Goal: Information Seeking & Learning: Check status

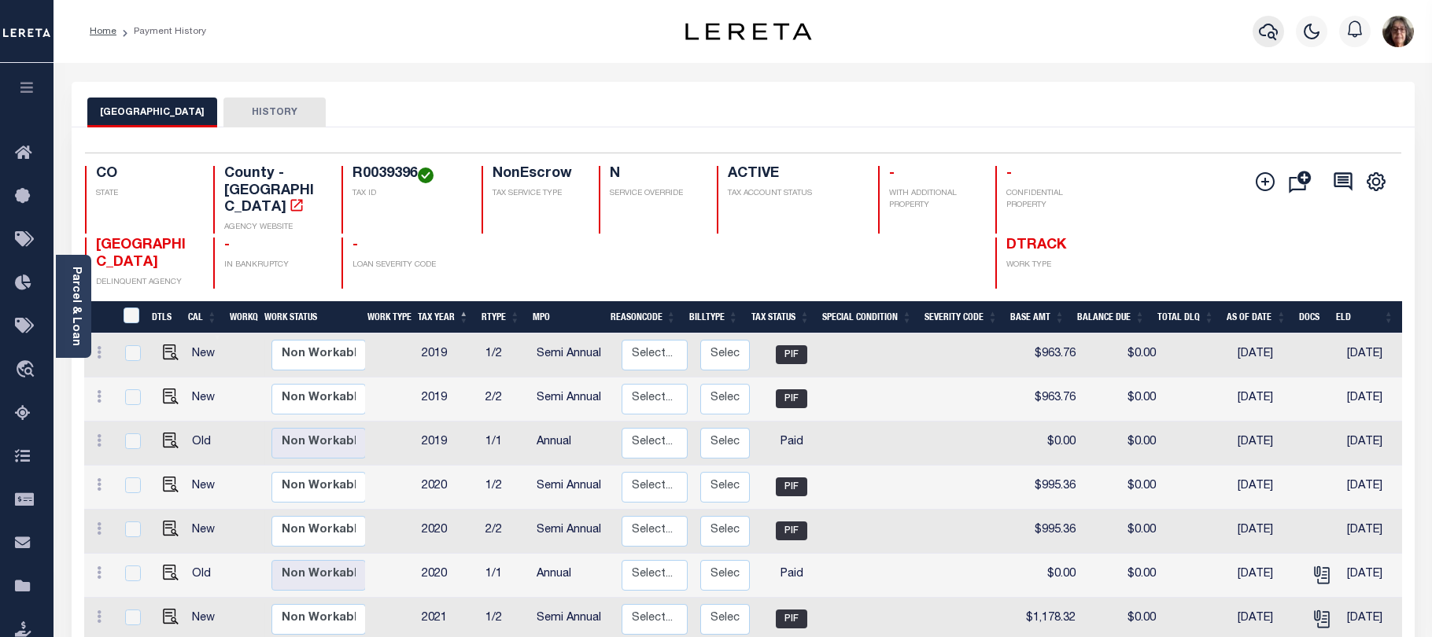
click at [1263, 35] on icon "button" at bounding box center [1268, 32] width 19 height 17
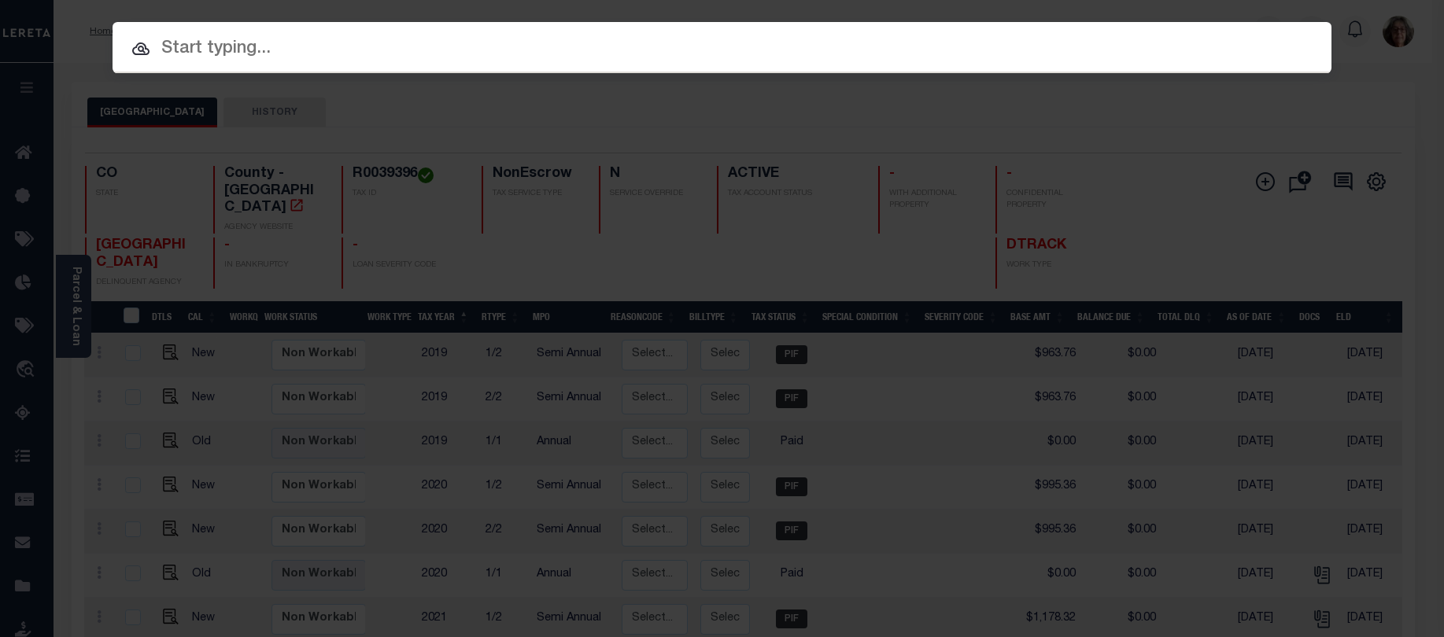
paste input "4311160000903"
type input "4311160000903"
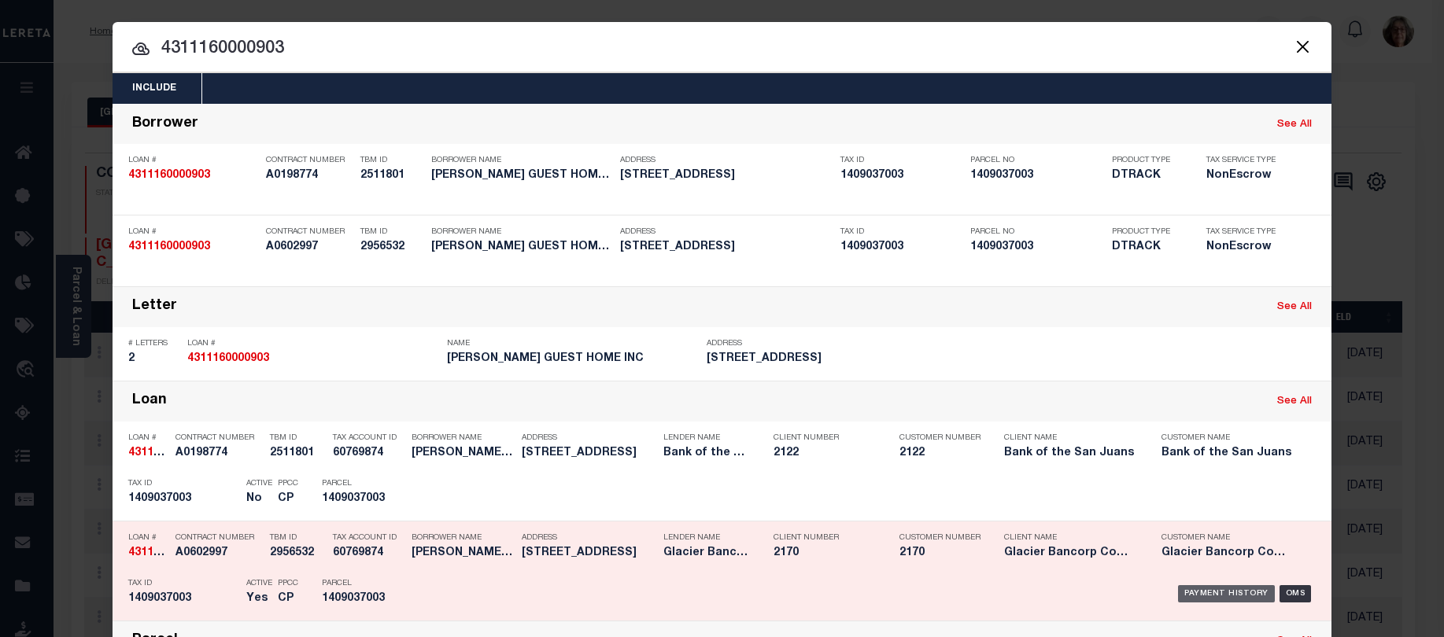
click at [1222, 597] on div "Payment History" at bounding box center [1226, 593] width 97 height 17
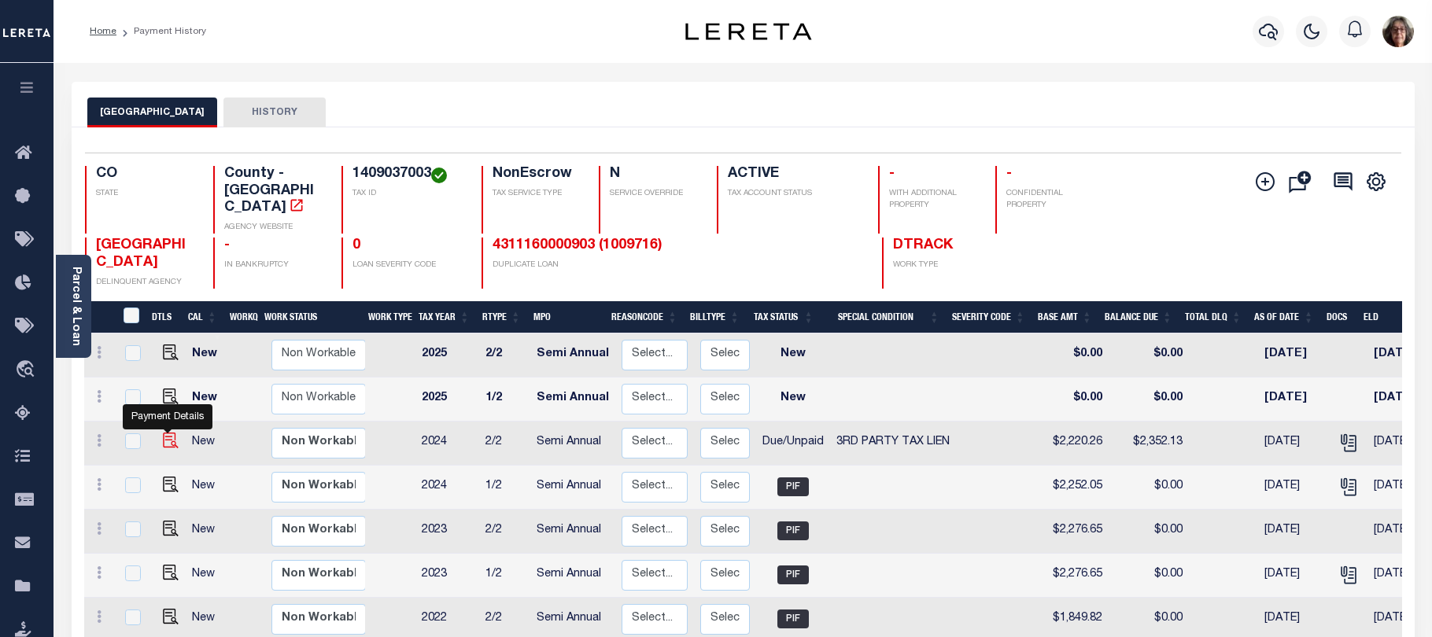
click at [163, 433] on img "" at bounding box center [171, 441] width 16 height 16
checkbox input "true"
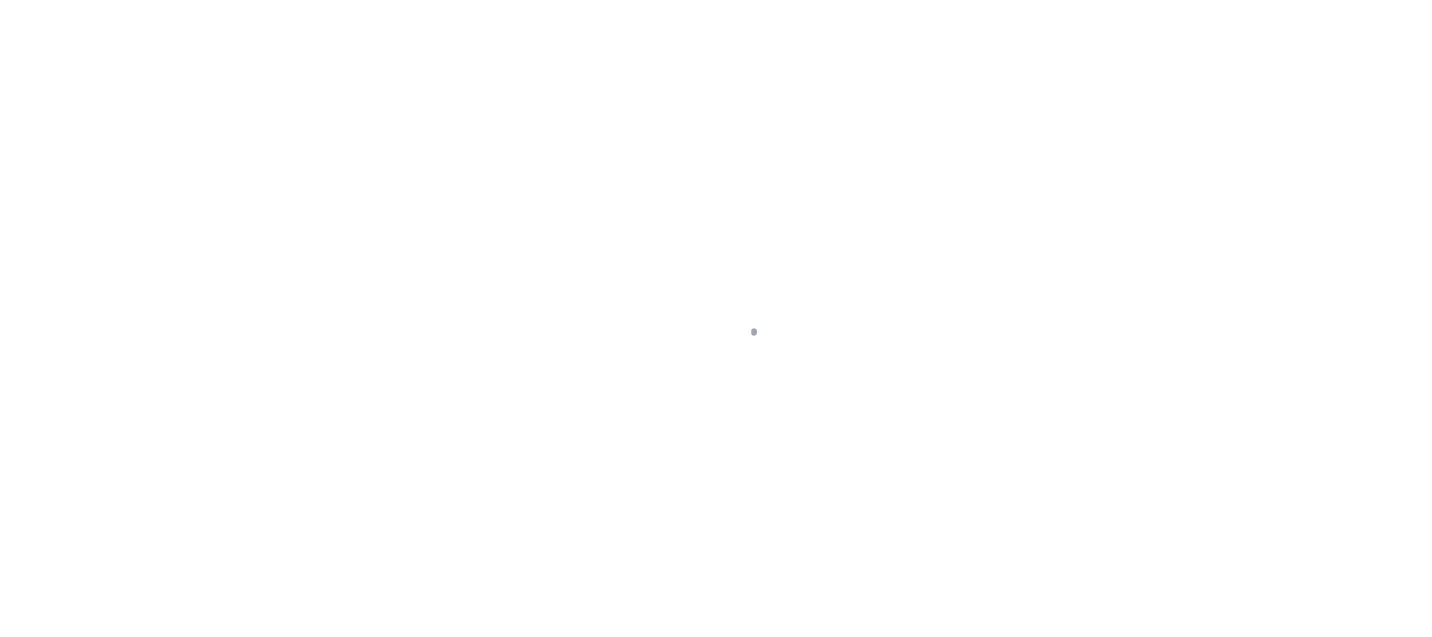
select select "DUE"
select select "20"
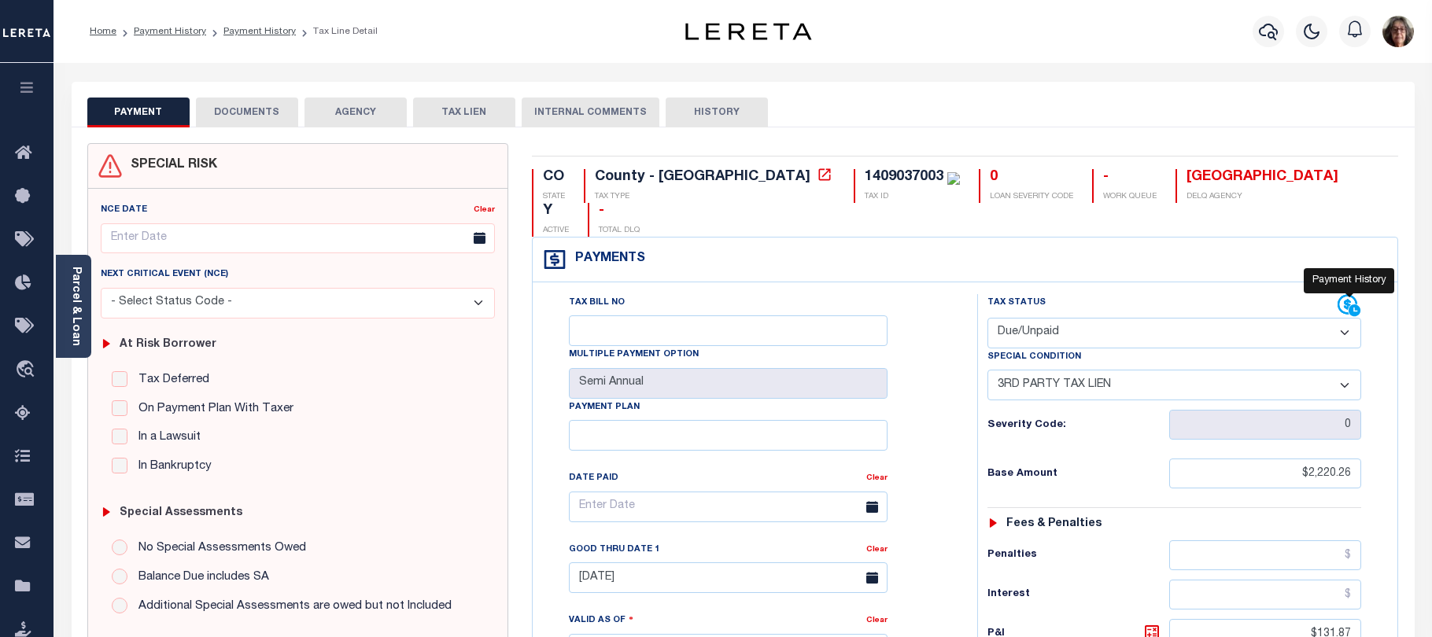
click at [1341, 294] on icon at bounding box center [1350, 306] width 24 height 24
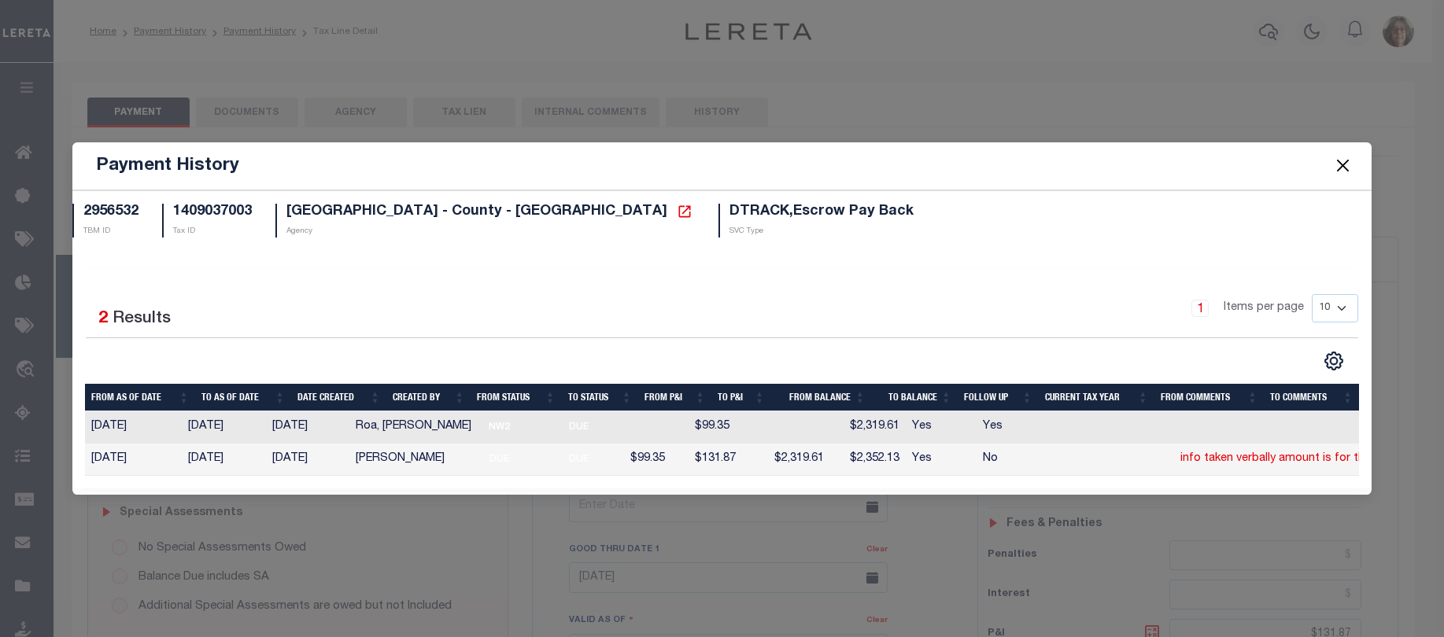
click at [1338, 158] on button "Close" at bounding box center [1342, 166] width 20 height 20
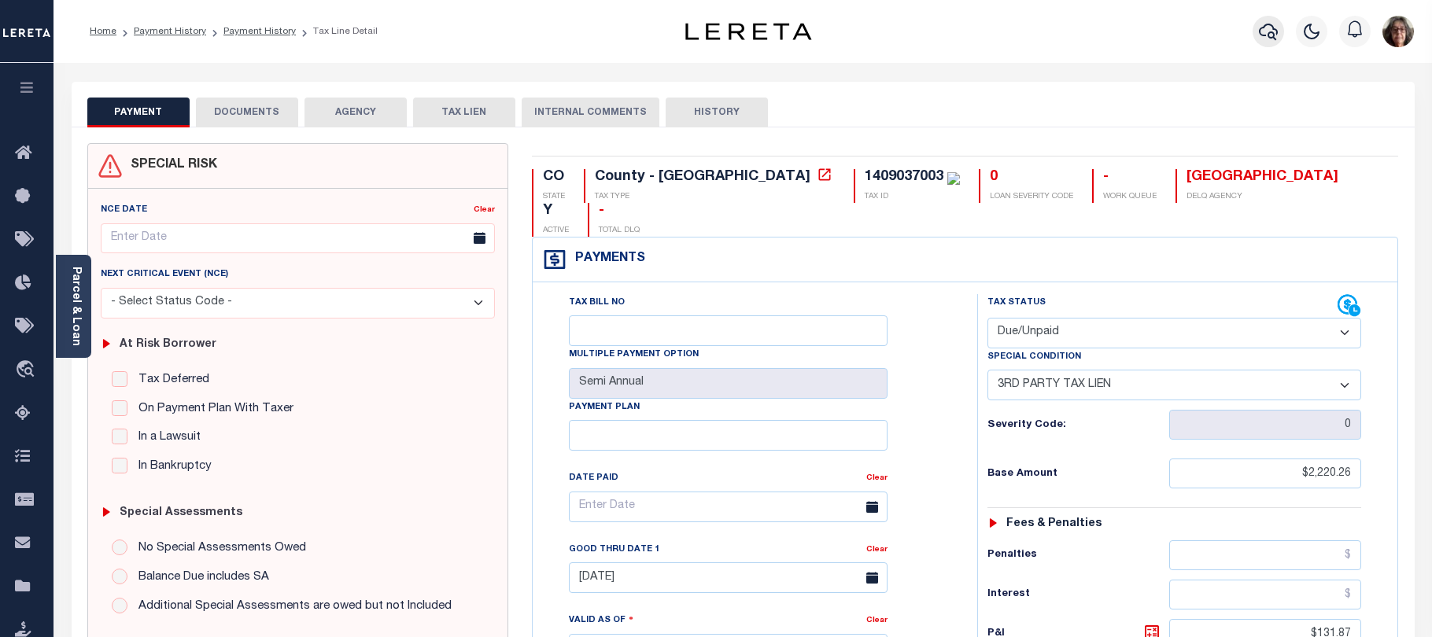
click at [1265, 32] on icon "button" at bounding box center [1268, 31] width 19 height 19
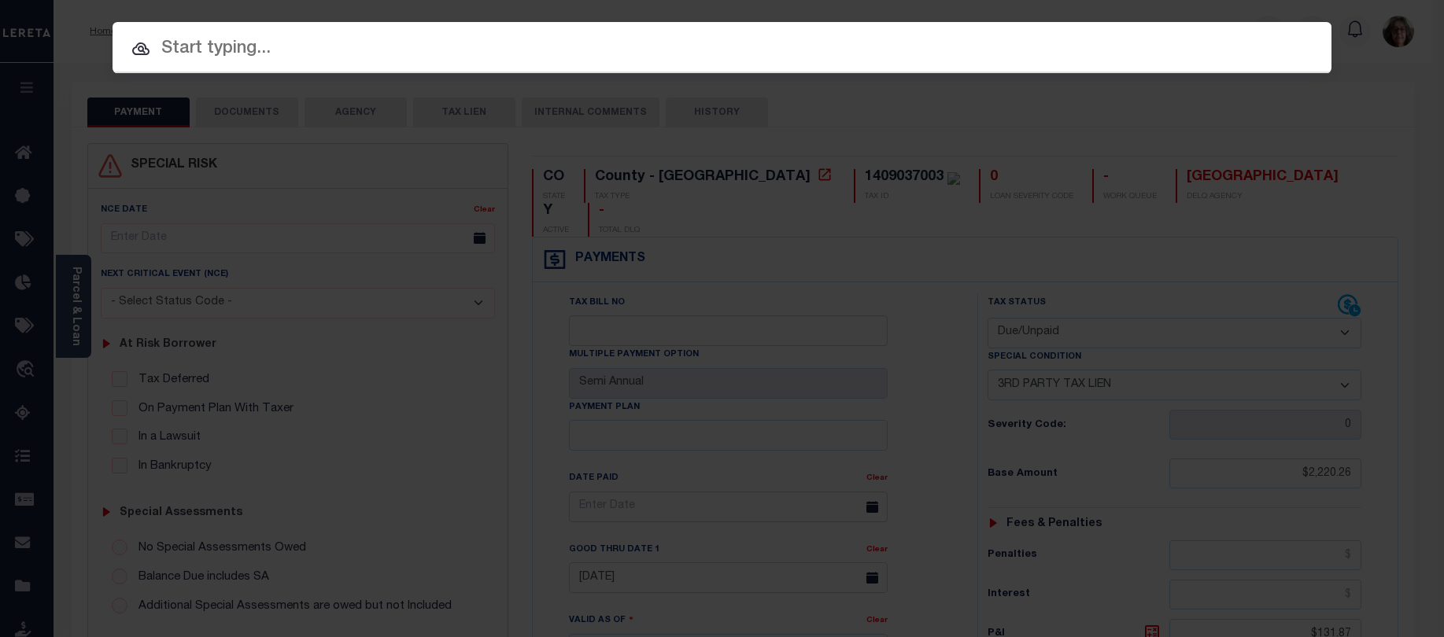
paste input "17-09-28-00-47-018.000"
type input "17-09-28-00-47-018.000"
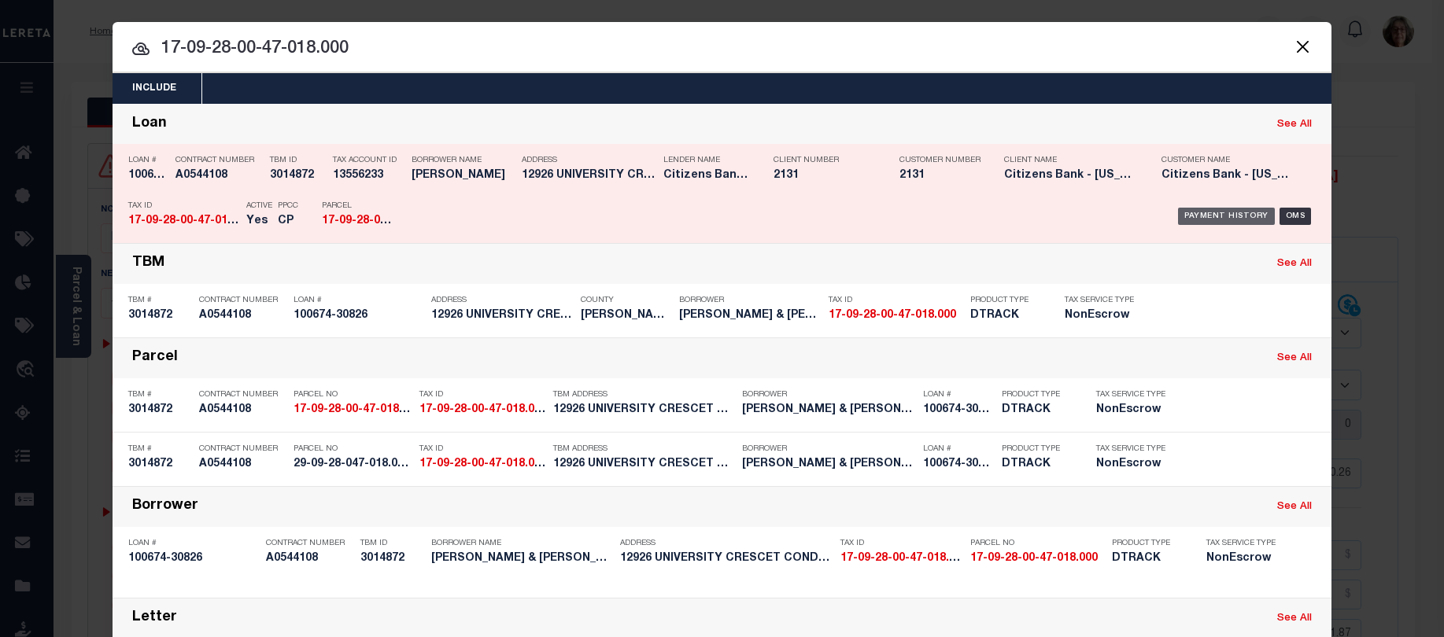
click at [1217, 216] on div "Payment History" at bounding box center [1226, 216] width 97 height 17
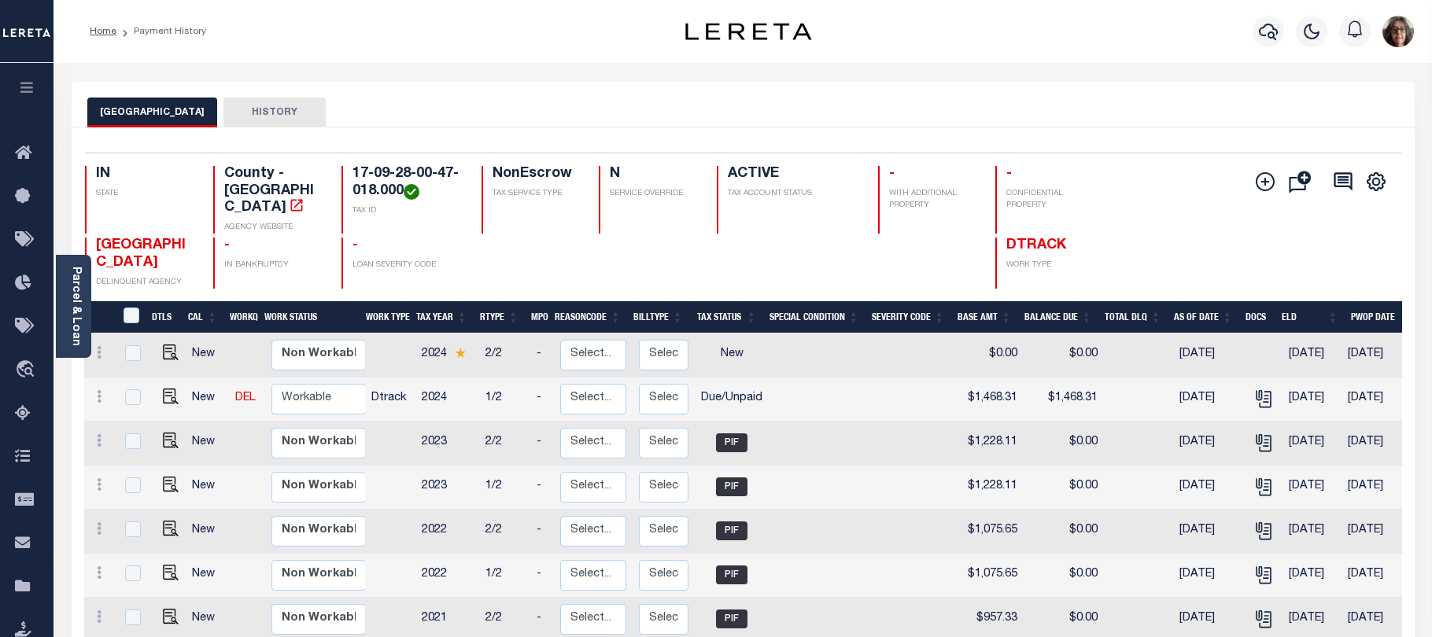
click at [1148, 33] on div "Profile Sign out" at bounding box center [1140, 31] width 559 height 55
click at [165, 389] on img "" at bounding box center [171, 397] width 16 height 16
checkbox input "true"
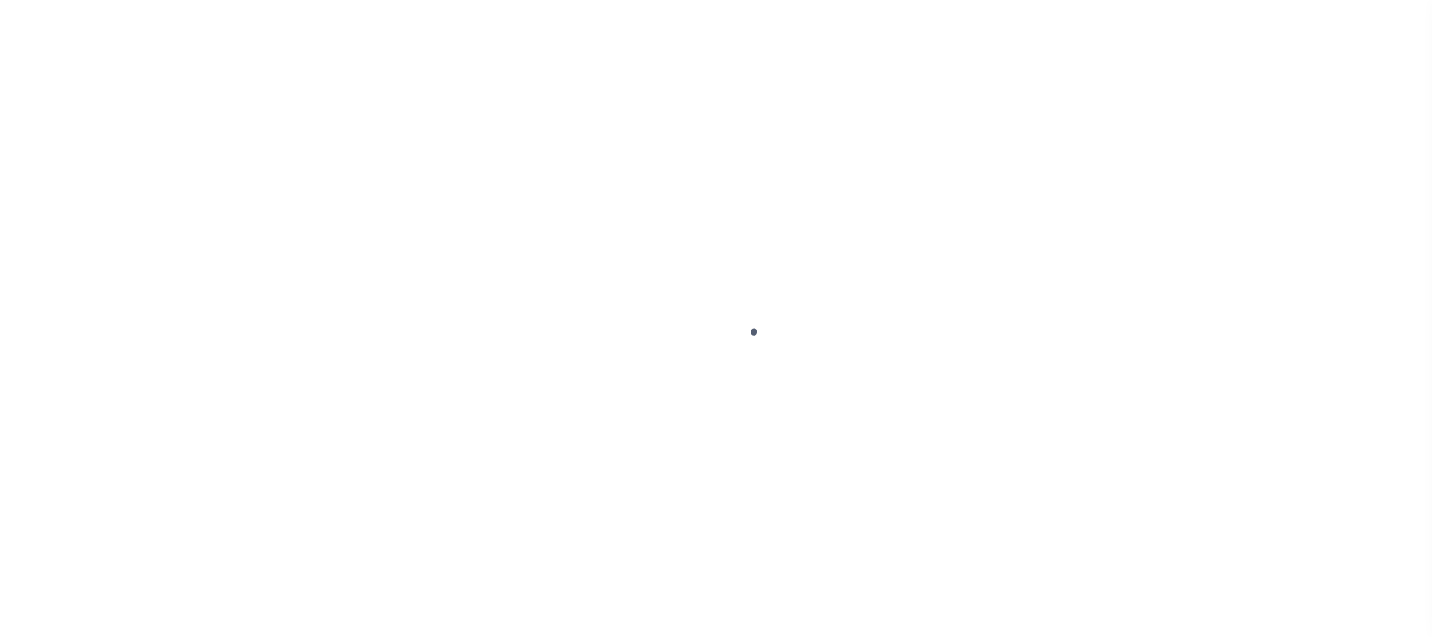
select select "DUE"
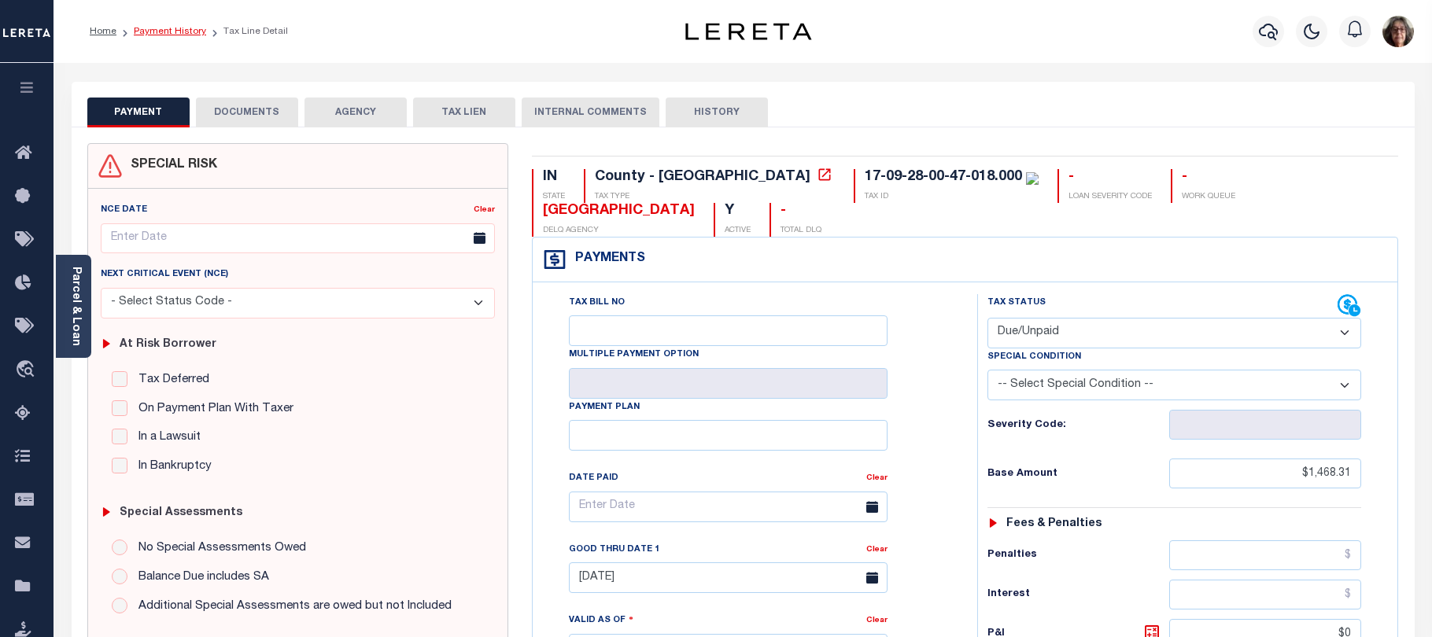
click at [161, 30] on link "Payment History" at bounding box center [170, 31] width 72 height 9
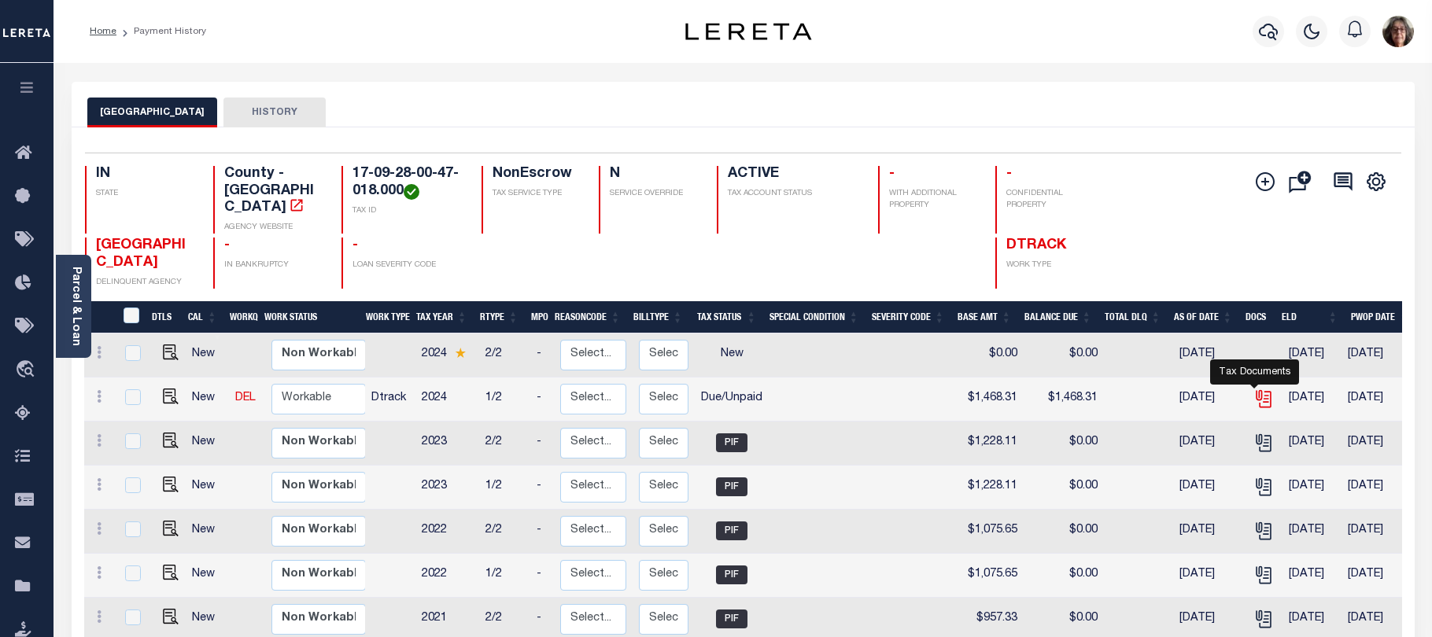
click at [1255, 389] on icon "" at bounding box center [1263, 399] width 20 height 20
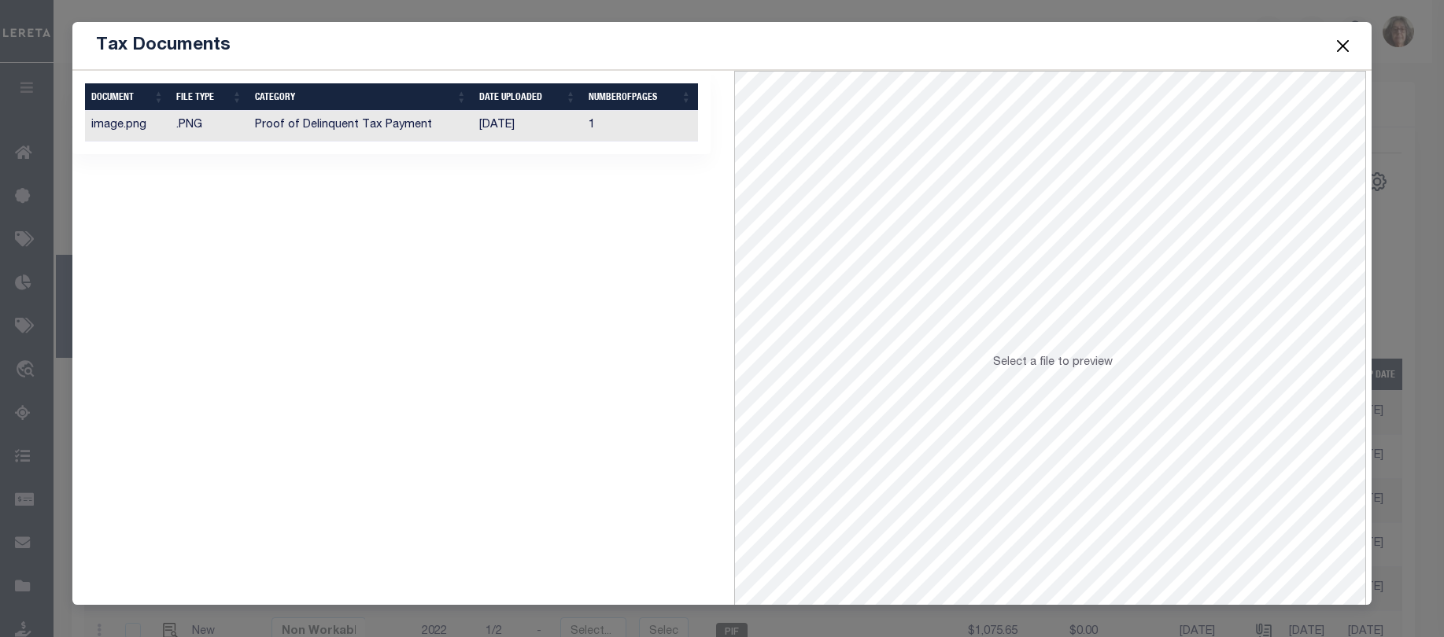
click at [480, 125] on td "[DATE]" at bounding box center [527, 126] width 109 height 31
click at [1340, 46] on button "Close" at bounding box center [1342, 45] width 20 height 20
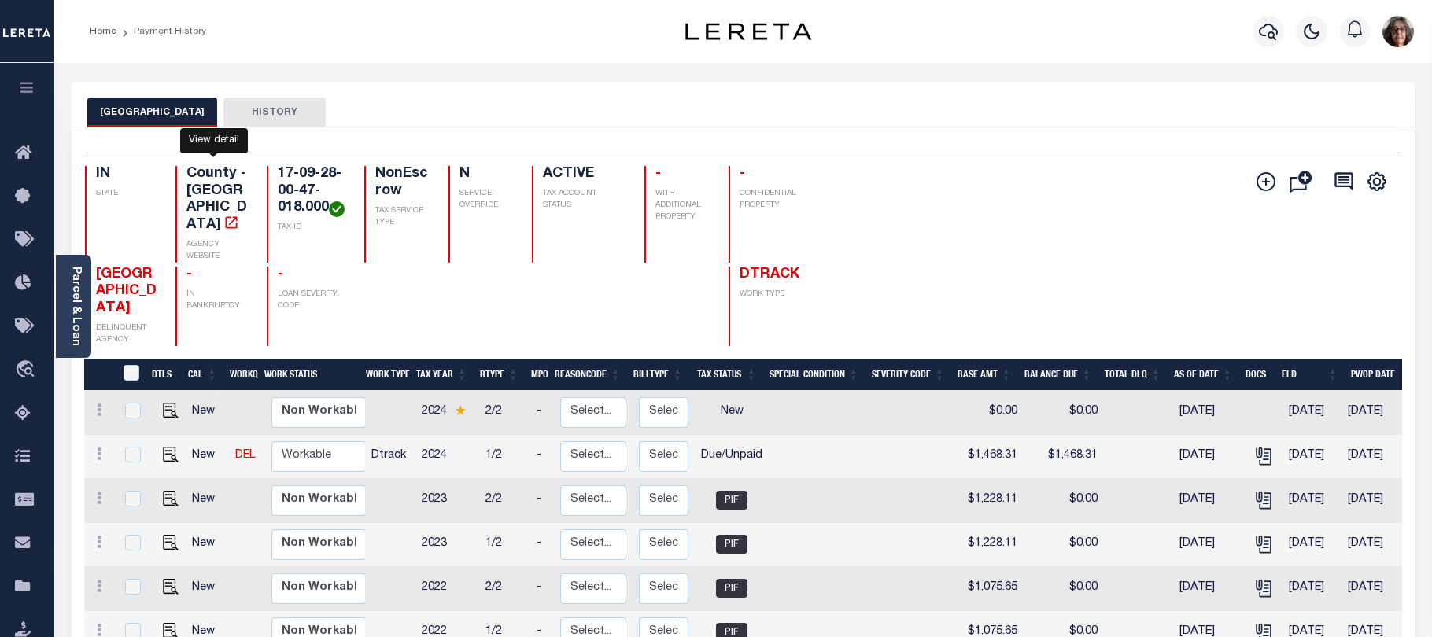
click at [223, 215] on icon "" at bounding box center [231, 223] width 16 height 16
click at [167, 463] on img "" at bounding box center [171, 455] width 16 height 16
checkbox input "true"
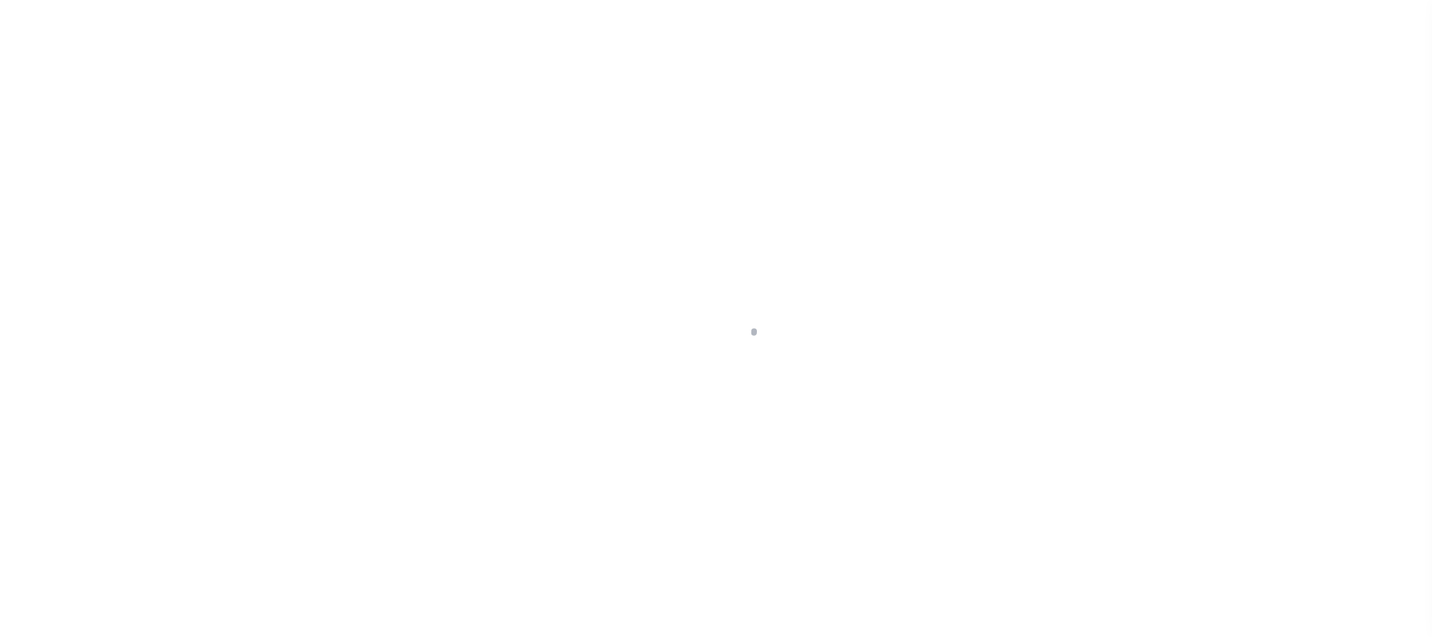
select select "DUE"
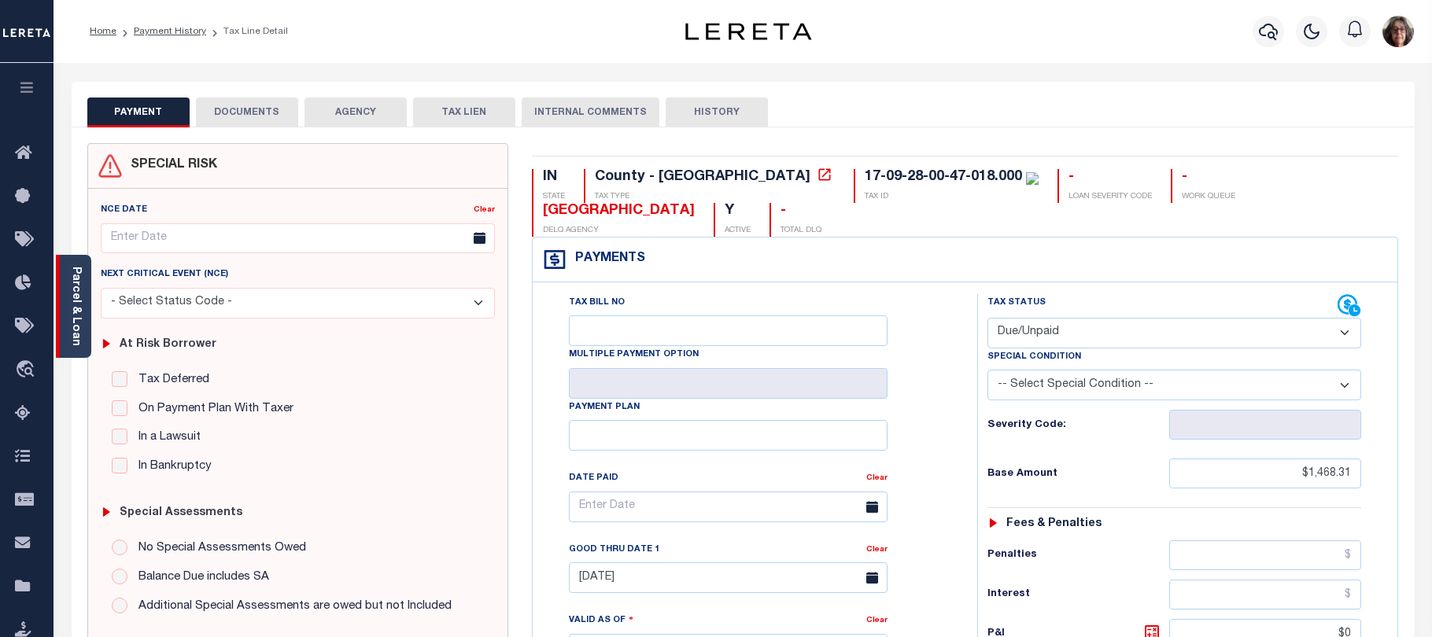
click at [72, 316] on link "Parcel & Loan" at bounding box center [75, 306] width 11 height 79
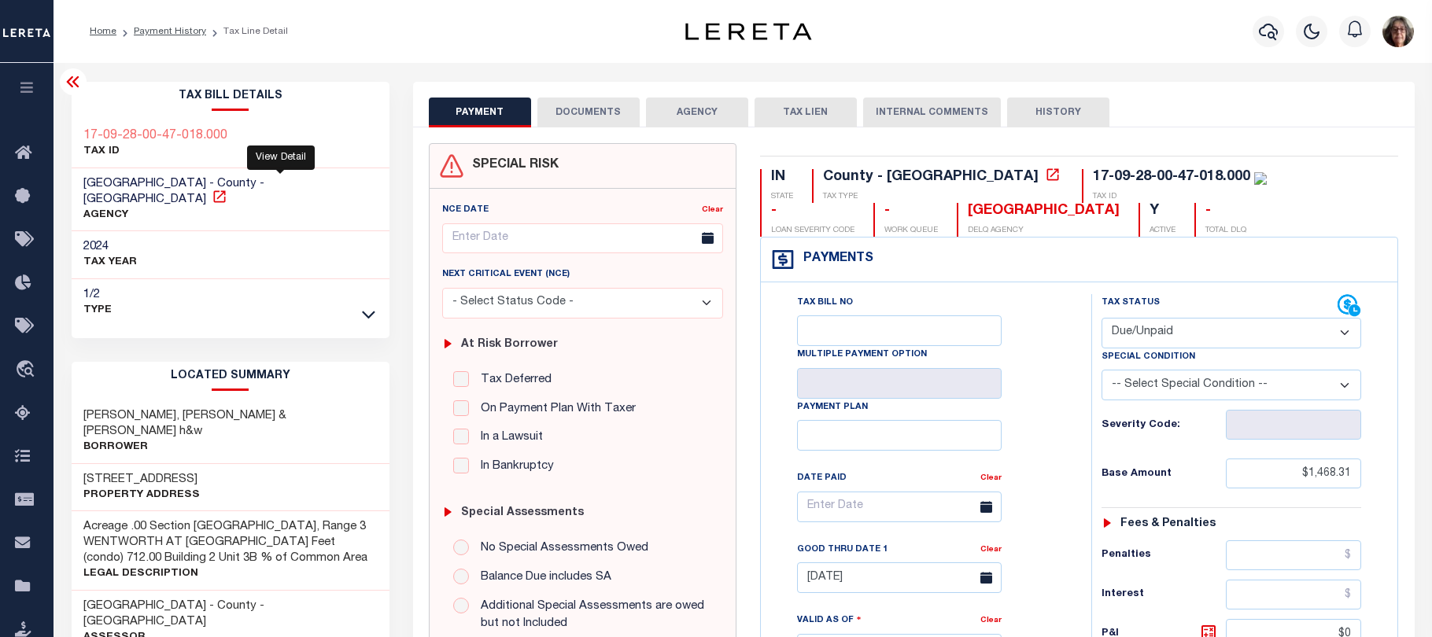
click at [225, 190] on icon at bounding box center [219, 196] width 12 height 12
drag, startPoint x: 584, startPoint y: 114, endPoint x: 533, endPoint y: 157, distance: 65.9
click at [584, 114] on button "DOCUMENTS" at bounding box center [588, 113] width 102 height 30
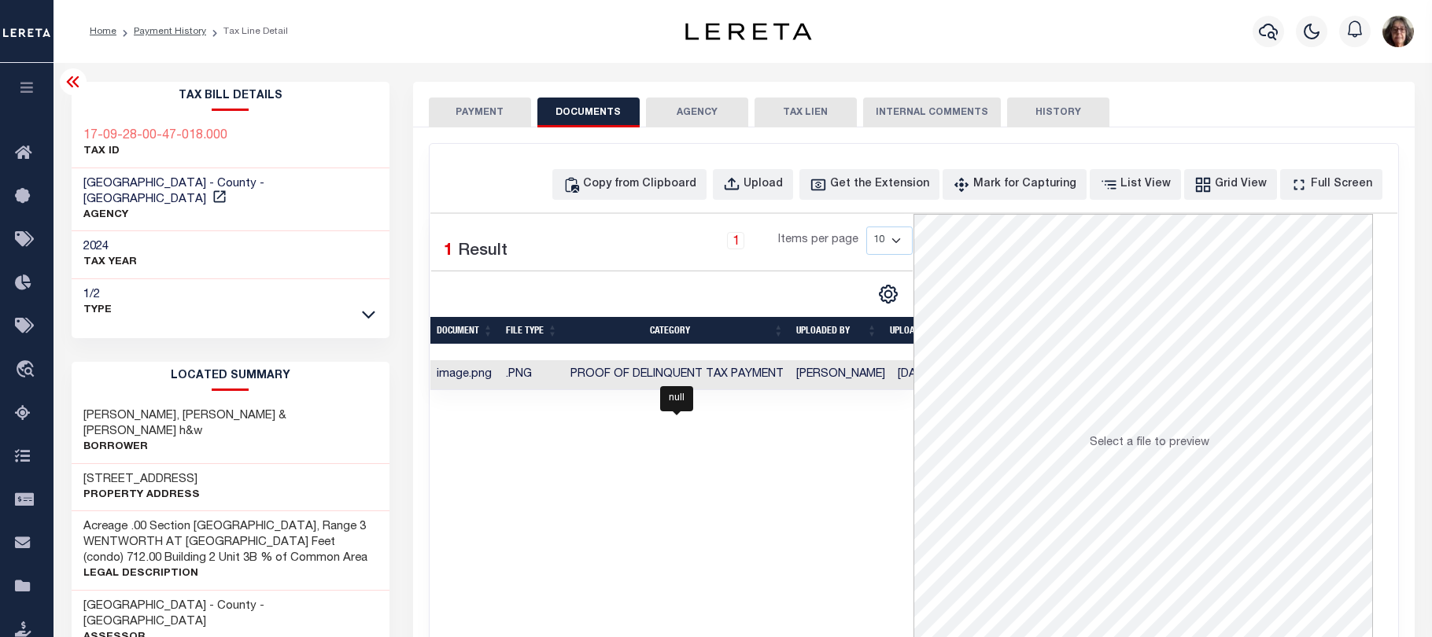
click at [744, 375] on span "Proof of Delinquent Tax Payment" at bounding box center [676, 374] width 213 height 11
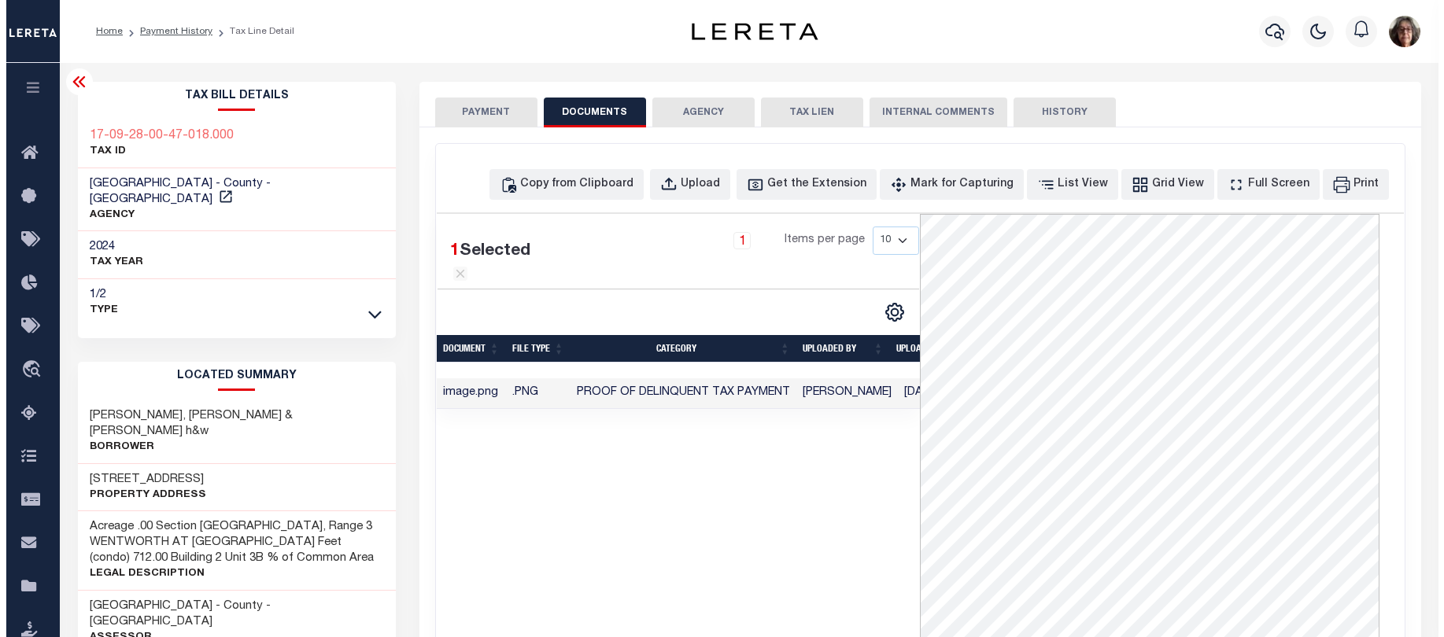
scroll to position [0, 51]
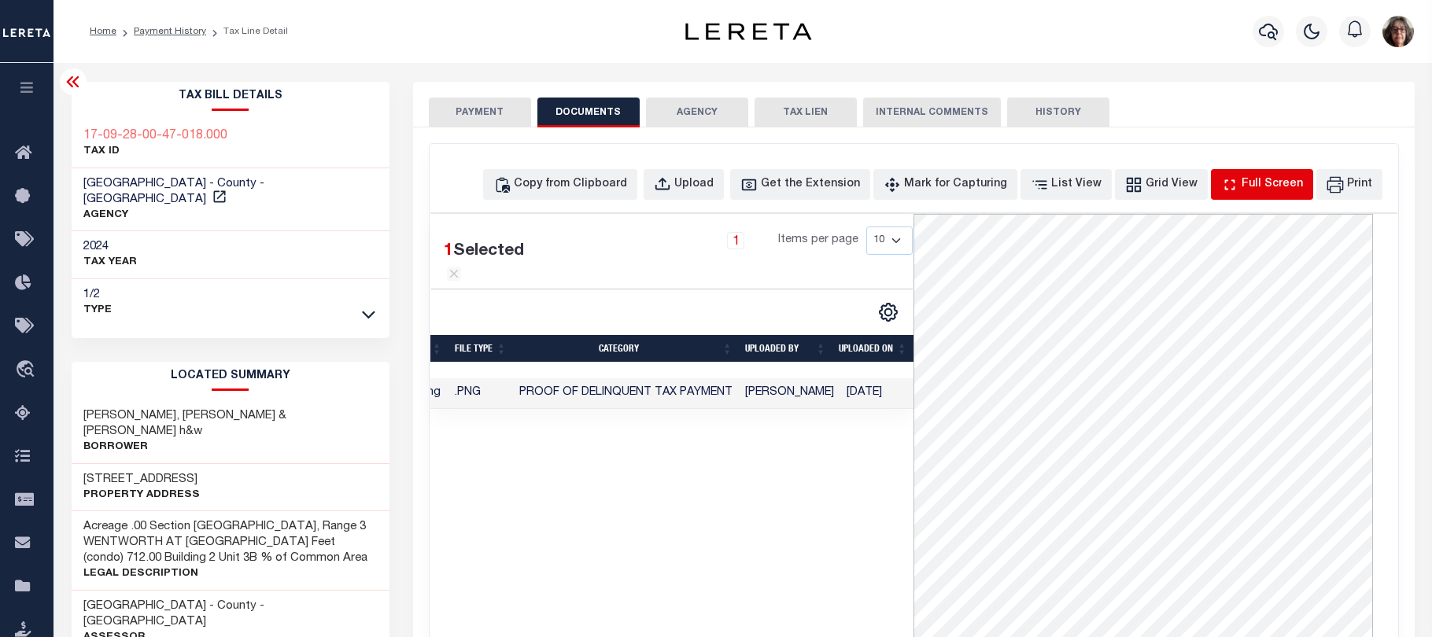
click at [1268, 186] on div "Full Screen" at bounding box center [1272, 184] width 61 height 17
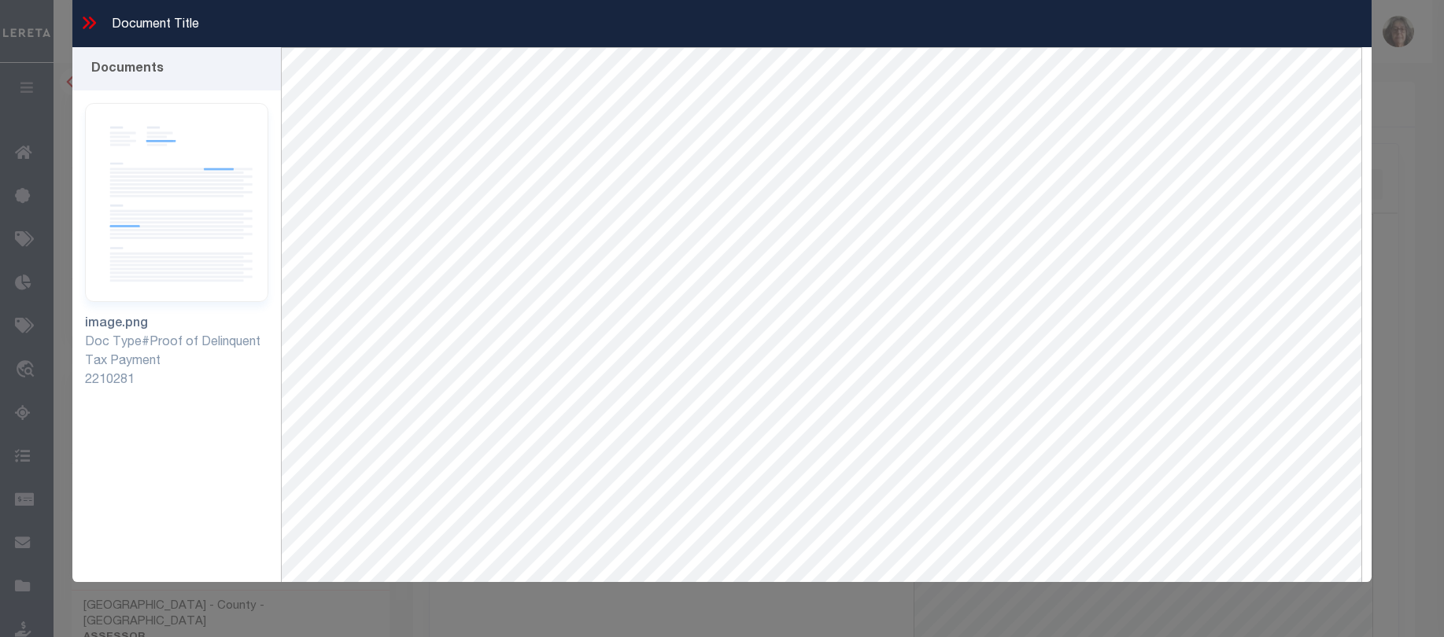
drag, startPoint x: 86, startPoint y: 26, endPoint x: 98, endPoint y: 34, distance: 14.2
click at [87, 26] on icon at bounding box center [86, 23] width 7 height 13
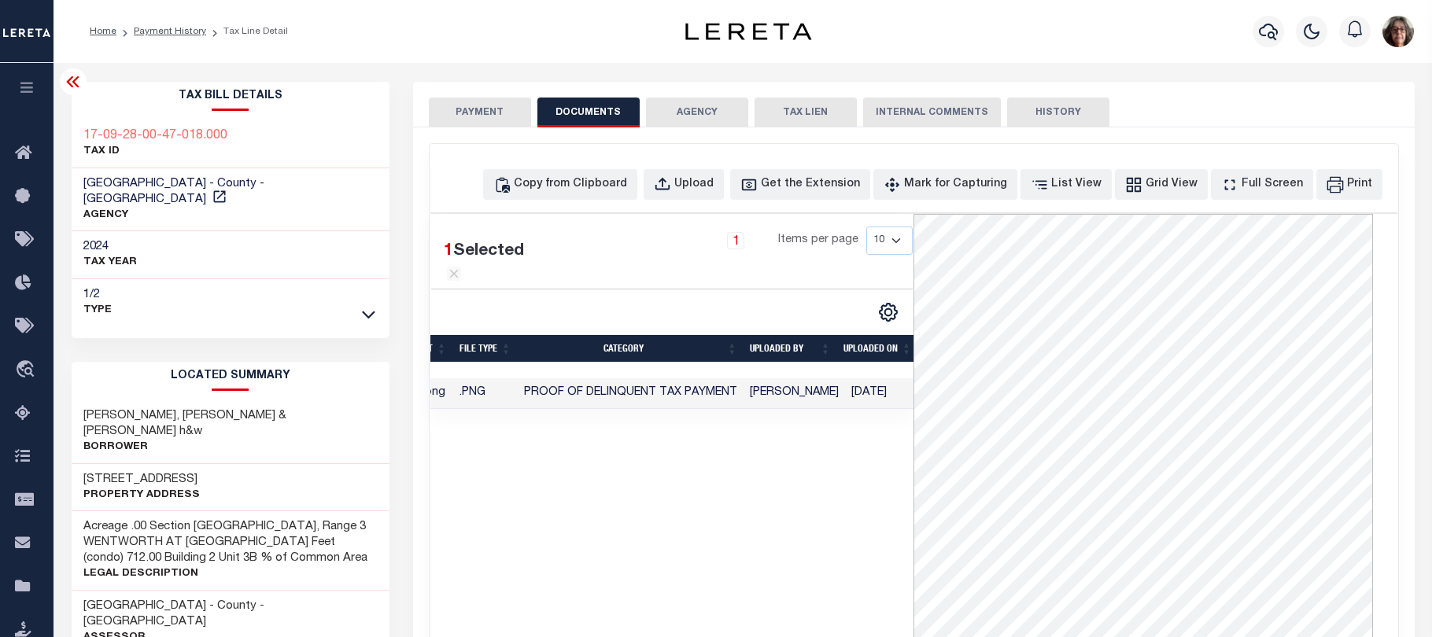
click at [73, 84] on icon at bounding box center [72, 81] width 13 height 11
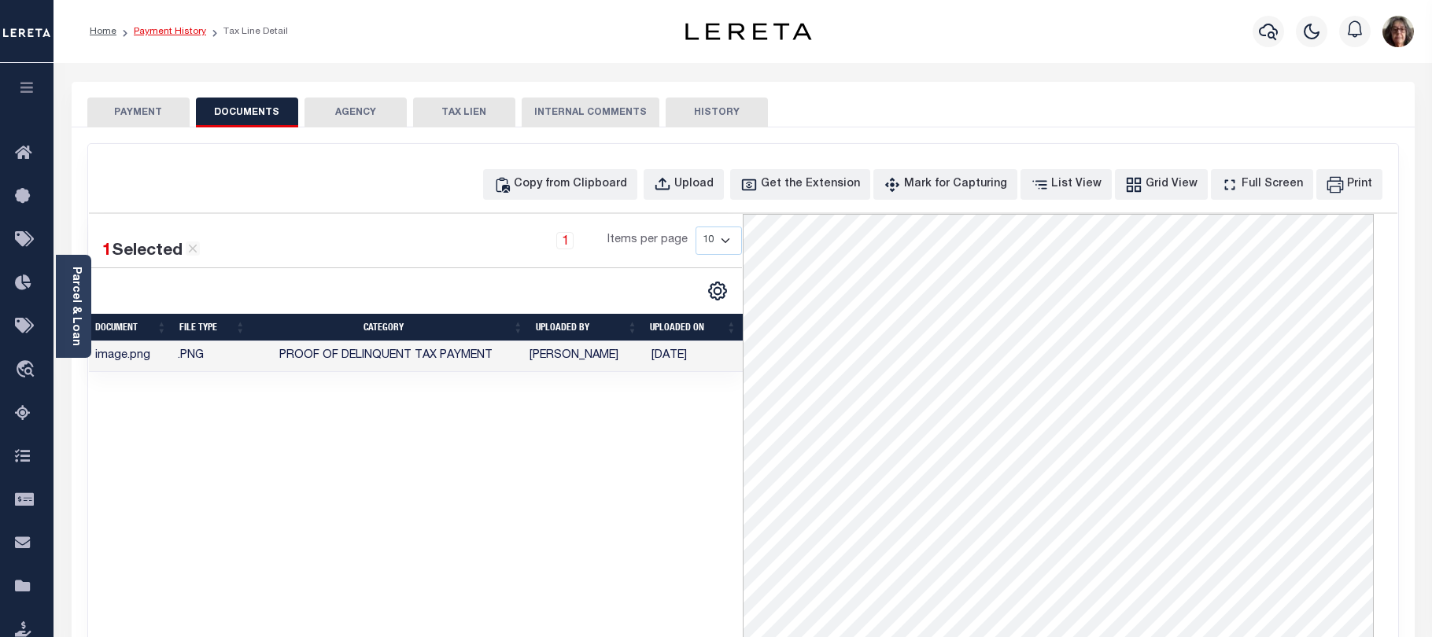
click at [160, 30] on link "Payment History" at bounding box center [170, 31] width 72 height 9
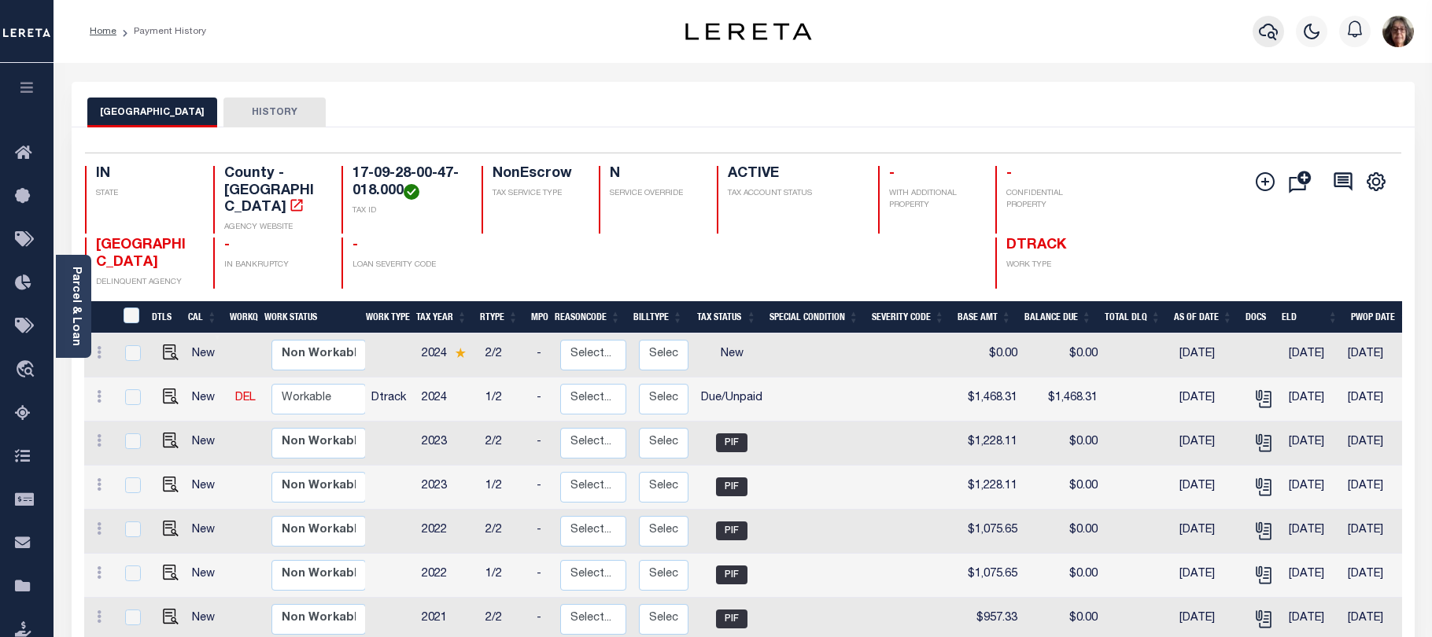
click at [1268, 30] on icon "button" at bounding box center [1268, 31] width 19 height 19
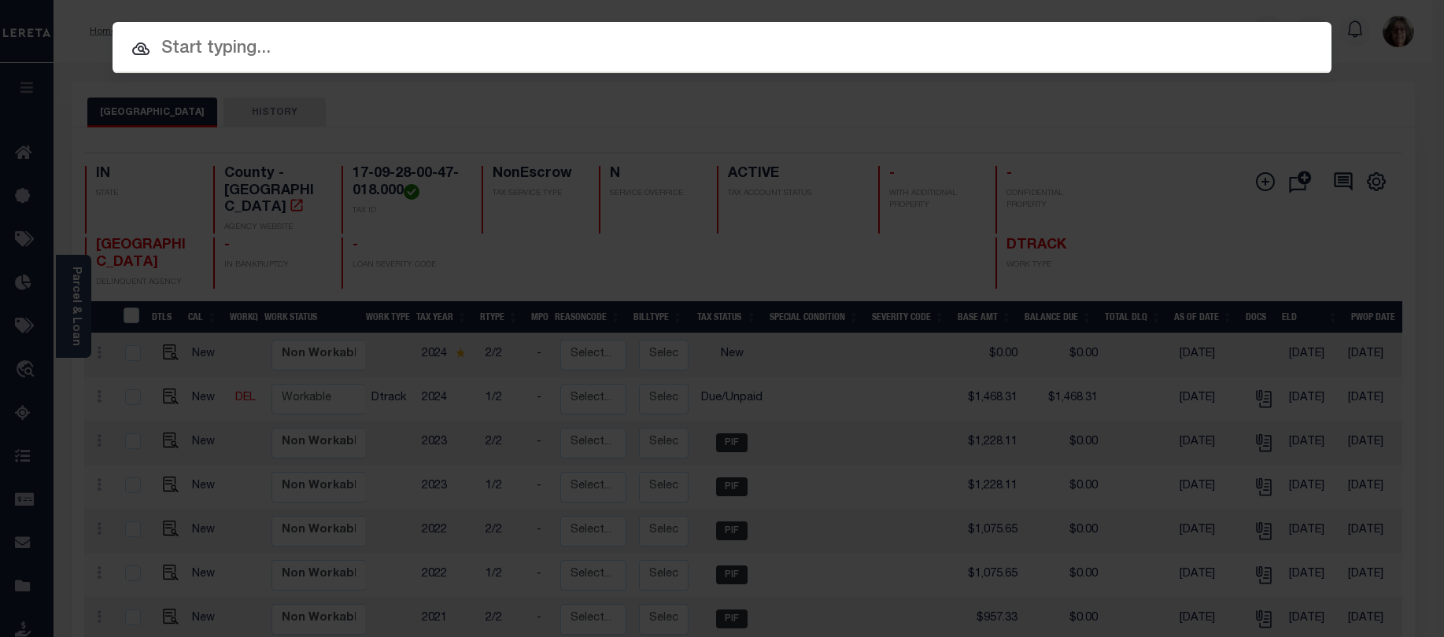
paste input "28-08-19-000-018.000-005"
type input "28-08-19-000-018.000-005"
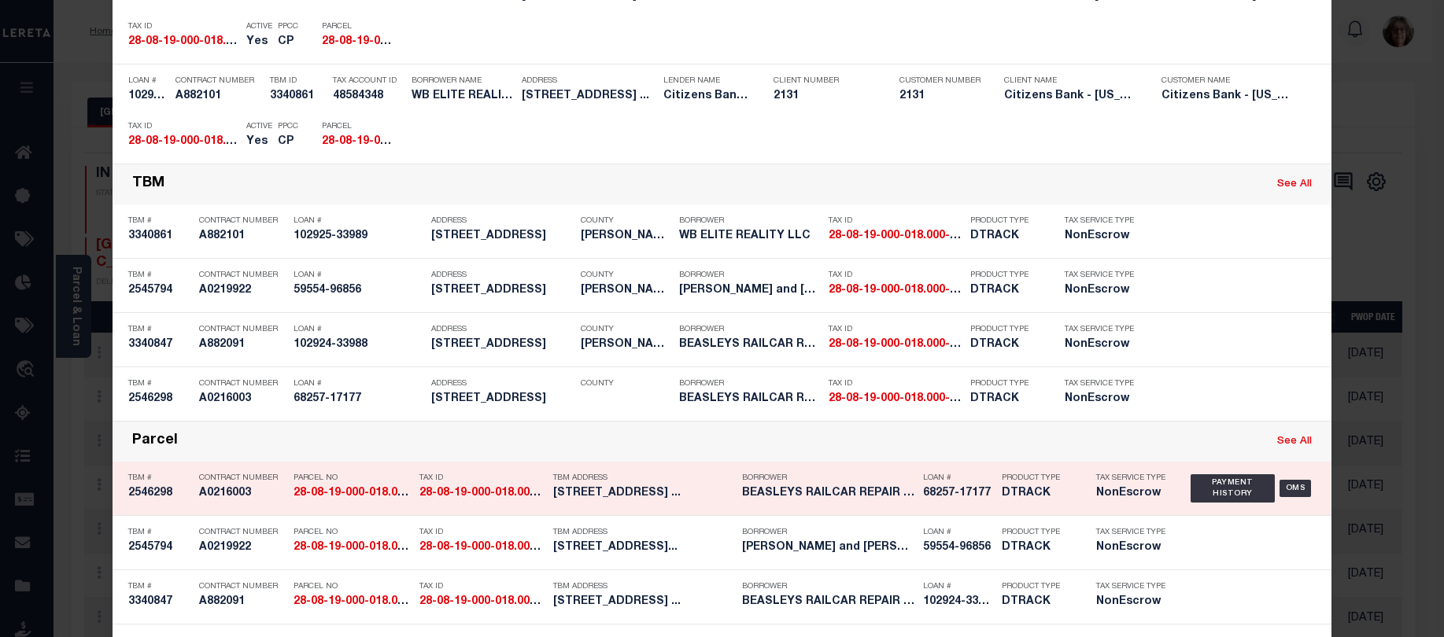
scroll to position [157, 0]
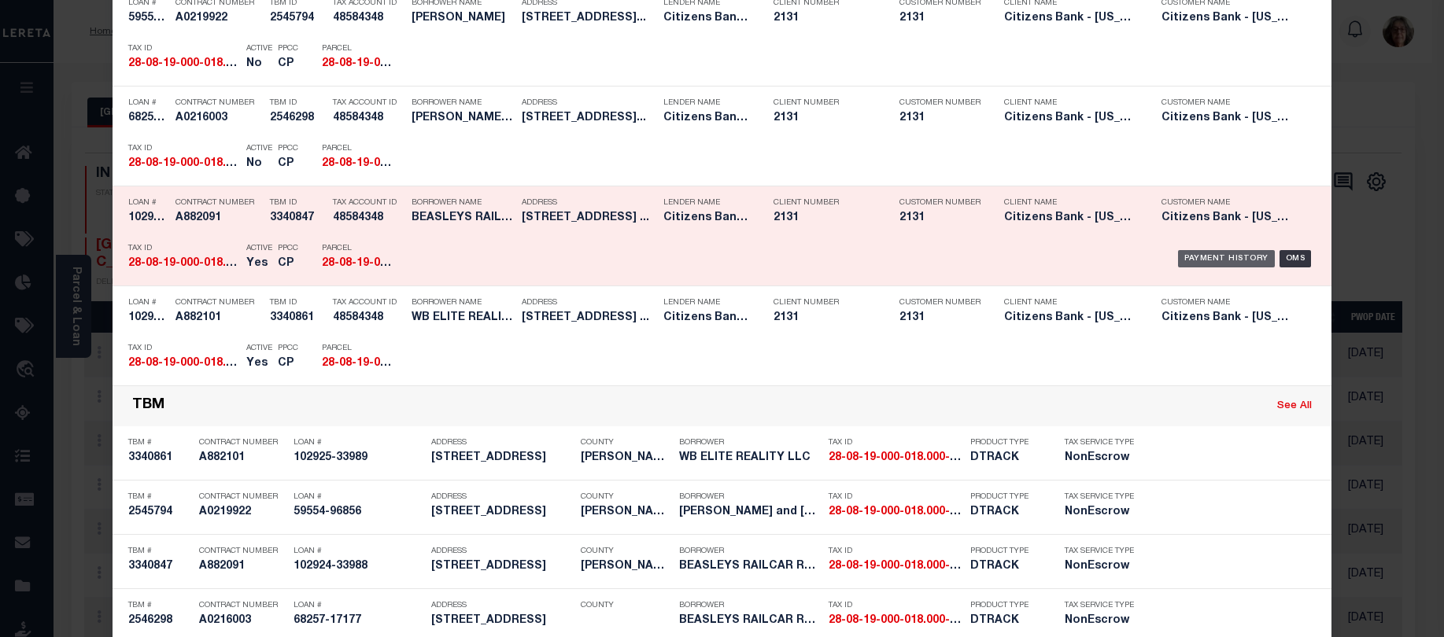
click at [1240, 260] on div "Payment History" at bounding box center [1226, 258] width 97 height 17
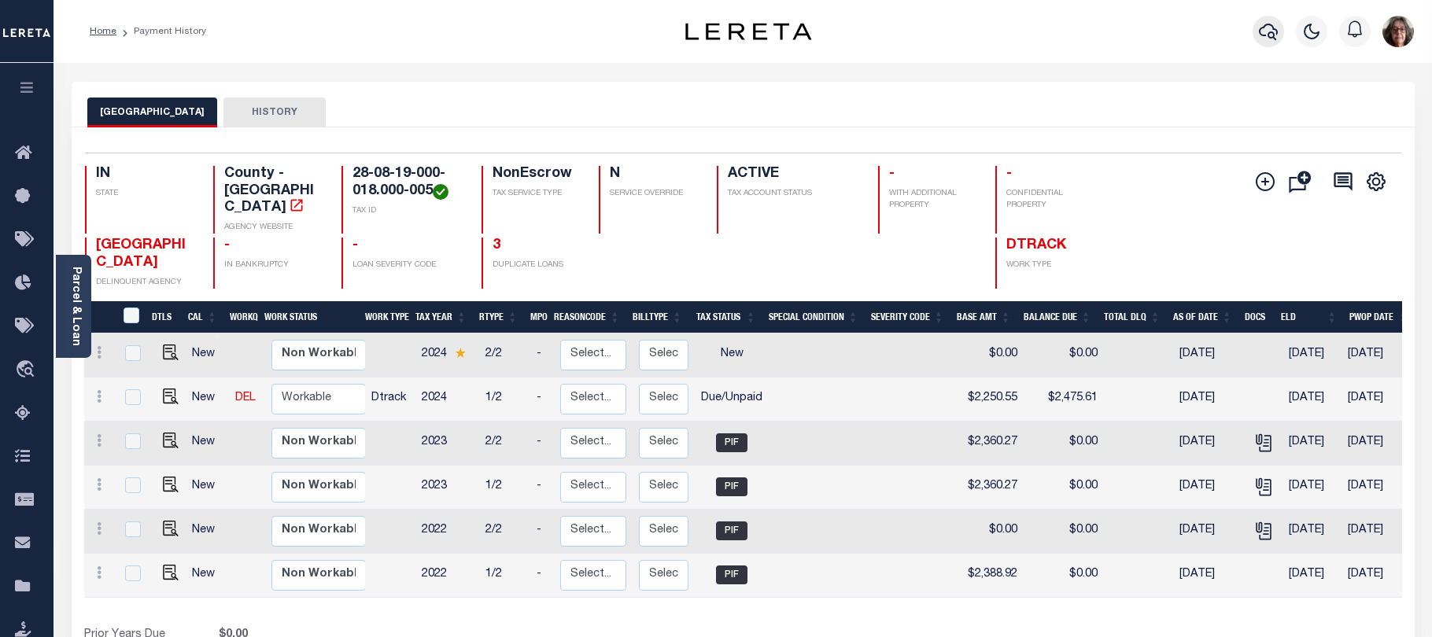
click at [1272, 31] on icon "button" at bounding box center [1268, 31] width 19 height 19
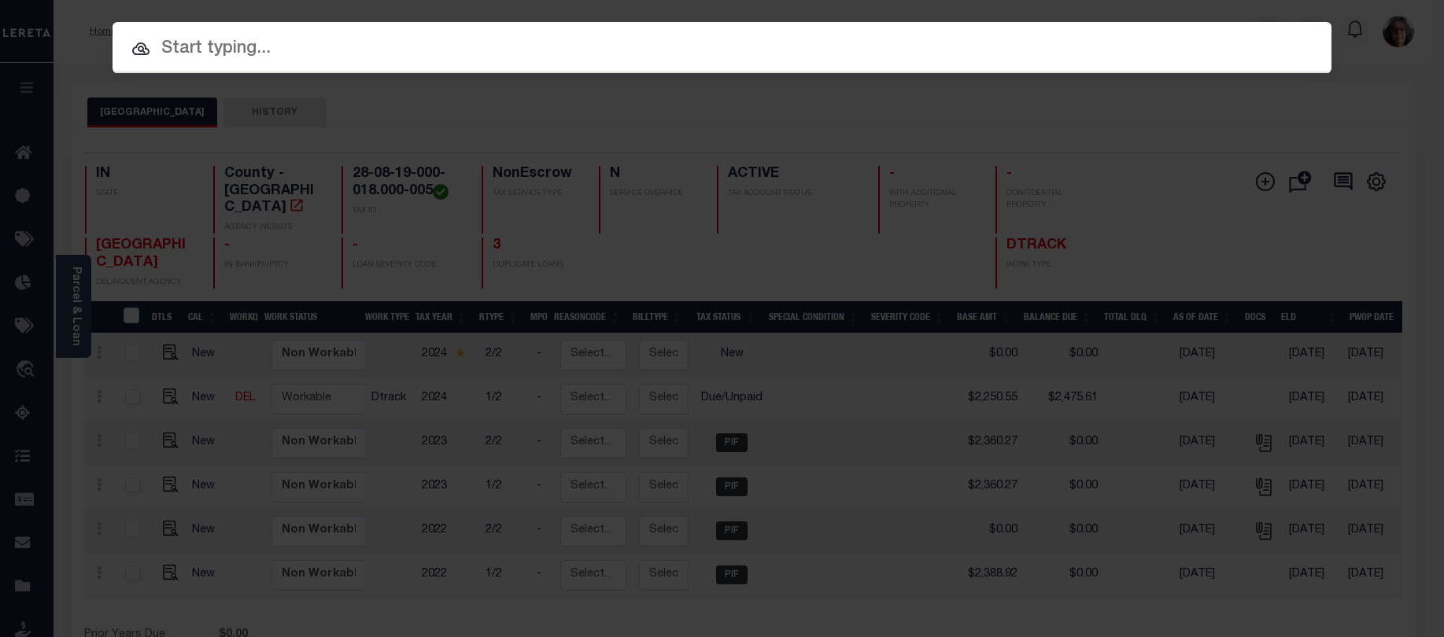
paste input "28-08-19-000-018.000-005"
type input "28-08-19-000-018.000-005"
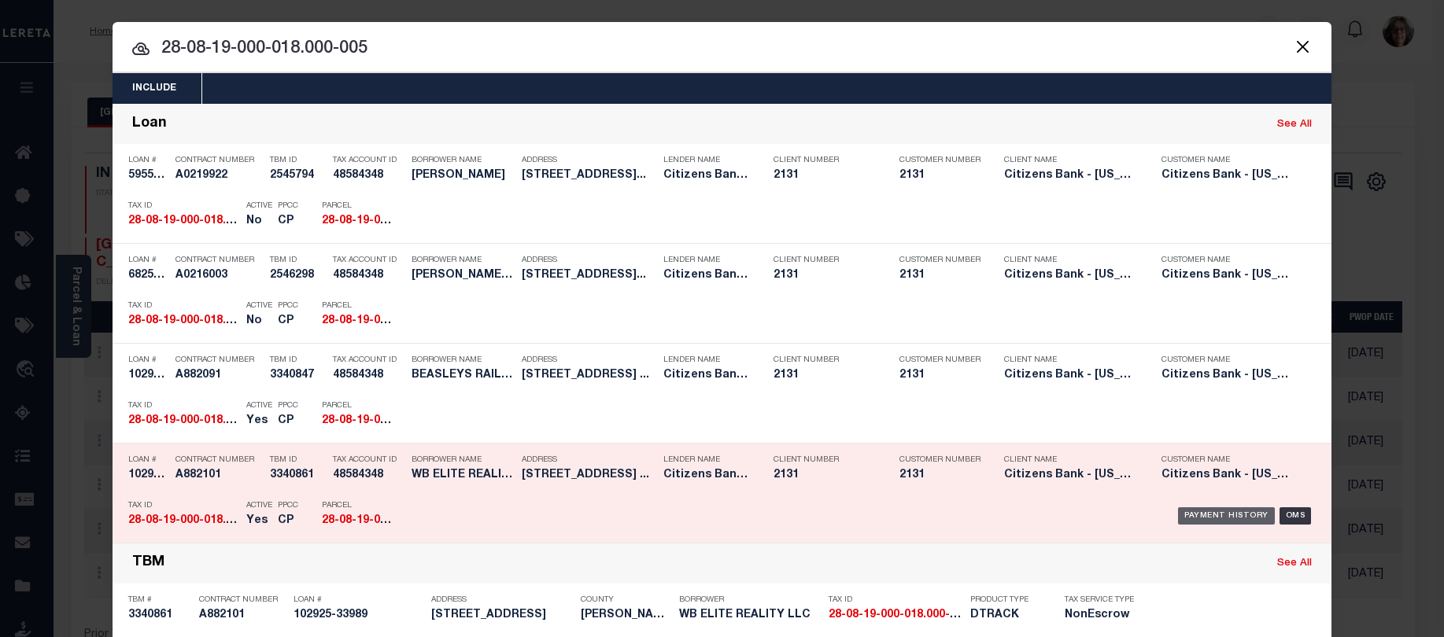
click at [1240, 515] on div "Payment History" at bounding box center [1226, 515] width 97 height 17
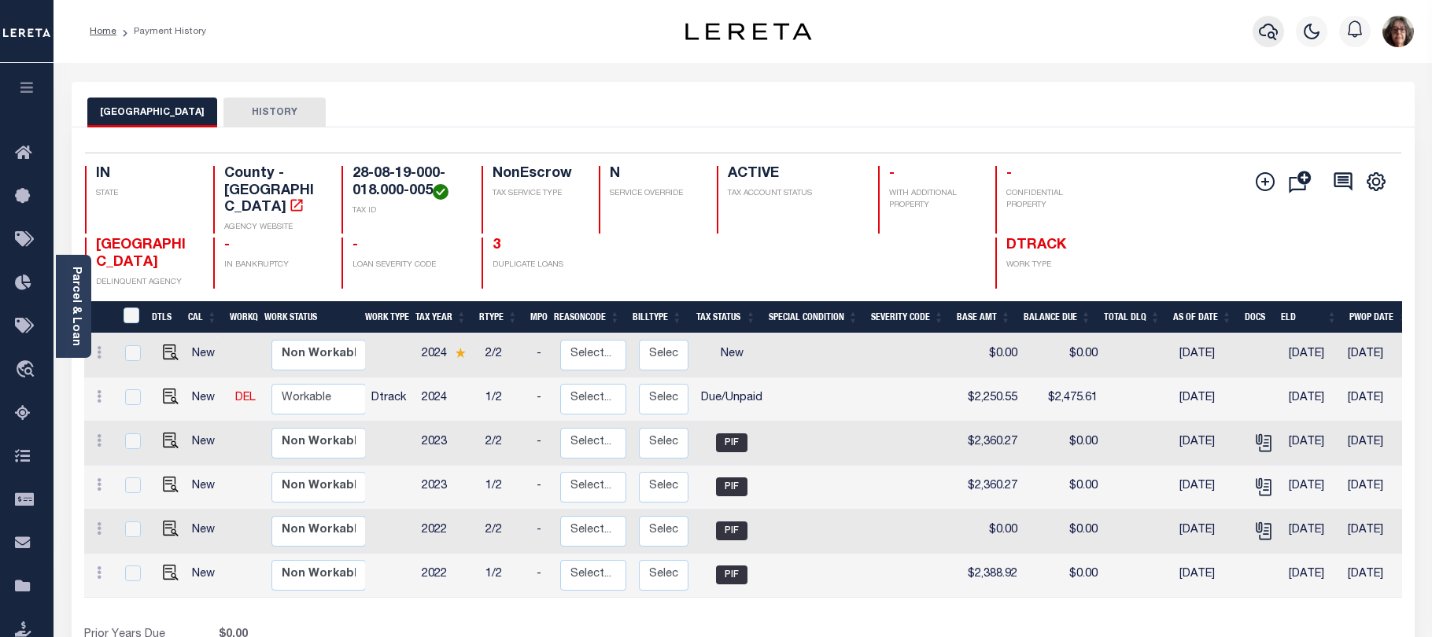
click at [1267, 30] on icon "button" at bounding box center [1268, 31] width 19 height 19
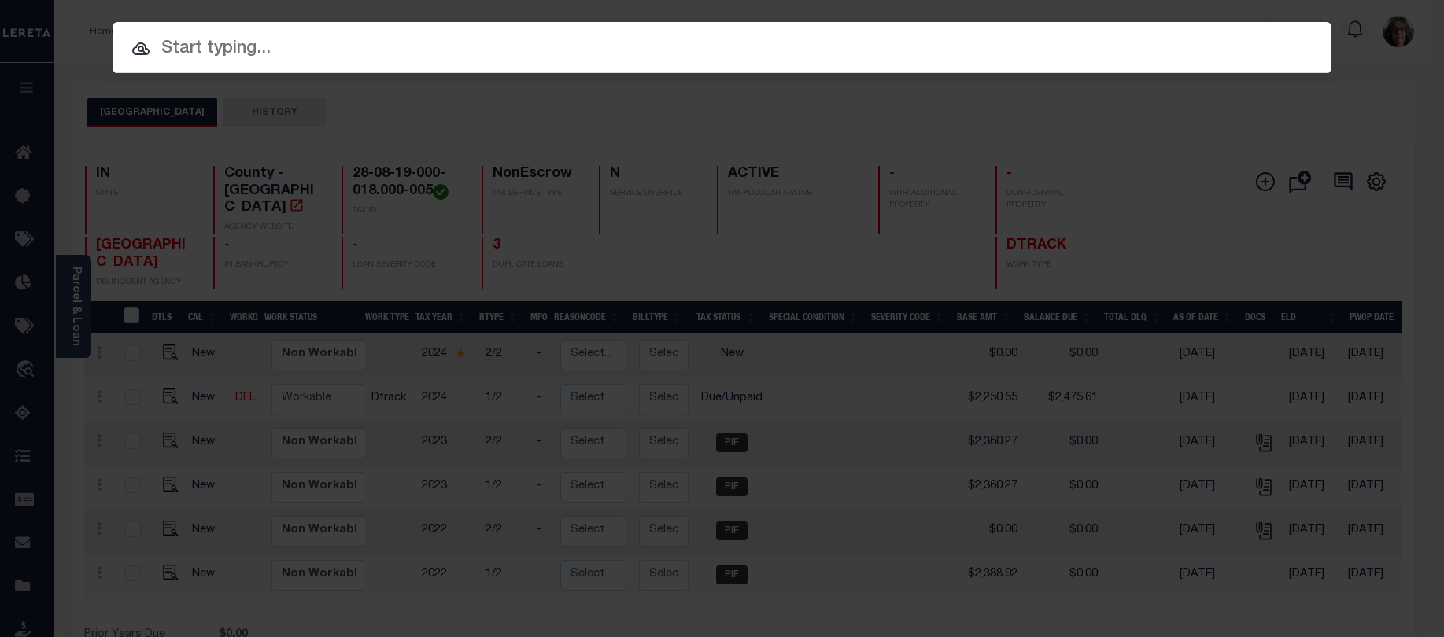
paste input "28-08-19-000-018.000-005"
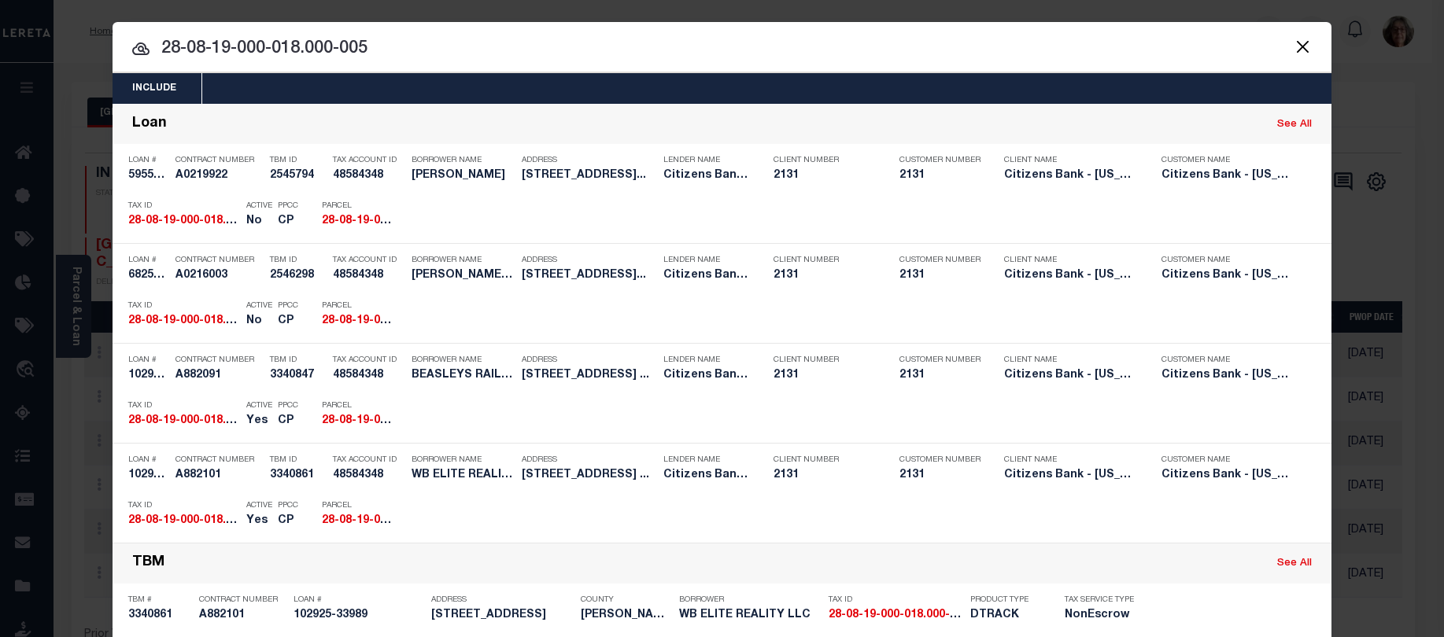
drag, startPoint x: 158, startPoint y: 45, endPoint x: 388, endPoint y: 43, distance: 229.8
click at [388, 42] on input "28-08-19-000-018.000-005" at bounding box center [722, 49] width 1219 height 28
paste input "17-09-28-00-47-018.000"
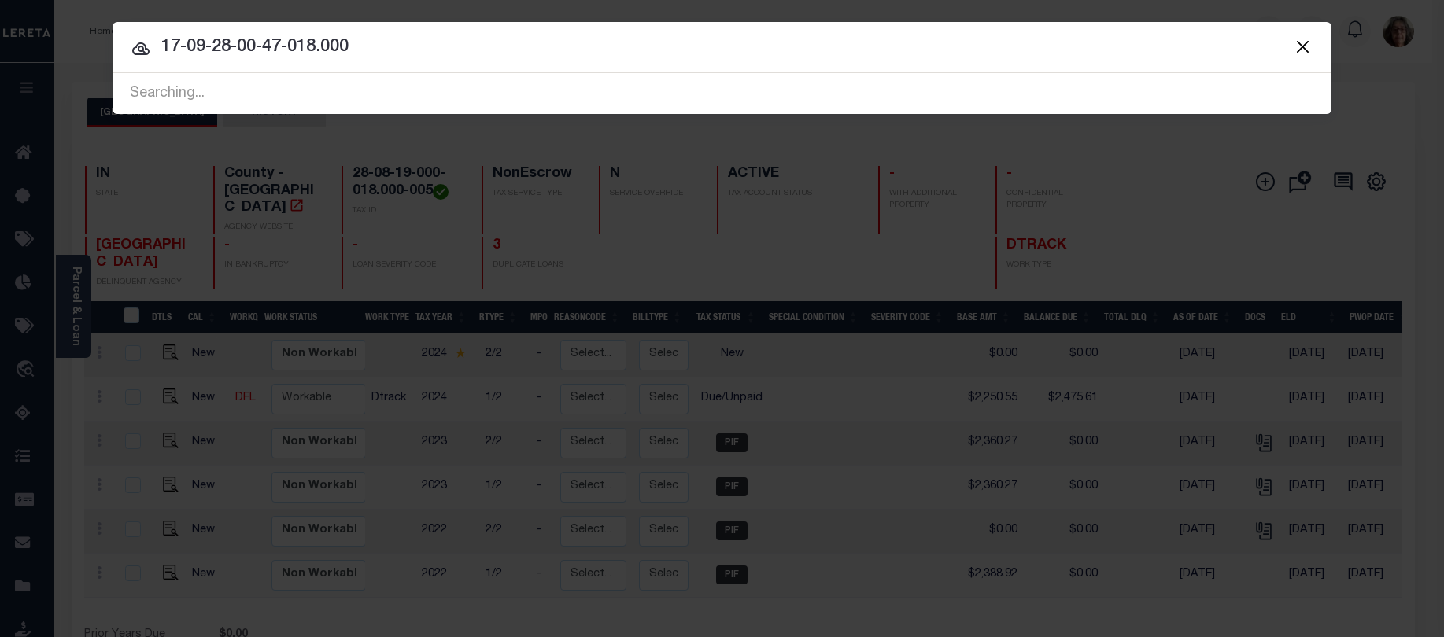
type input "17-09-28-00-47-018.000"
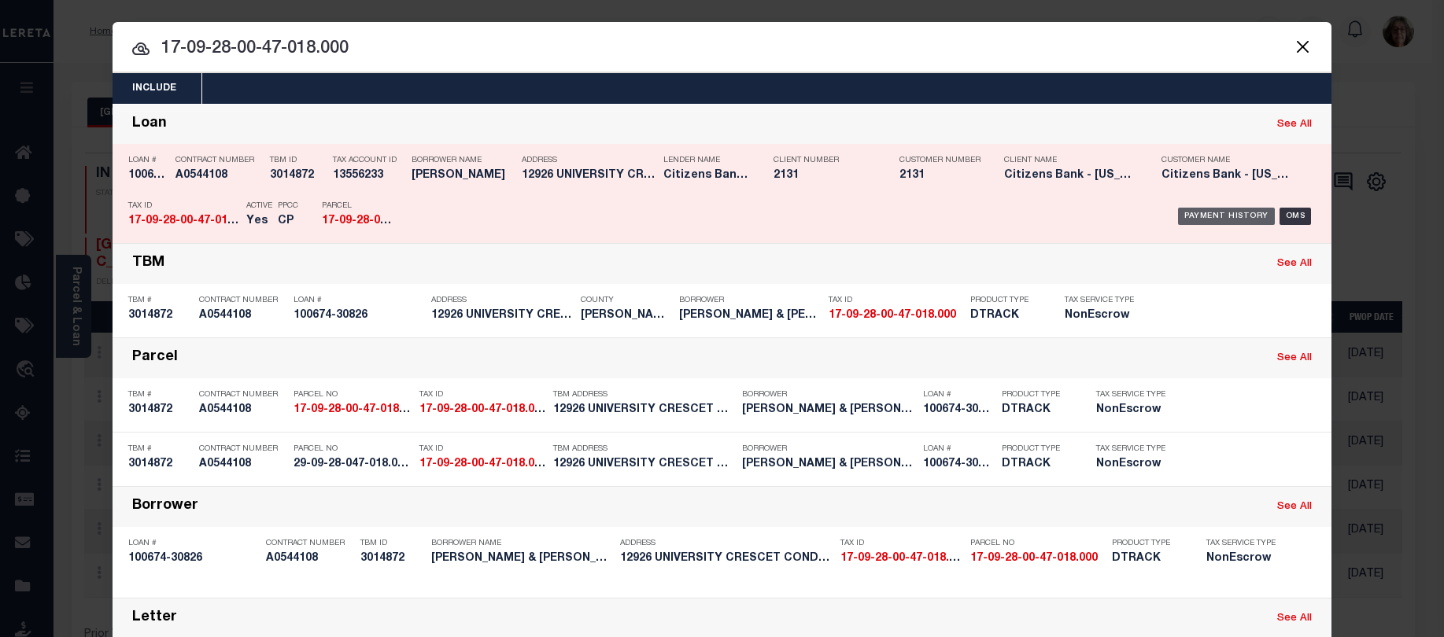
click at [1194, 219] on div "Payment History" at bounding box center [1226, 216] width 97 height 17
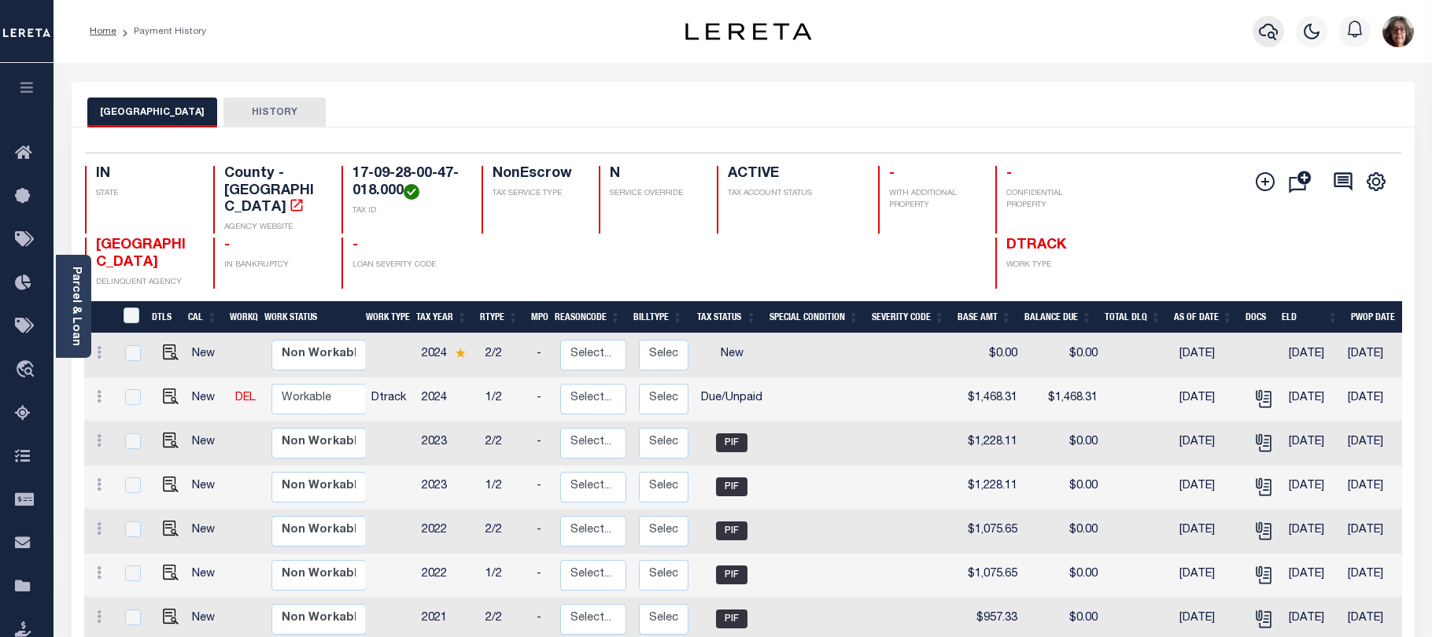
click at [1264, 28] on icon "button" at bounding box center [1268, 32] width 19 height 17
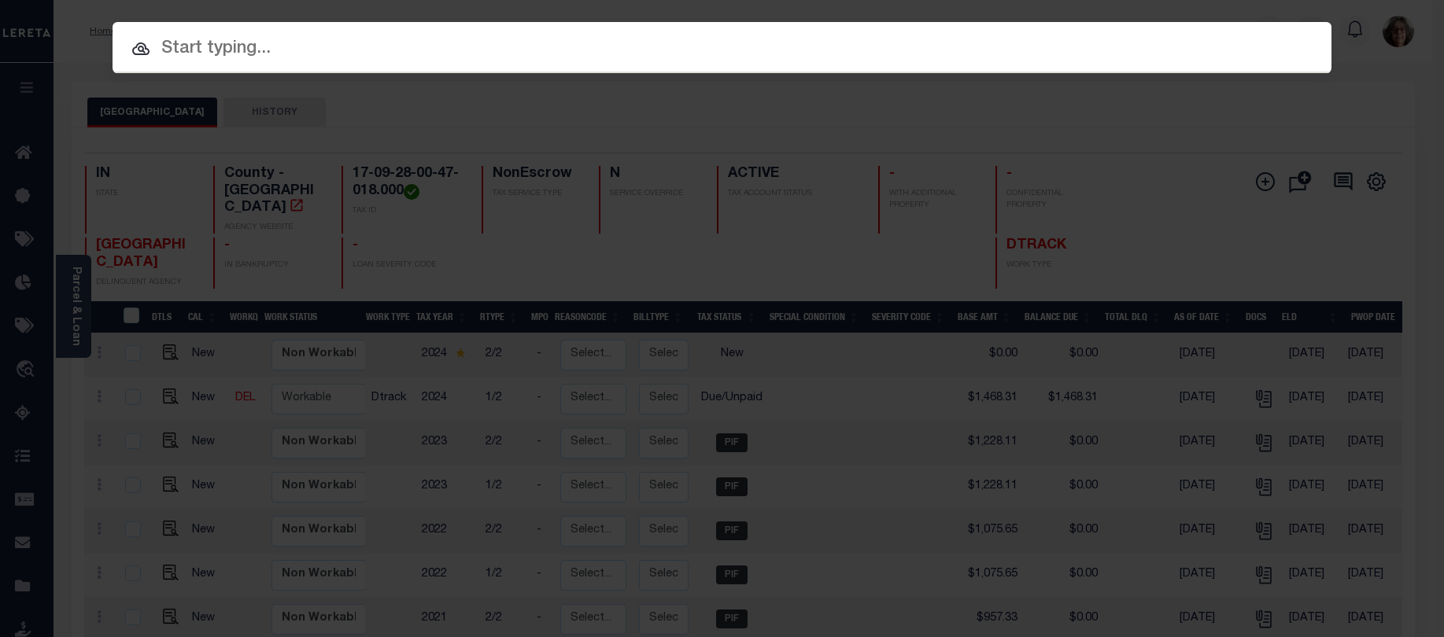
paste input "09-10-06-00-01-026.000"
type input "09-10-06-00-01-026.000"
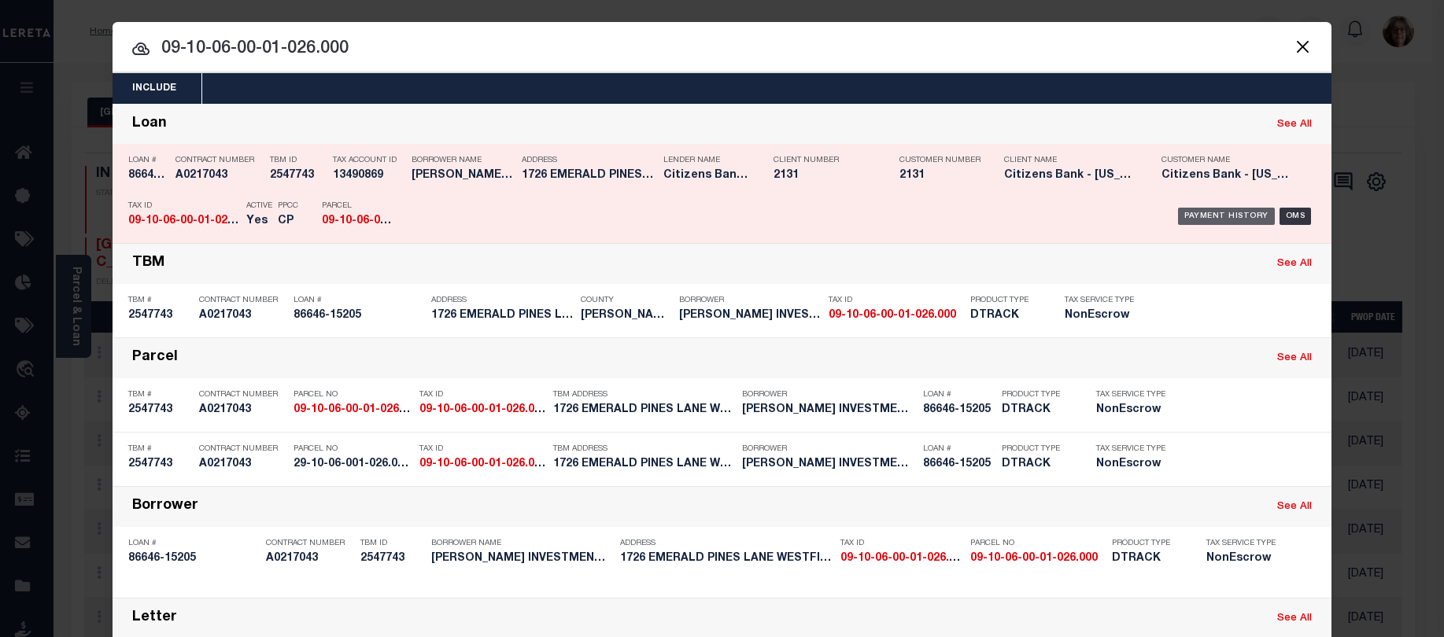
click at [1209, 218] on div "Payment History" at bounding box center [1226, 216] width 97 height 17
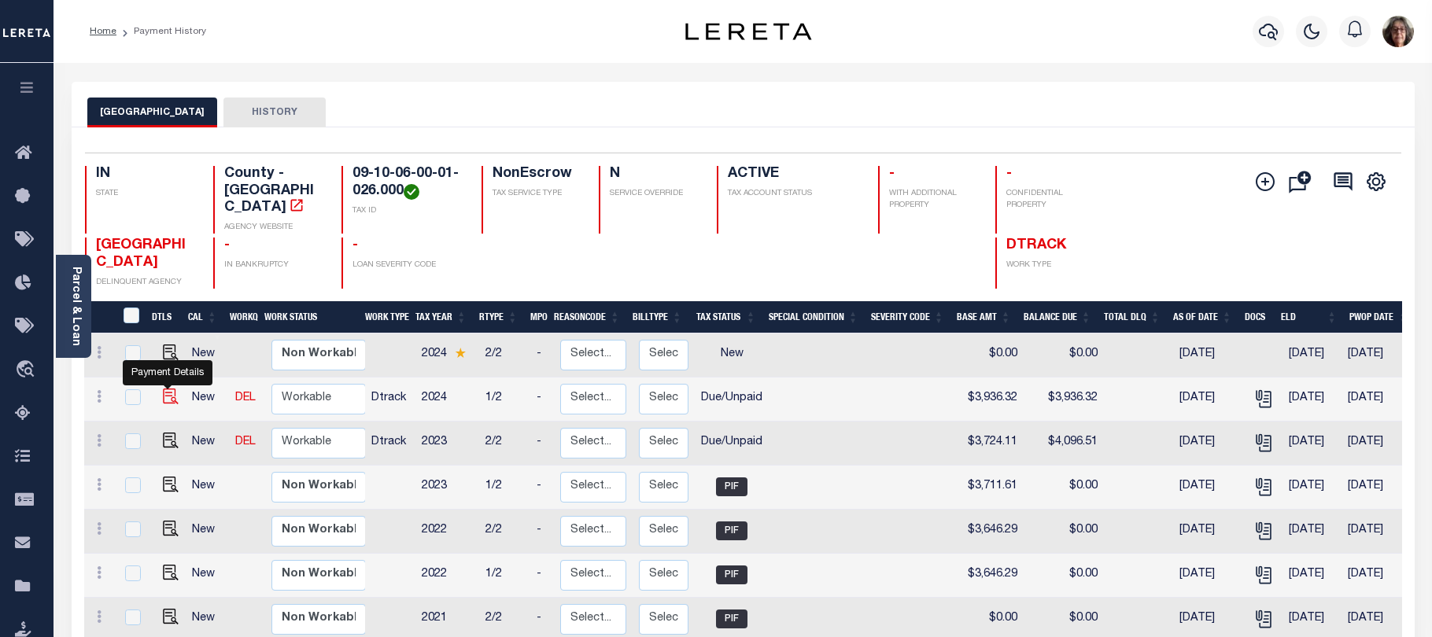
click at [164, 389] on img "" at bounding box center [171, 397] width 16 height 16
checkbox input "true"
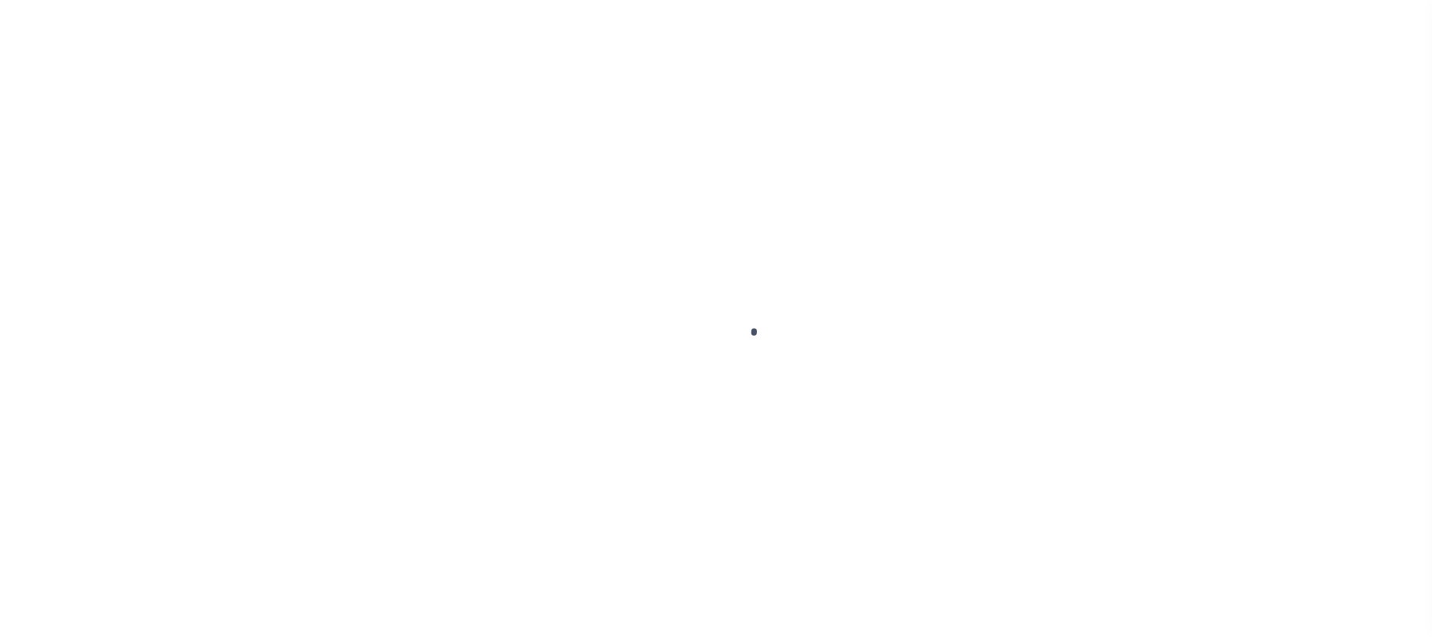
select select "DUE"
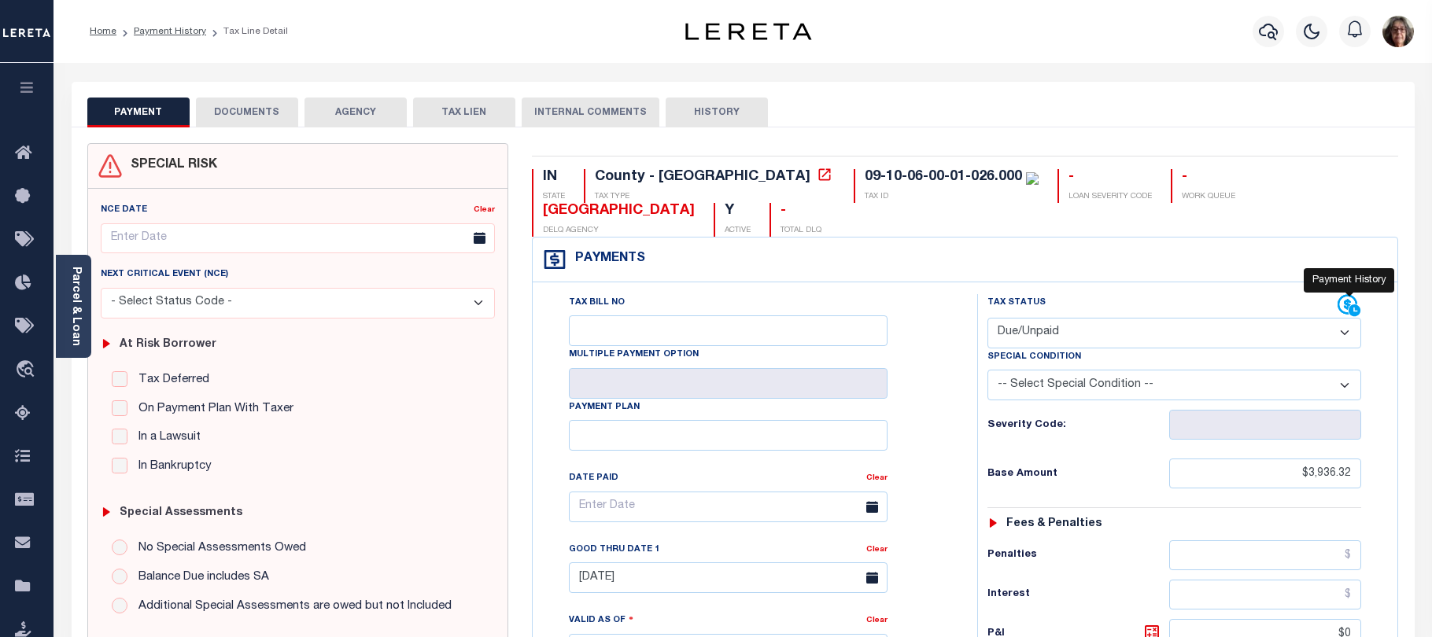
click at [1344, 307] on icon at bounding box center [1350, 306] width 24 height 24
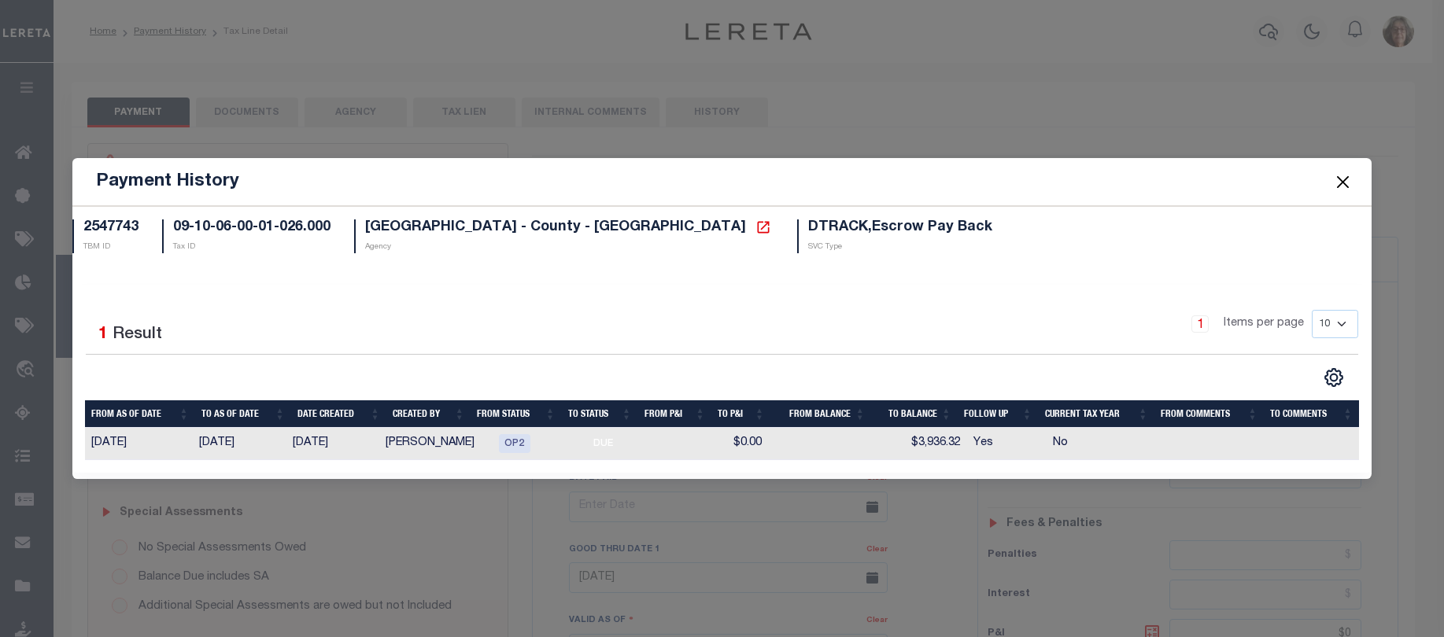
click at [1338, 183] on button "Close" at bounding box center [1342, 182] width 20 height 20
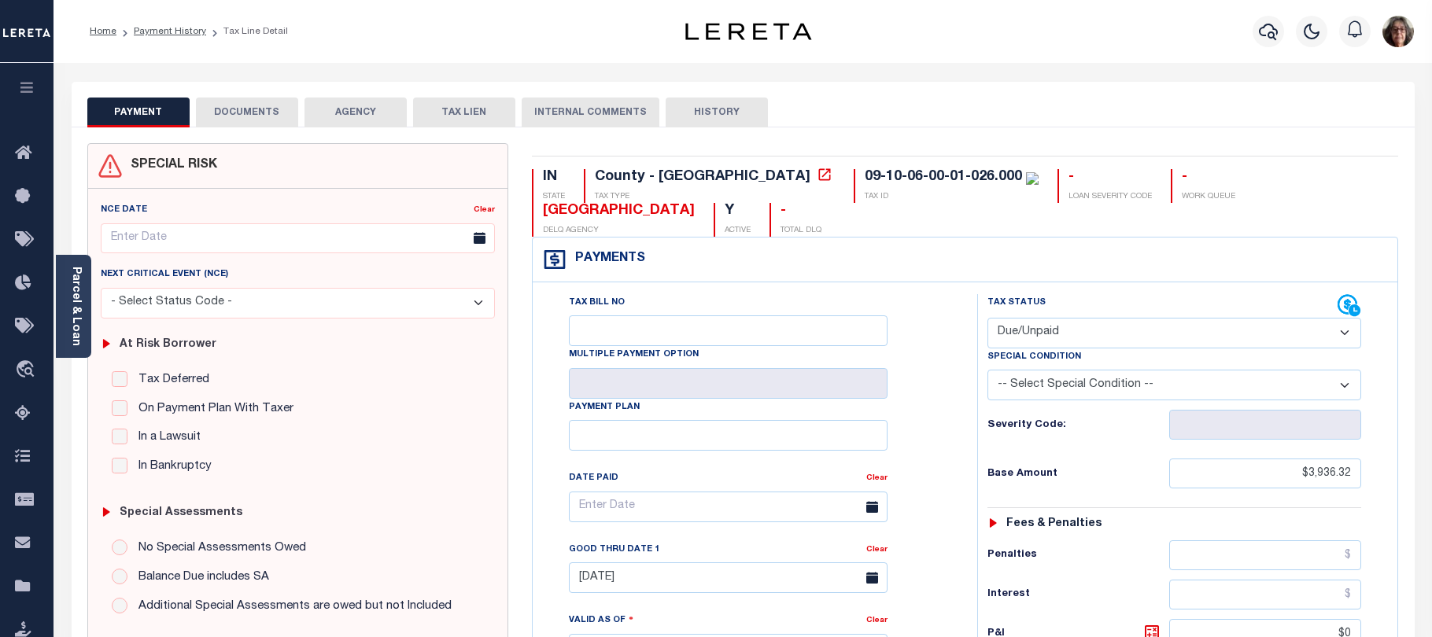
click at [255, 111] on button "DOCUMENTS" at bounding box center [247, 113] width 102 height 30
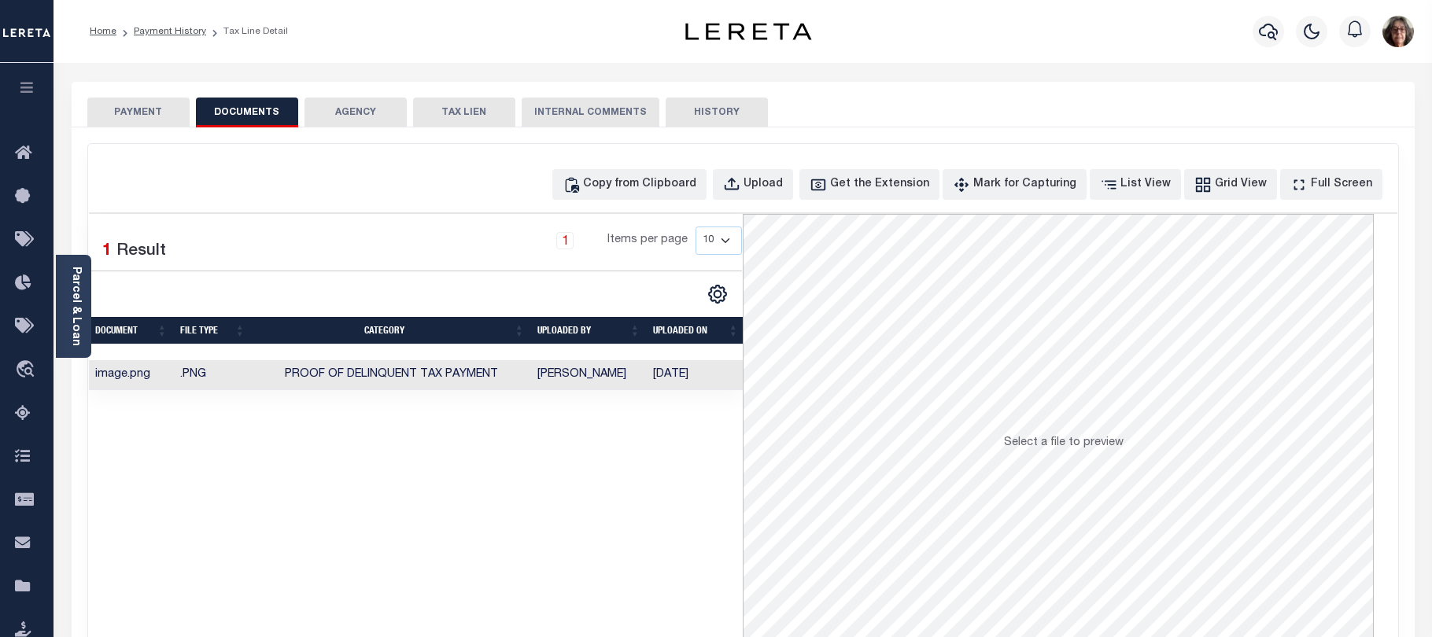
click at [576, 375] on td "Vignesh, Kumar" at bounding box center [589, 375] width 116 height 31
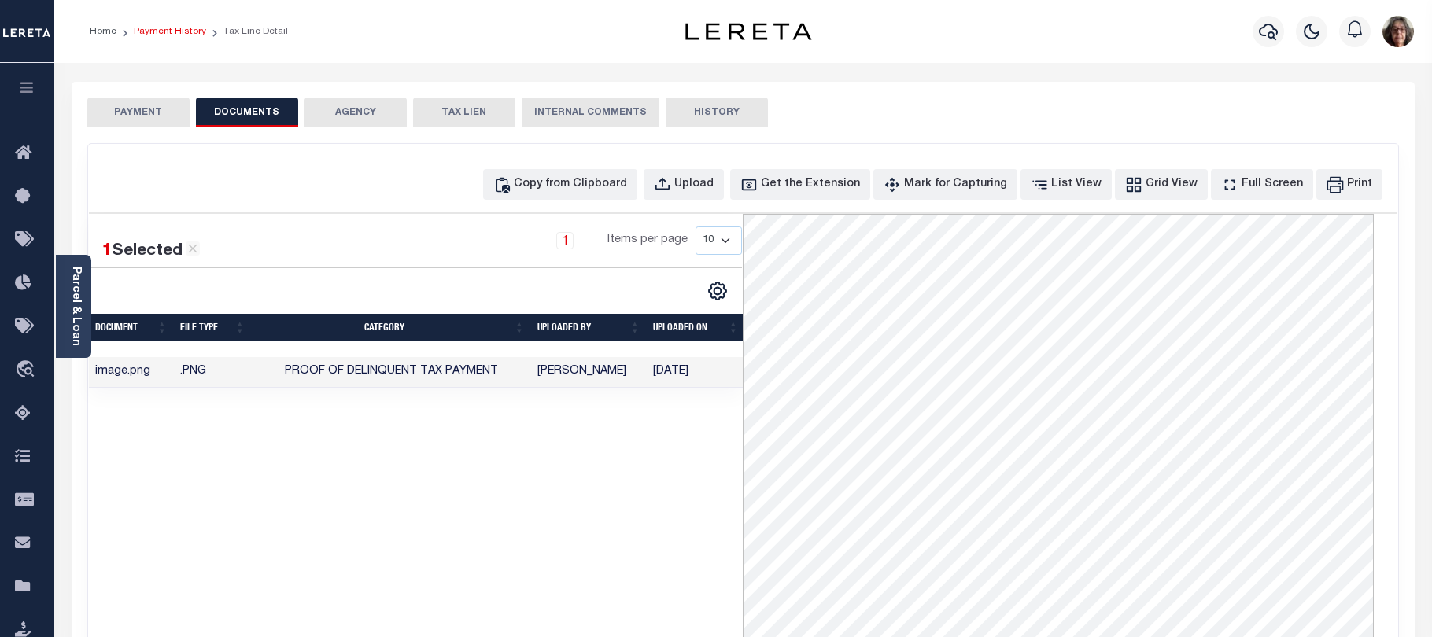
click at [168, 29] on link "Payment History" at bounding box center [170, 31] width 72 height 9
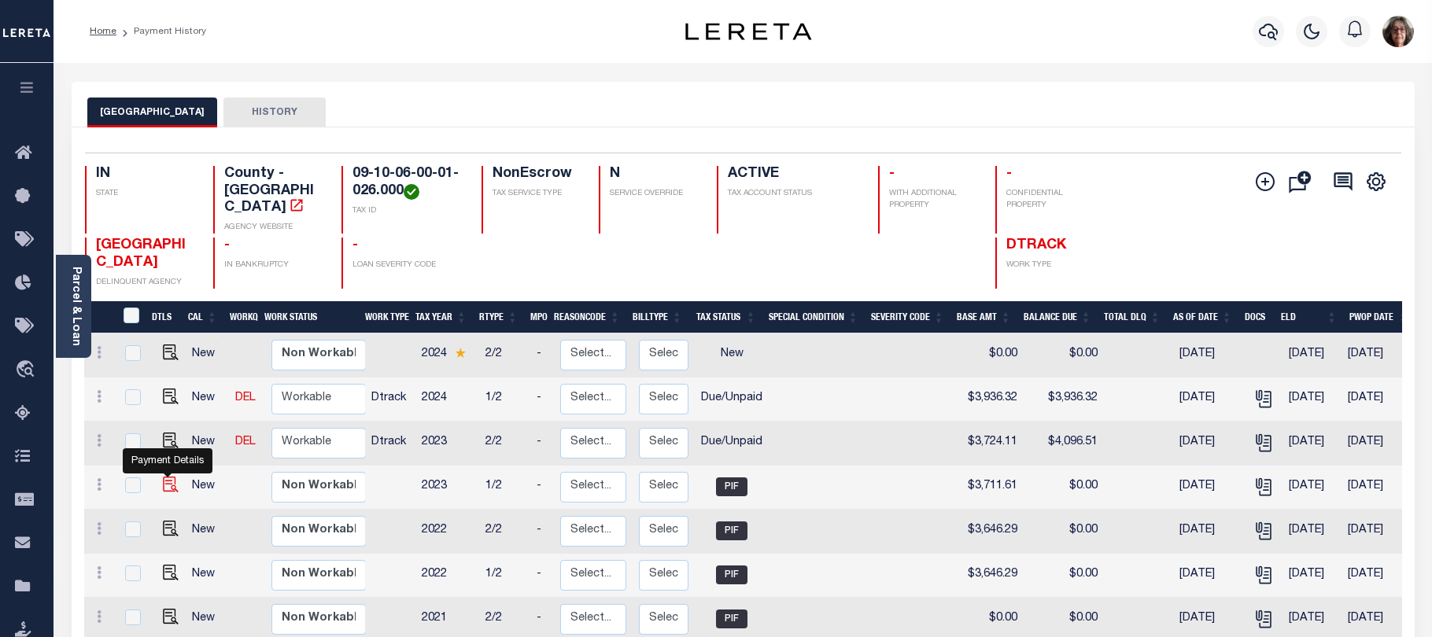
click at [164, 477] on img "" at bounding box center [171, 485] width 16 height 16
checkbox input "true"
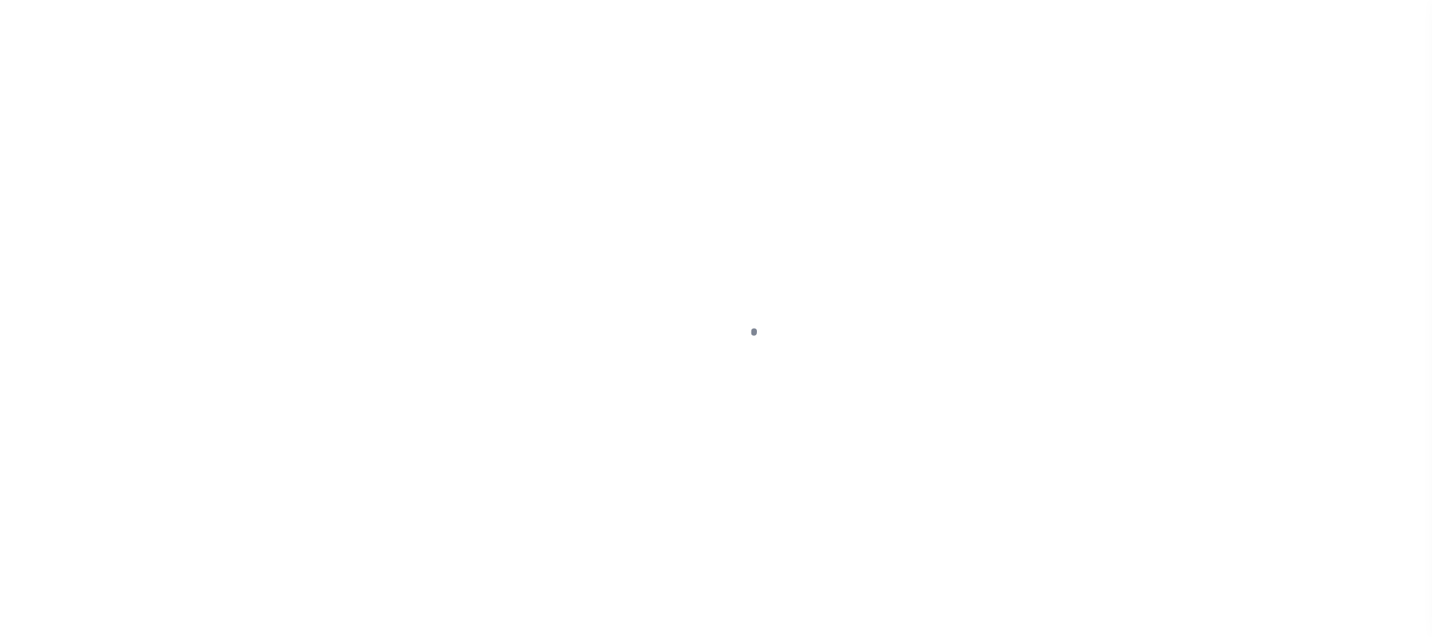
select select "PIF"
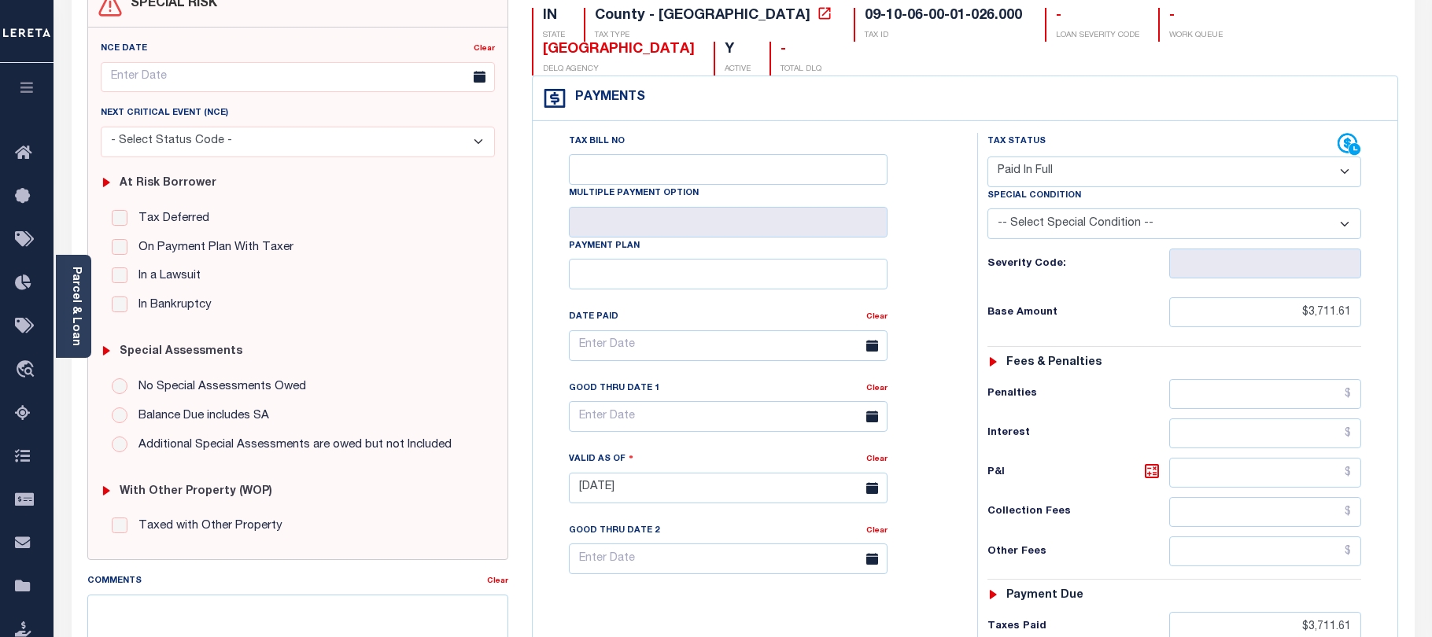
scroll to position [4, 0]
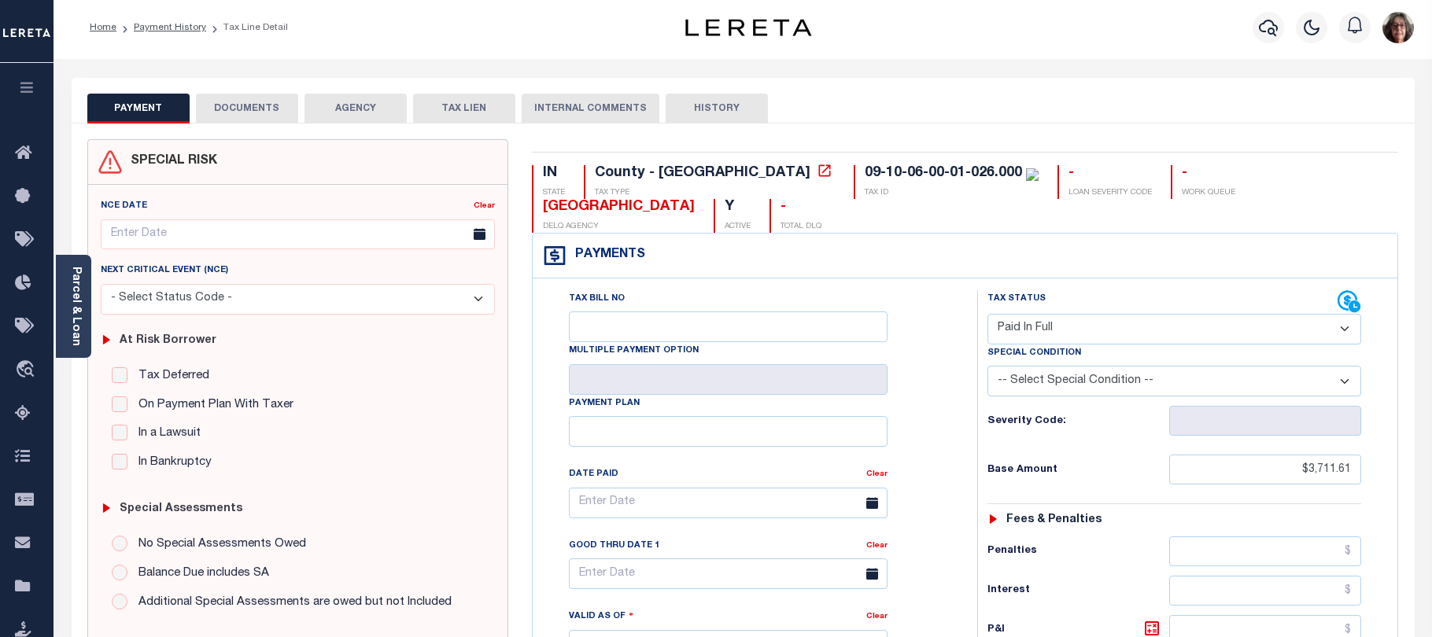
click at [245, 109] on button "DOCUMENTS" at bounding box center [247, 109] width 102 height 30
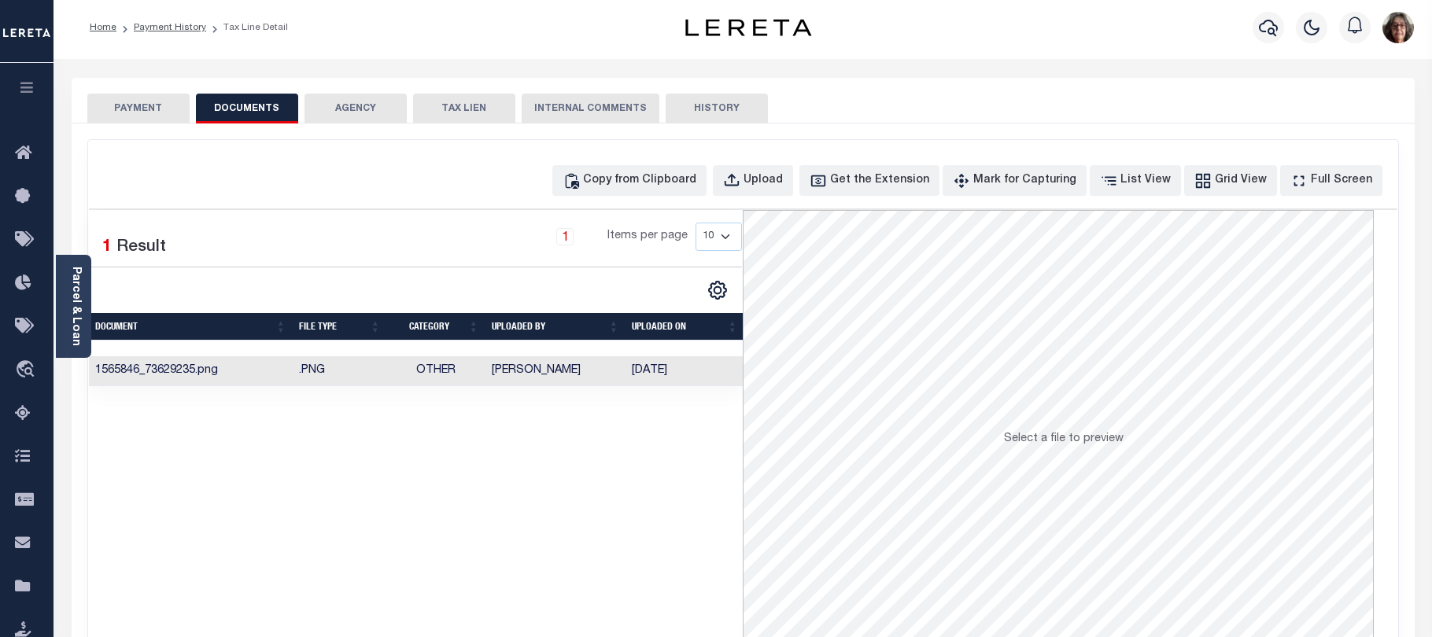
click at [649, 367] on td "[DATE]" at bounding box center [685, 371] width 119 height 31
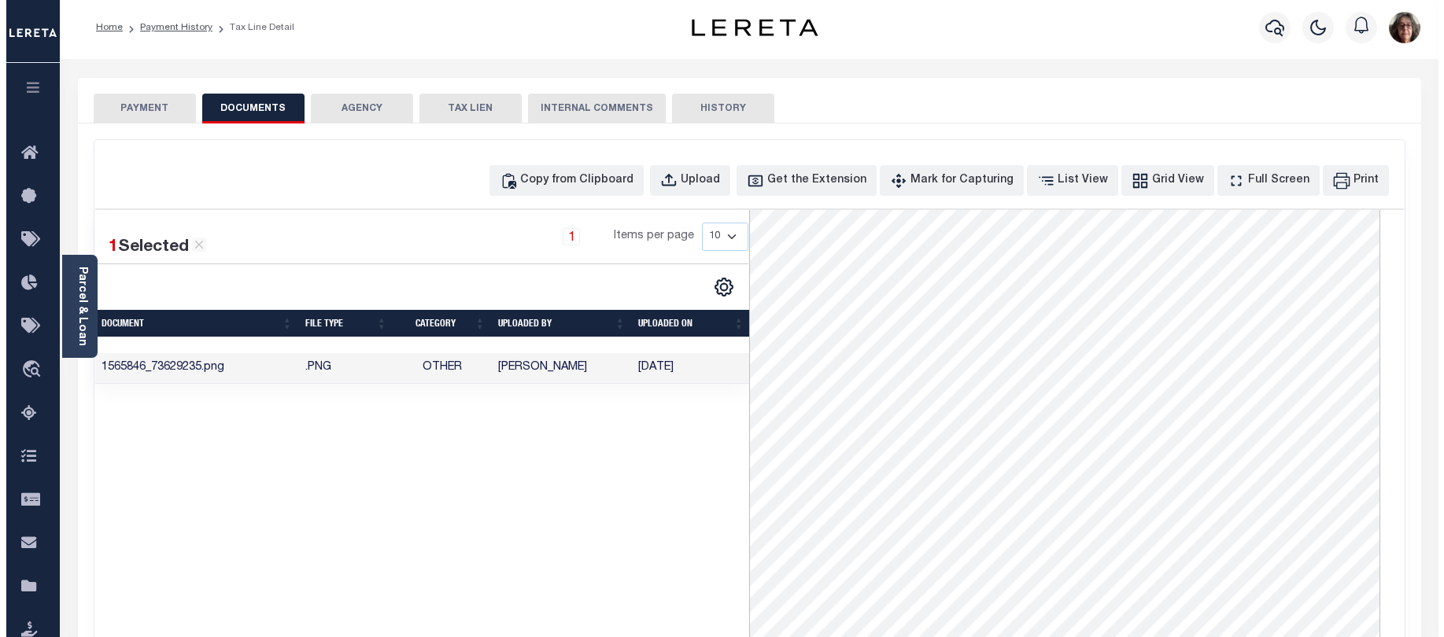
scroll to position [131, 0]
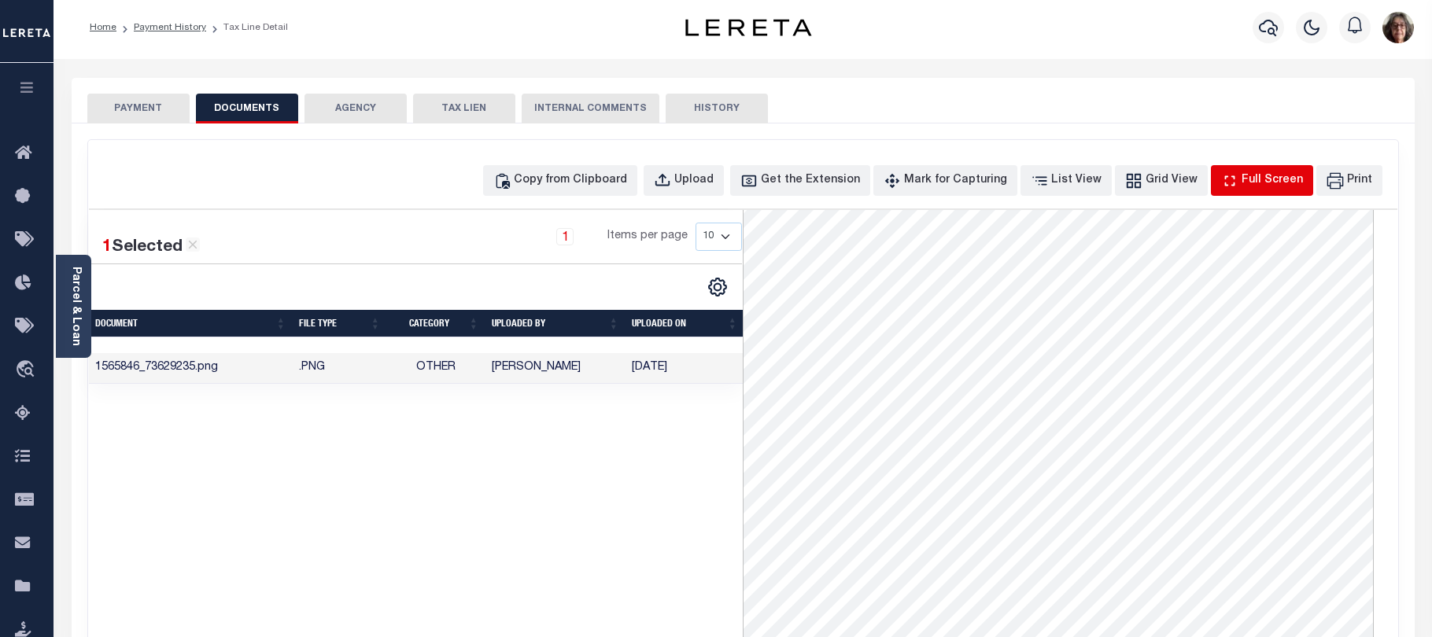
click at [1268, 178] on div "Full Screen" at bounding box center [1272, 180] width 61 height 17
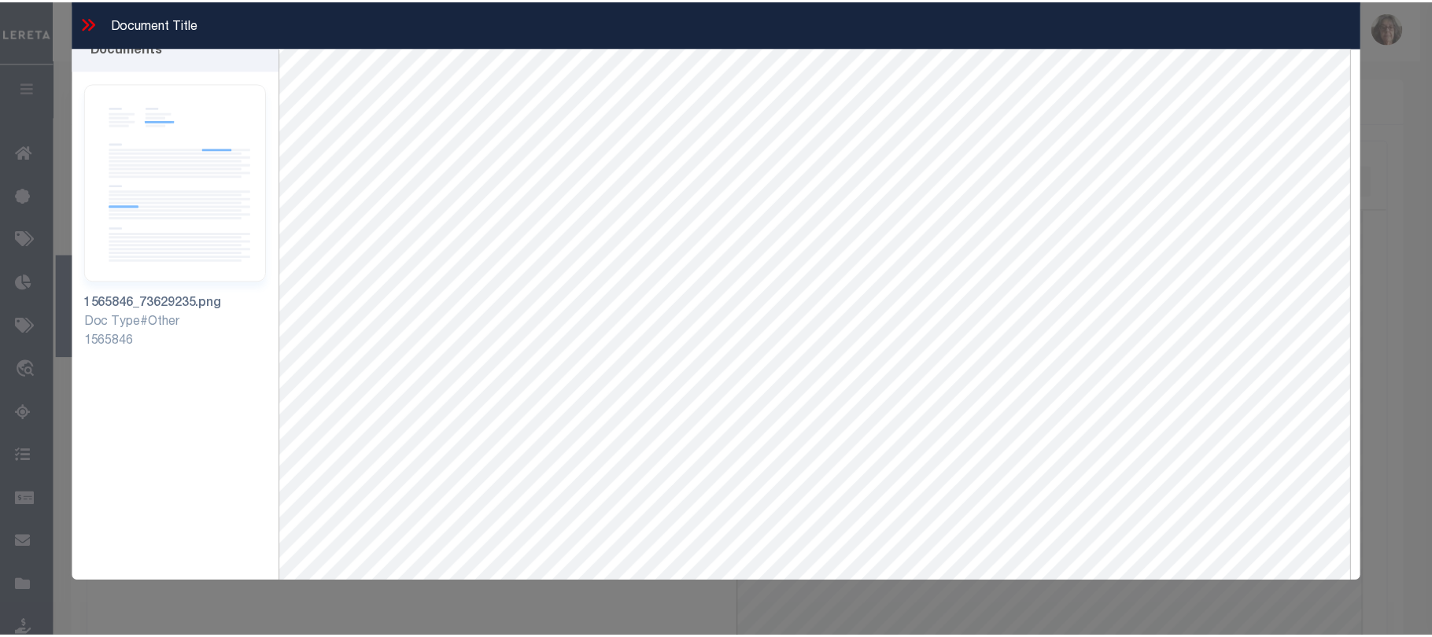
scroll to position [0, 0]
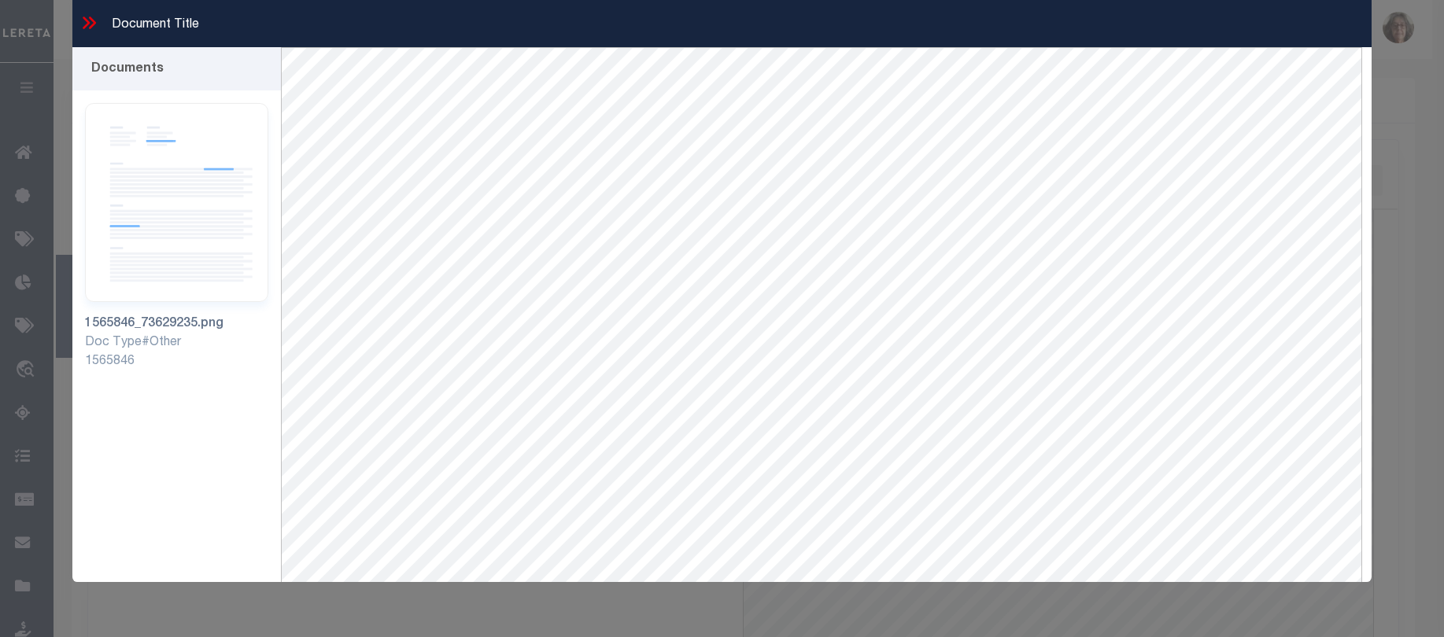
click at [90, 22] on icon at bounding box center [89, 23] width 20 height 20
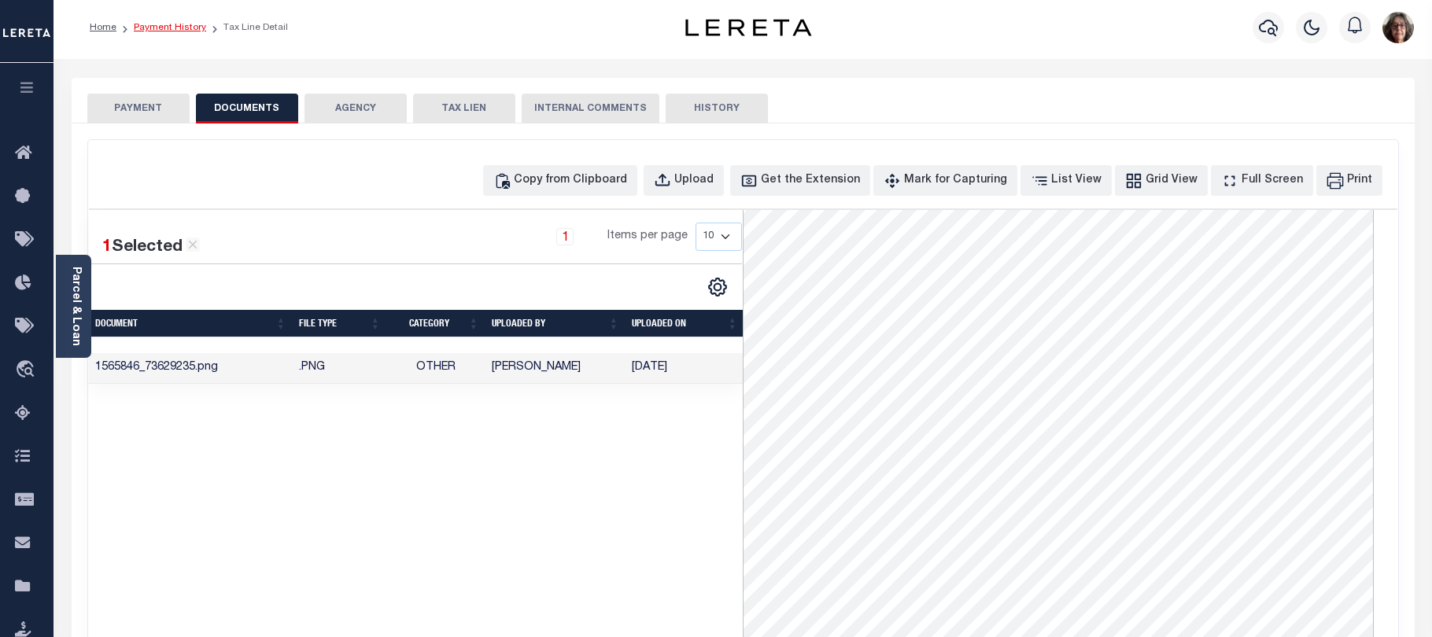
click at [170, 29] on link "Payment History" at bounding box center [170, 27] width 72 height 9
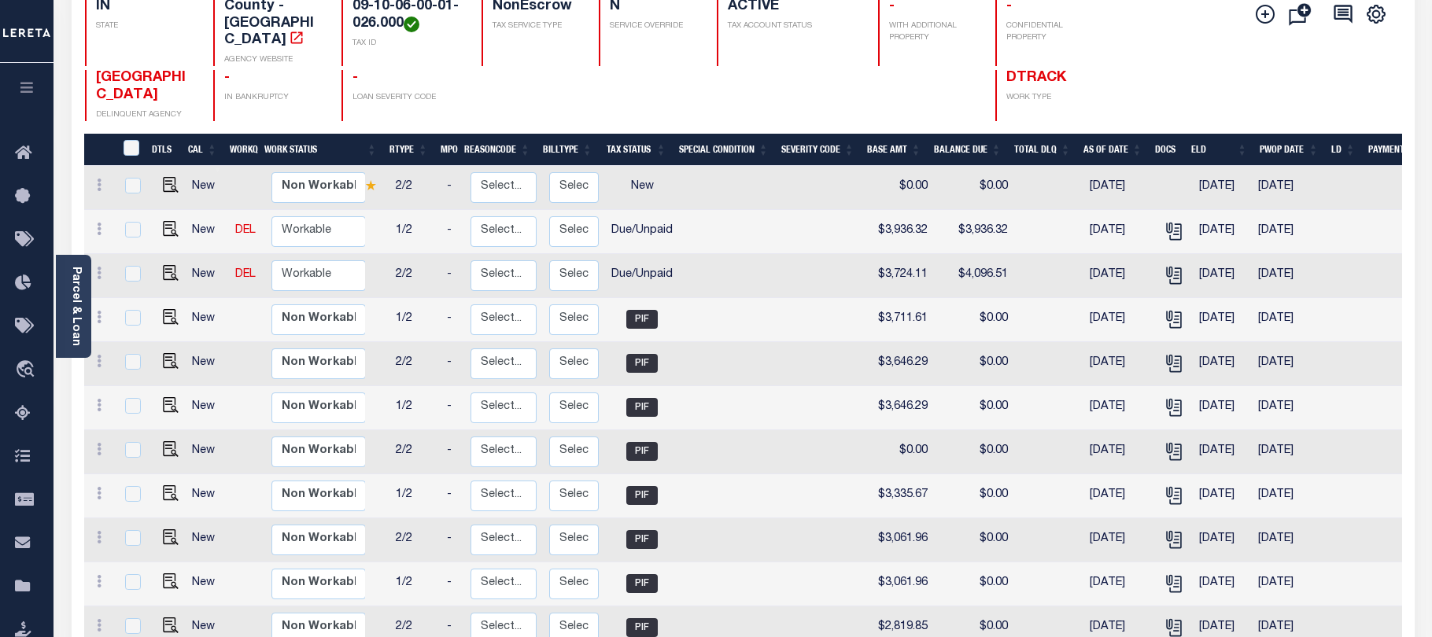
scroll to position [139, 0]
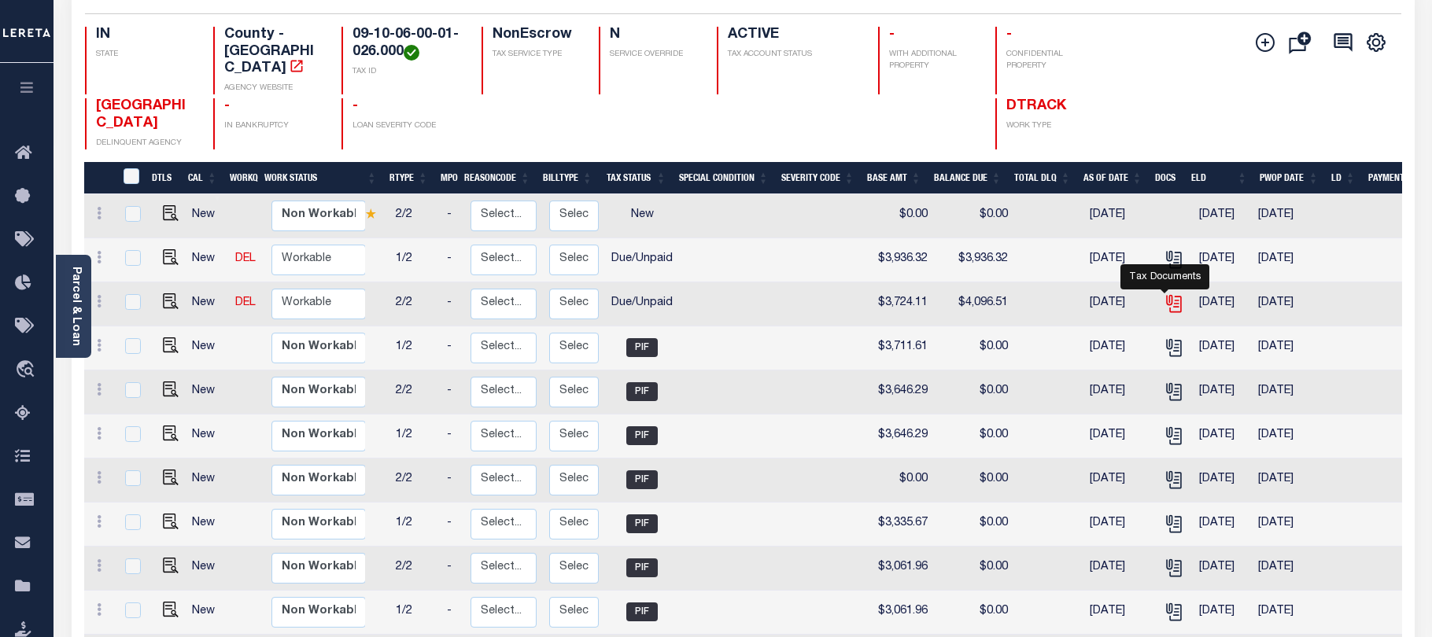
click at [1167, 295] on icon "" at bounding box center [1173, 301] width 13 height 13
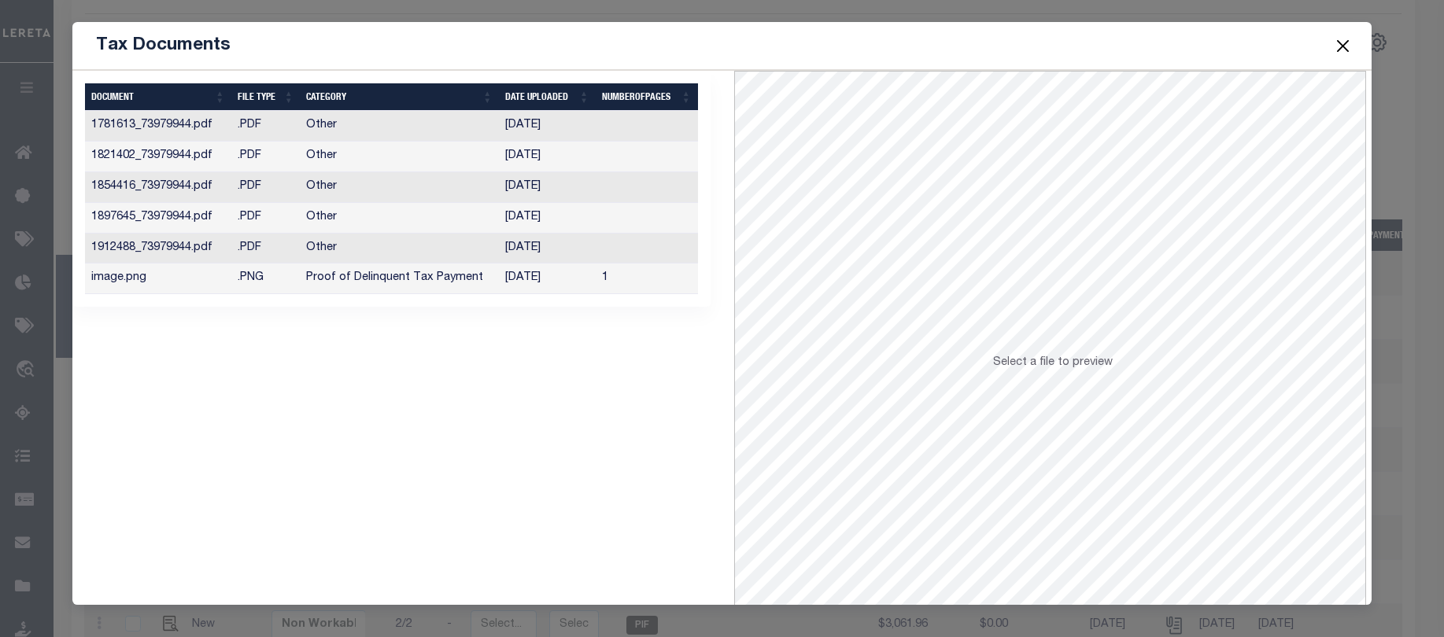
click at [520, 277] on td "[DATE]" at bounding box center [547, 279] width 97 height 31
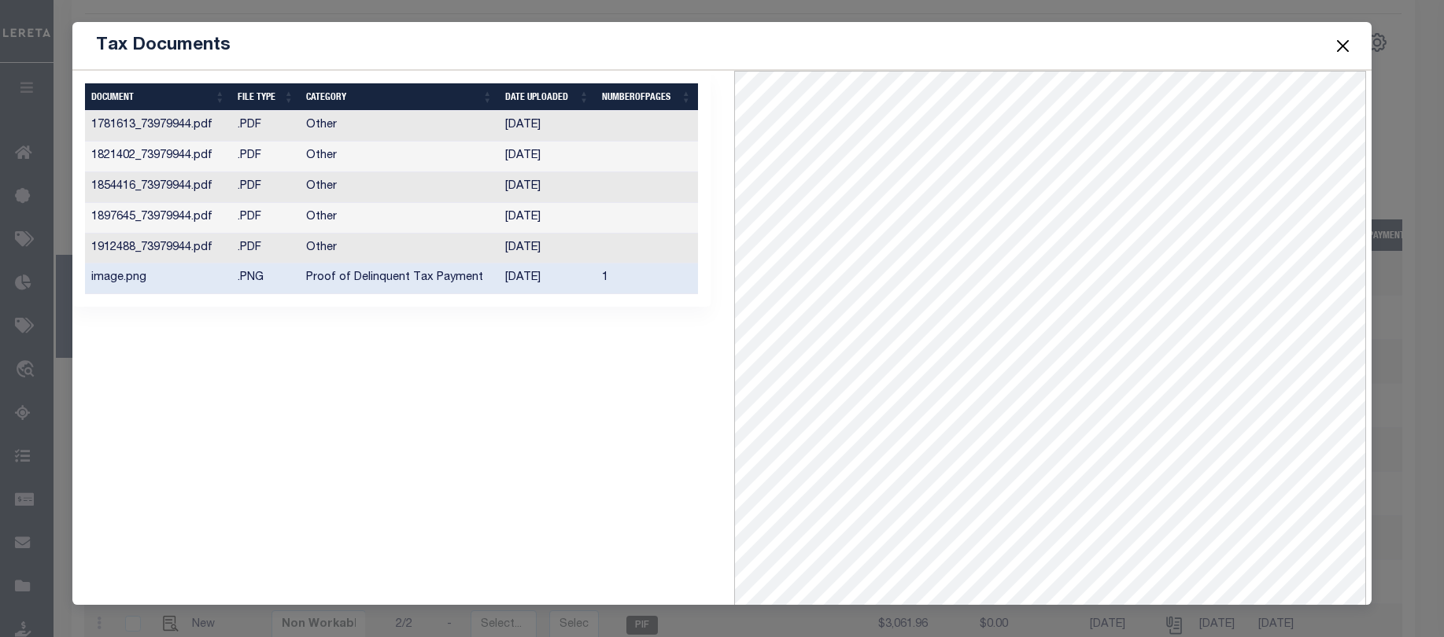
click at [516, 278] on td "[DATE]" at bounding box center [547, 279] width 97 height 31
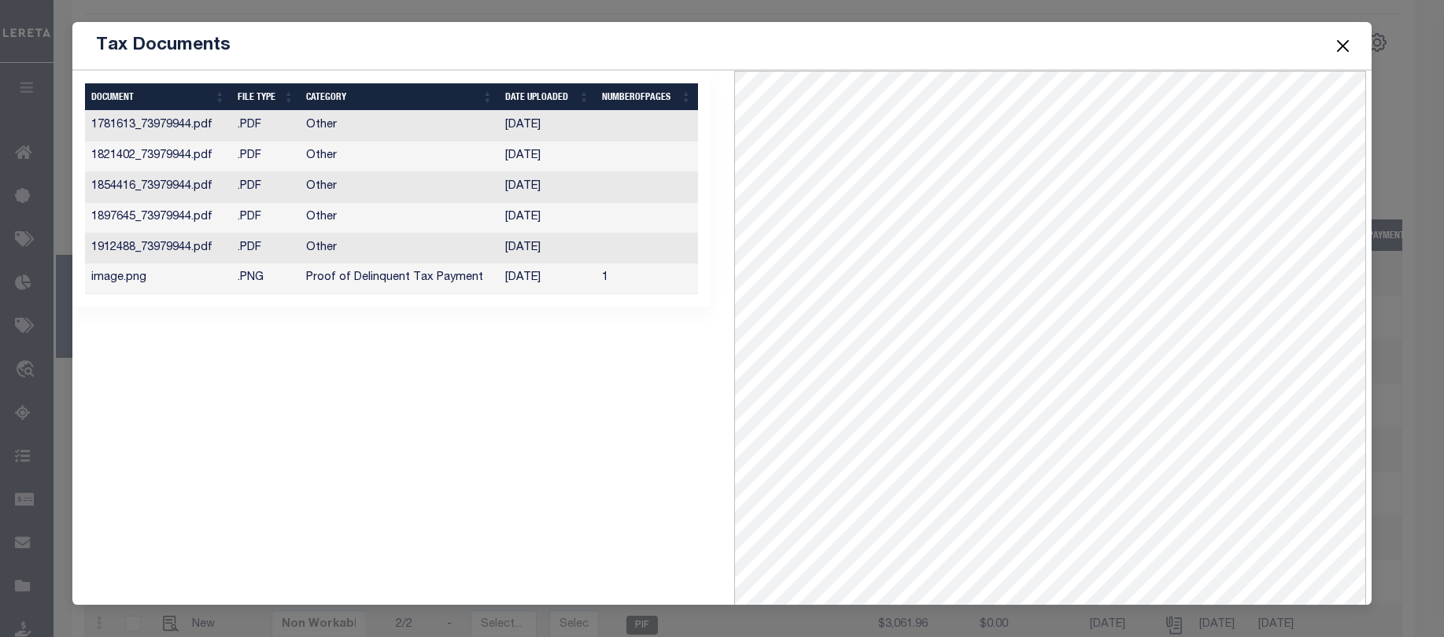
click at [516, 277] on td "[DATE]" at bounding box center [547, 279] width 97 height 31
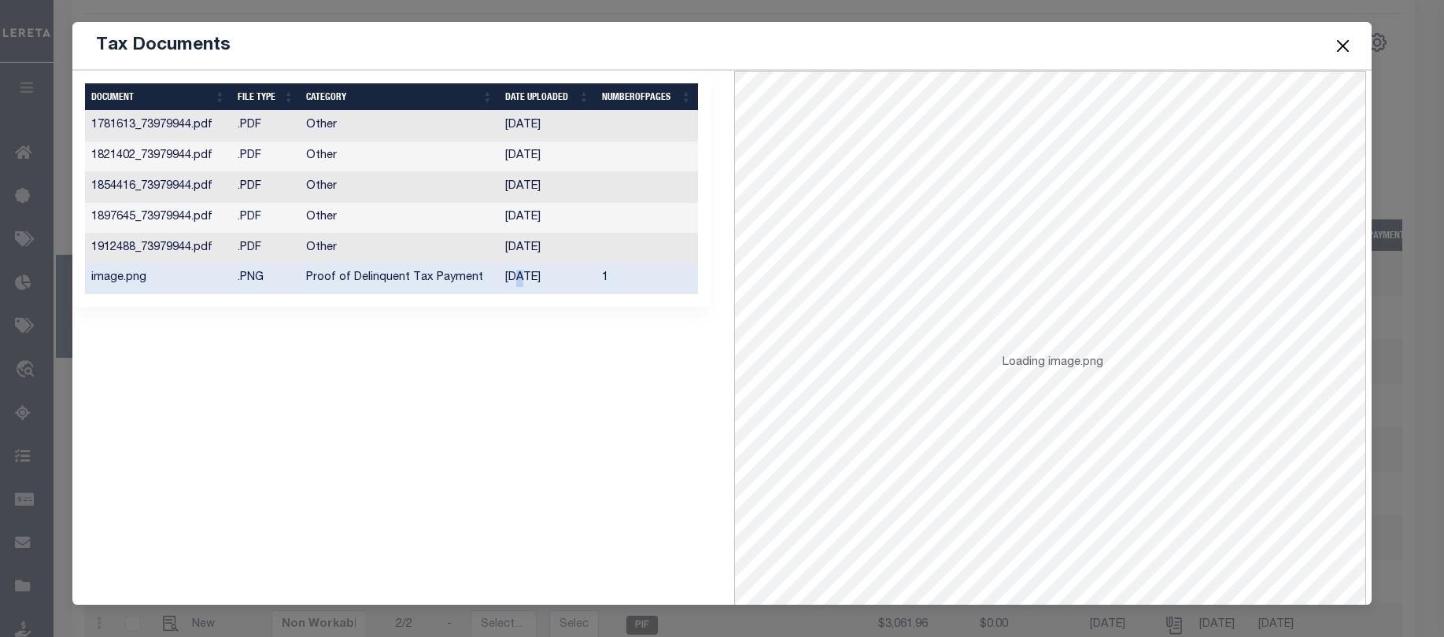
click at [516, 276] on td "[DATE]" at bounding box center [547, 279] width 97 height 31
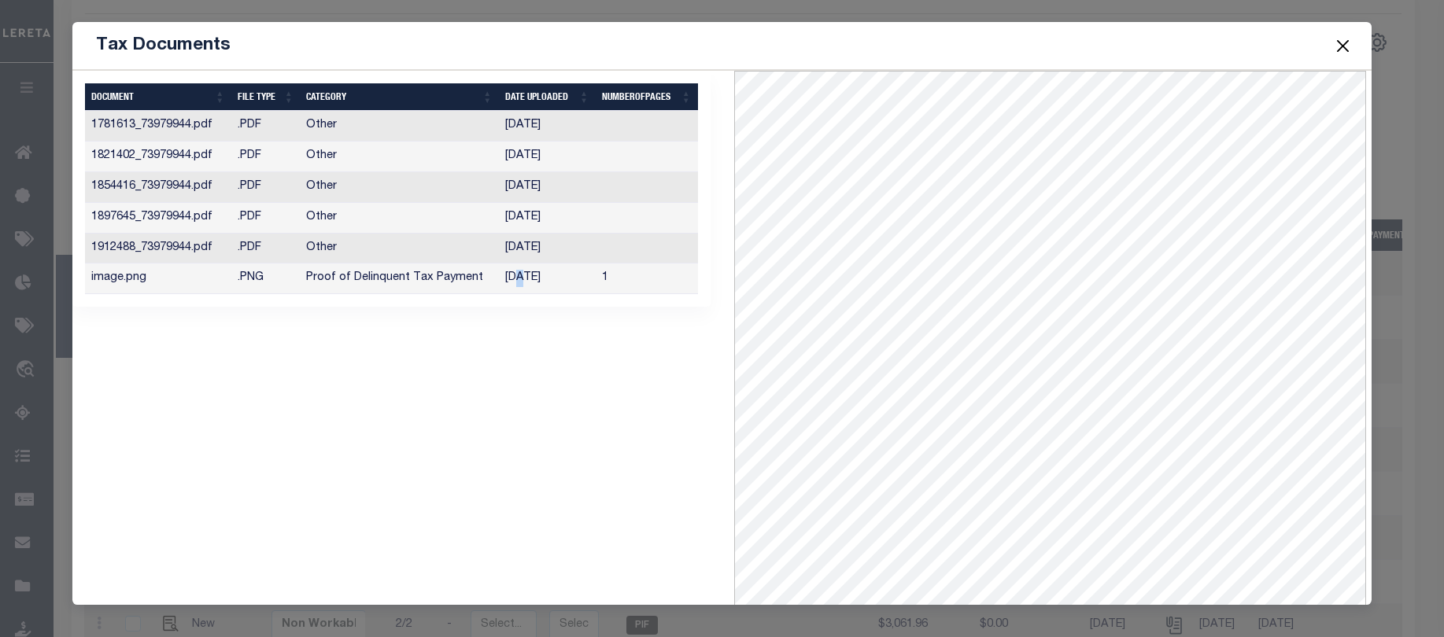
click at [1341, 43] on button "Close" at bounding box center [1342, 45] width 20 height 20
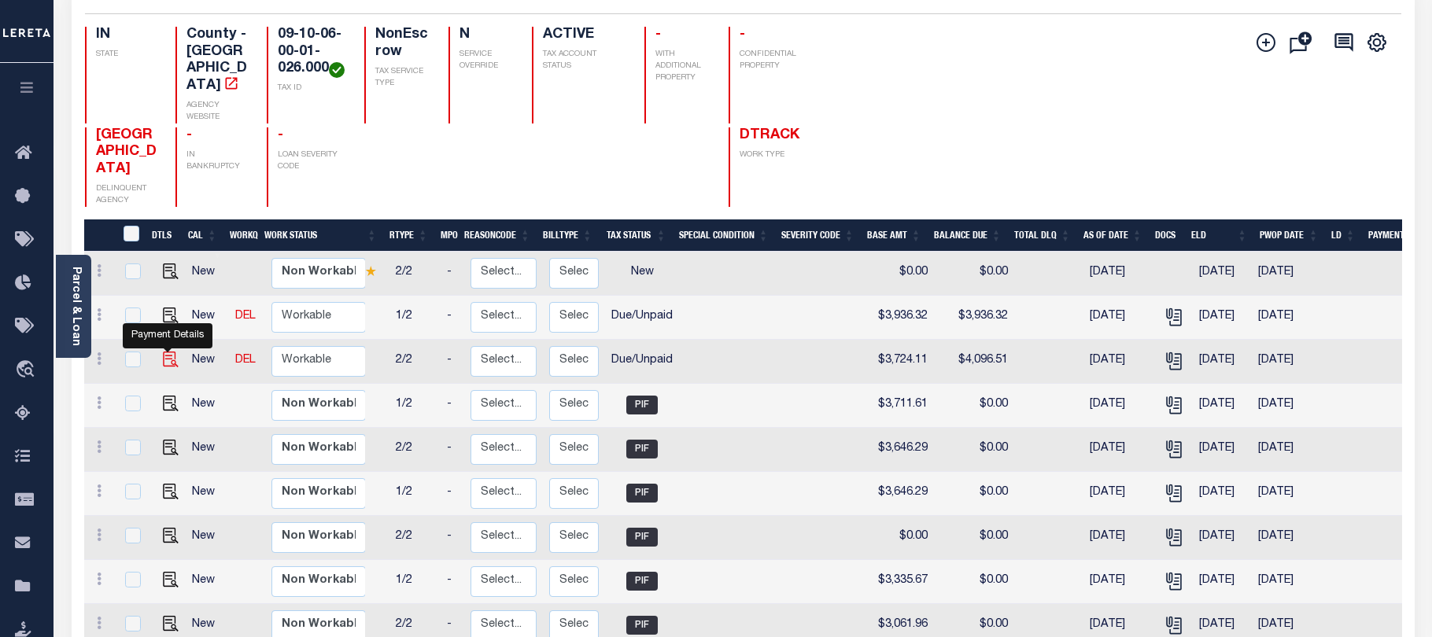
click at [164, 367] on img "" at bounding box center [171, 360] width 16 height 16
checkbox input "true"
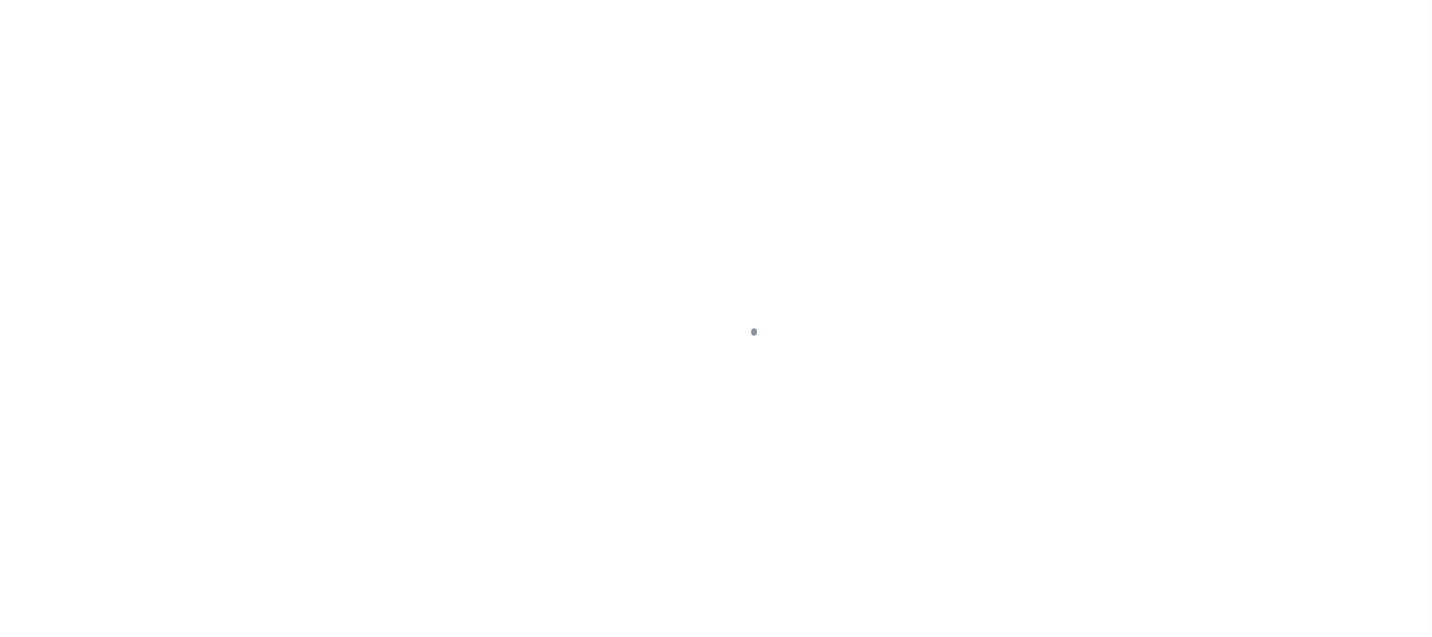
select select "DUE"
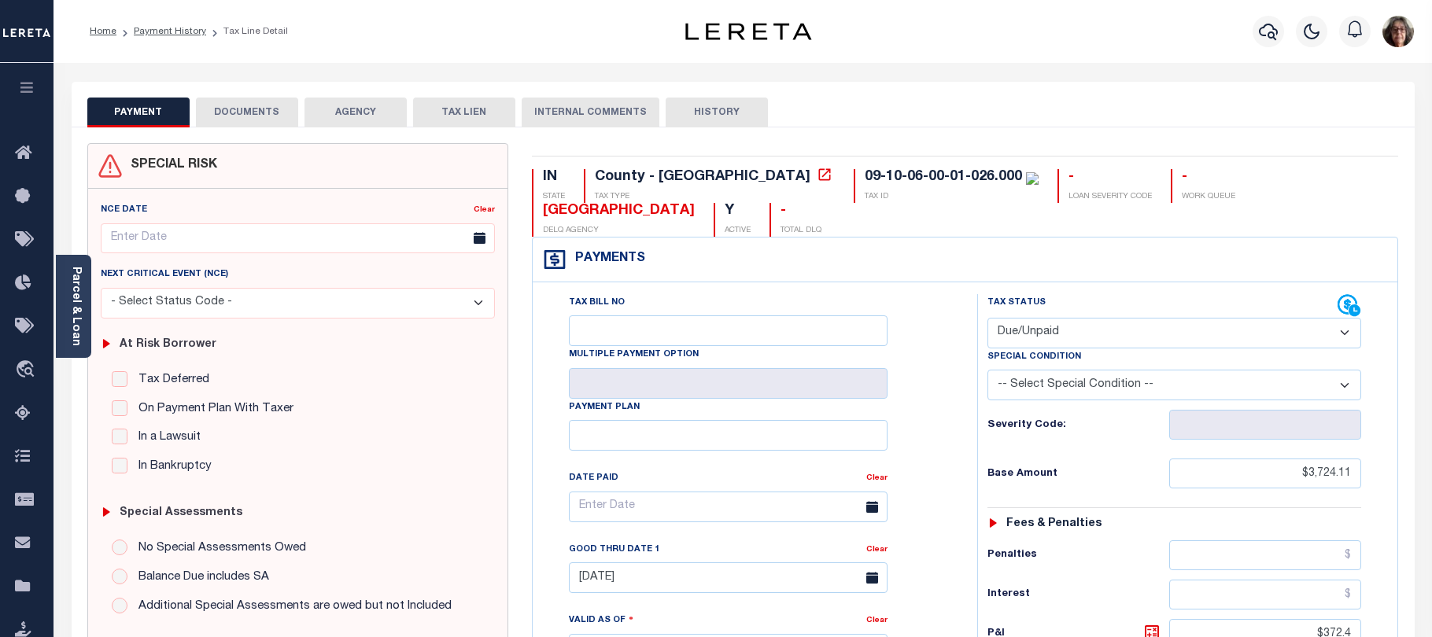
click at [236, 110] on button "DOCUMENTS" at bounding box center [247, 113] width 102 height 30
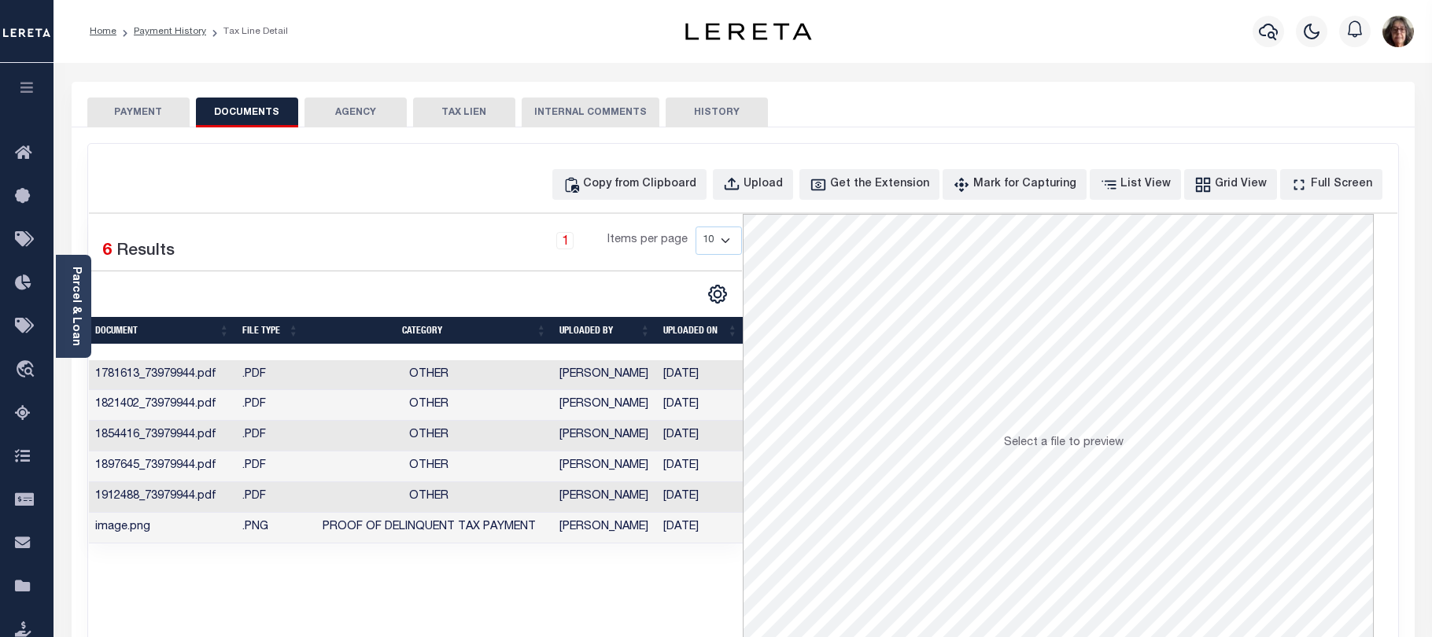
click at [618, 530] on td "Vignesh, Kumar" at bounding box center [605, 528] width 104 height 31
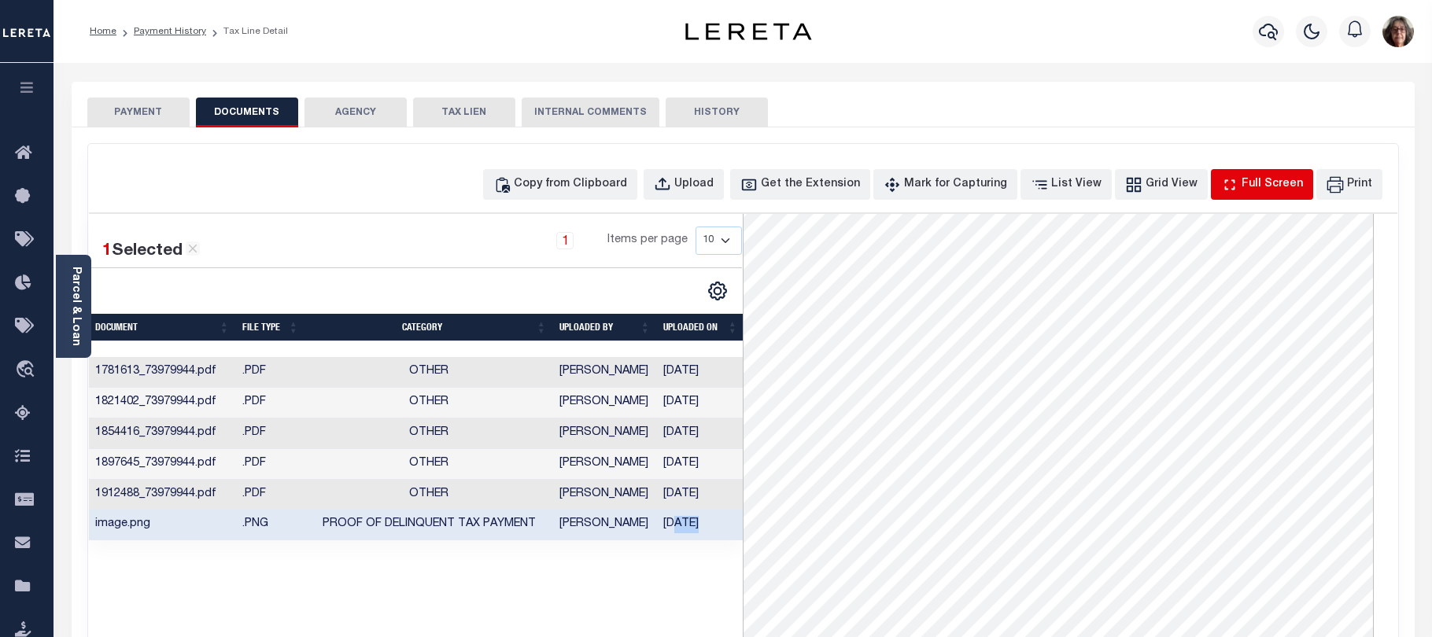
click at [1275, 183] on div "Full Screen" at bounding box center [1272, 184] width 61 height 17
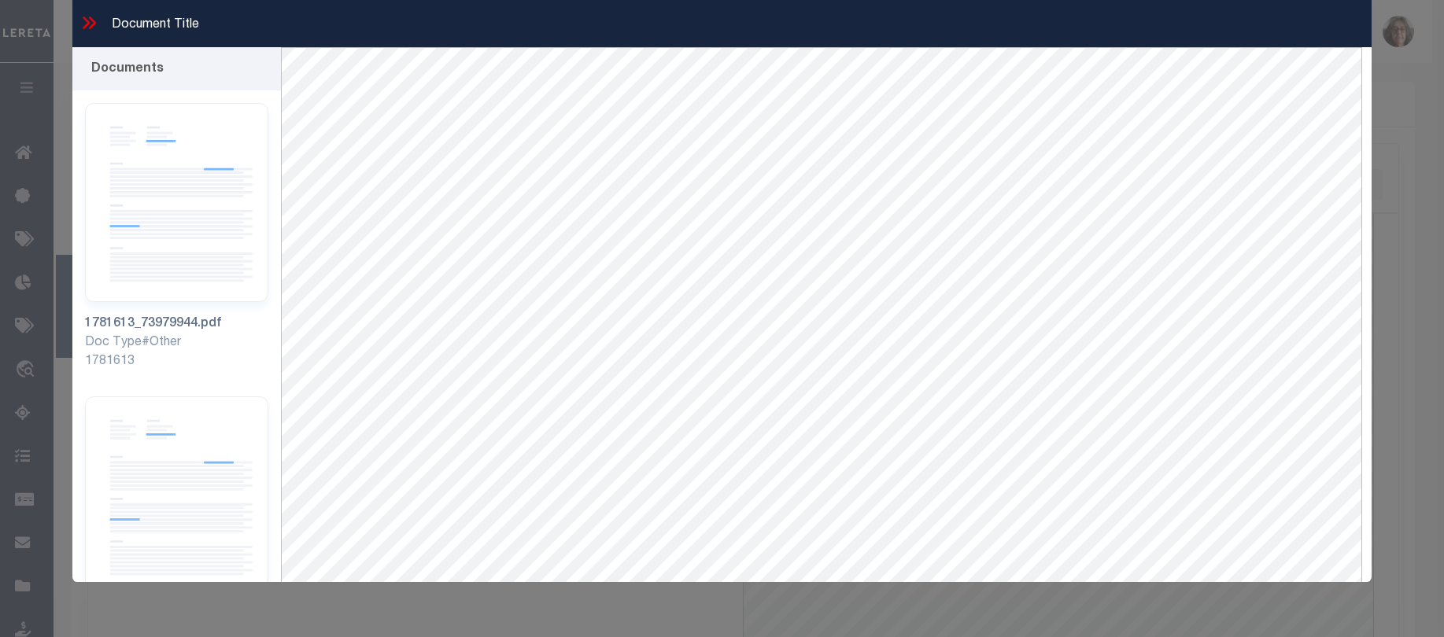
click at [90, 24] on icon at bounding box center [89, 23] width 20 height 20
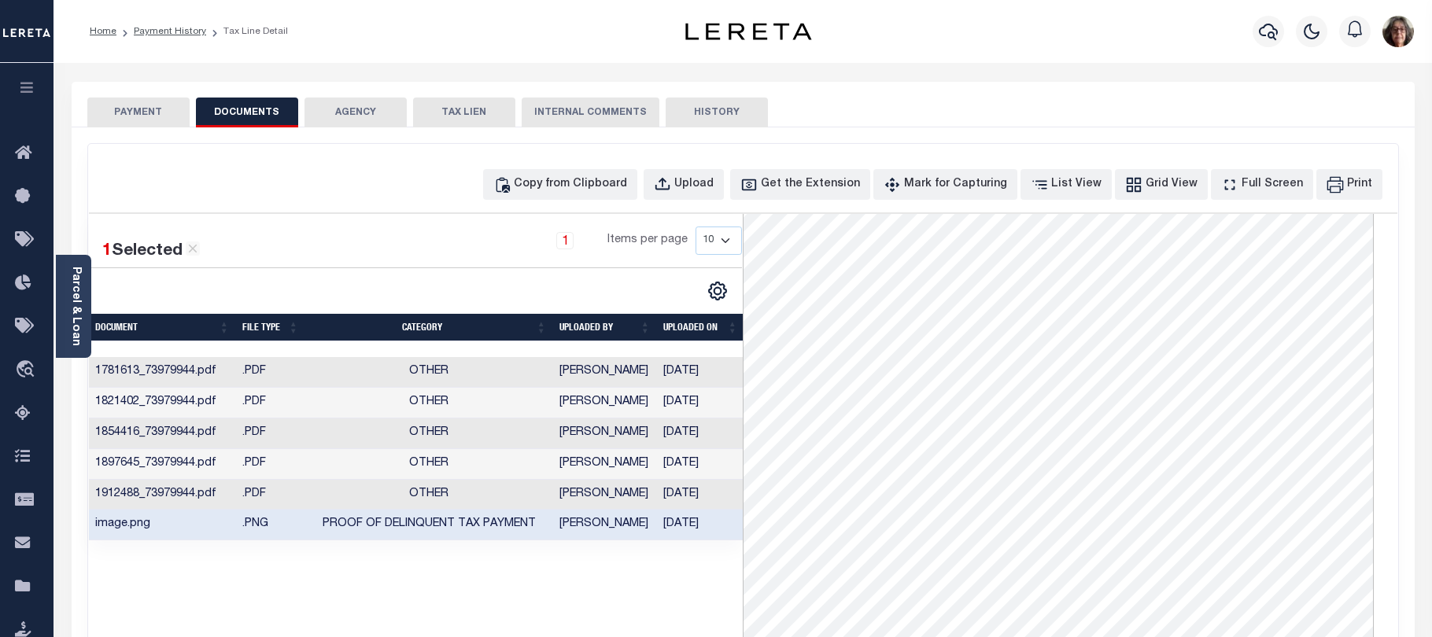
click at [166, 110] on button "PAYMENT" at bounding box center [138, 113] width 102 height 30
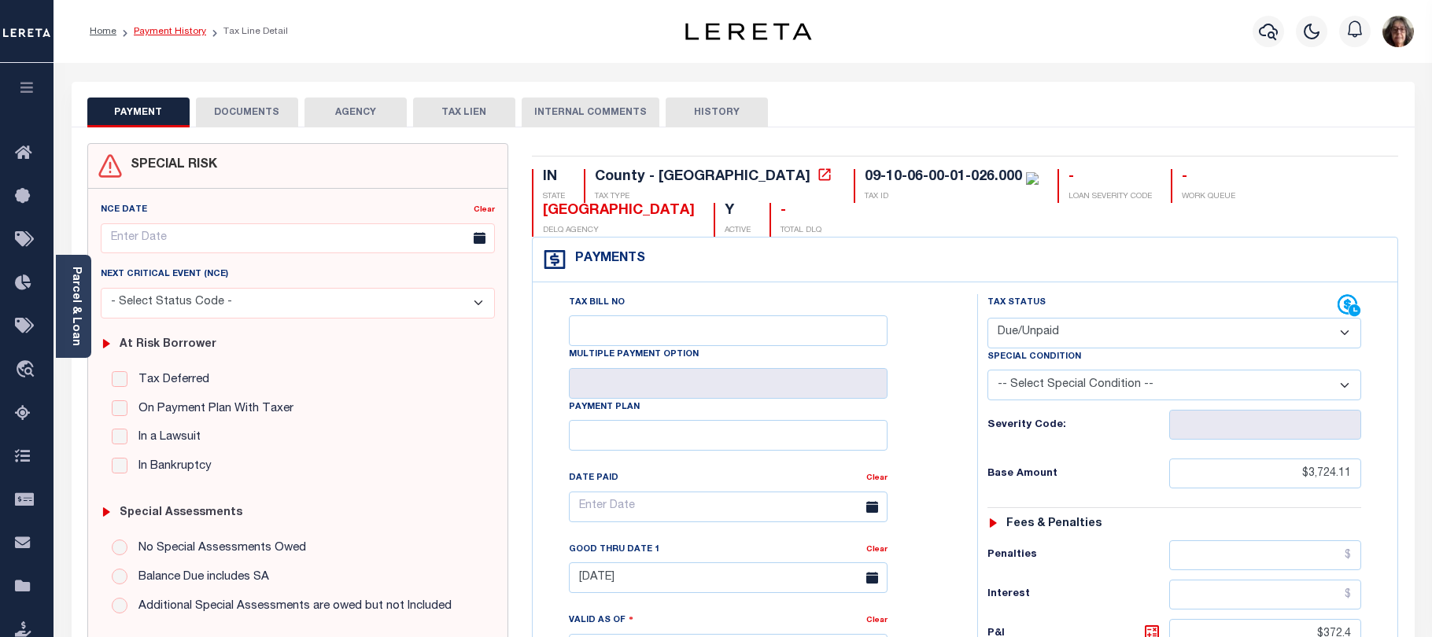
click at [168, 35] on link "Payment History" at bounding box center [170, 31] width 72 height 9
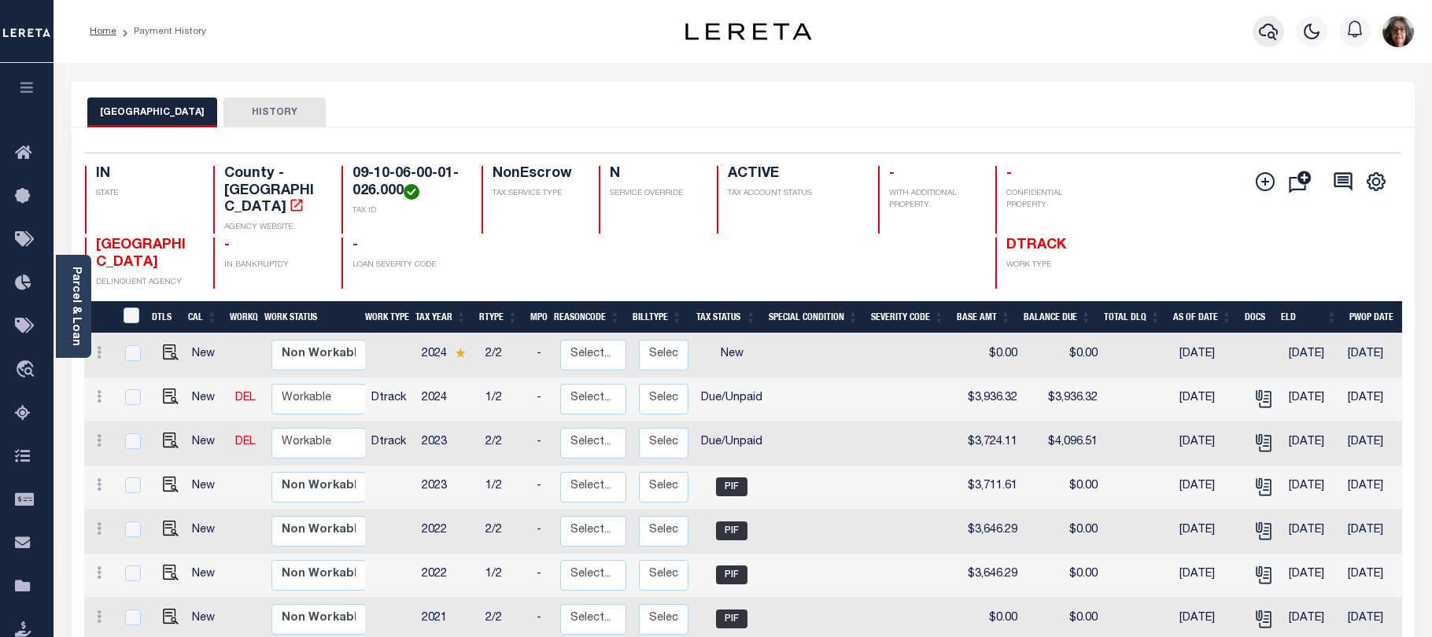
click at [1267, 38] on icon "button" at bounding box center [1268, 31] width 19 height 19
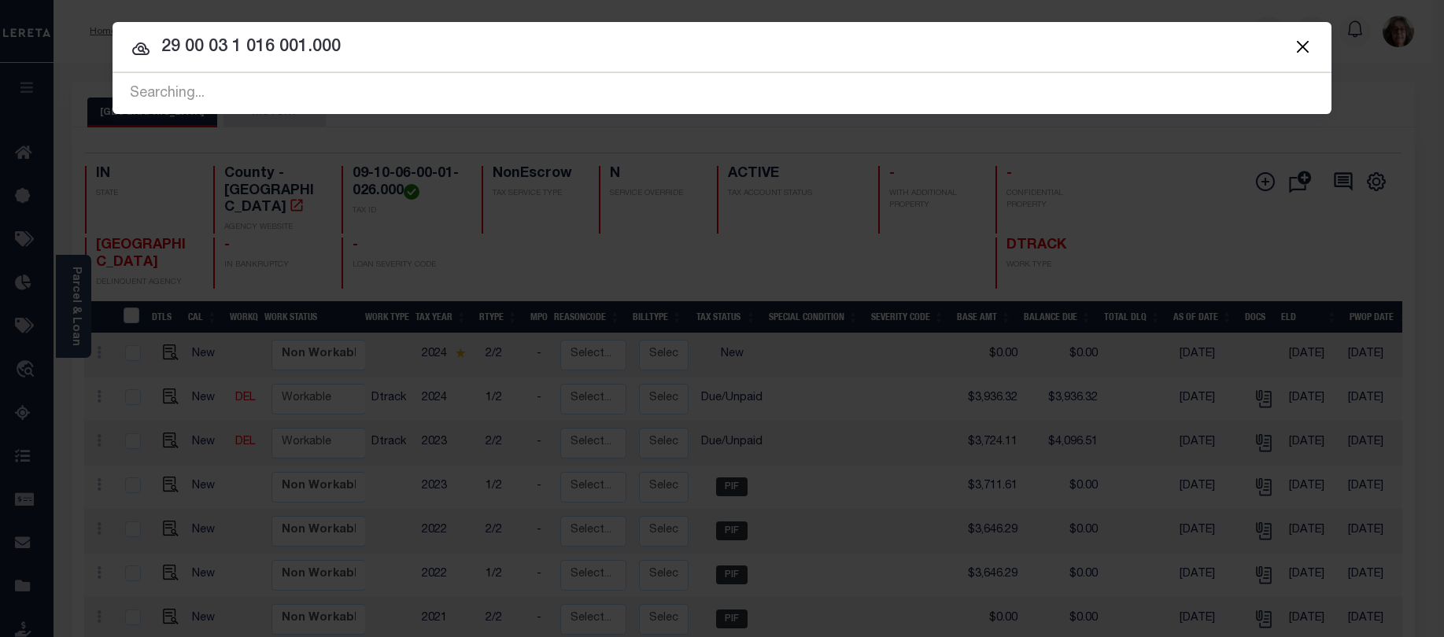
type input "29 00 03 1 016 001.000"
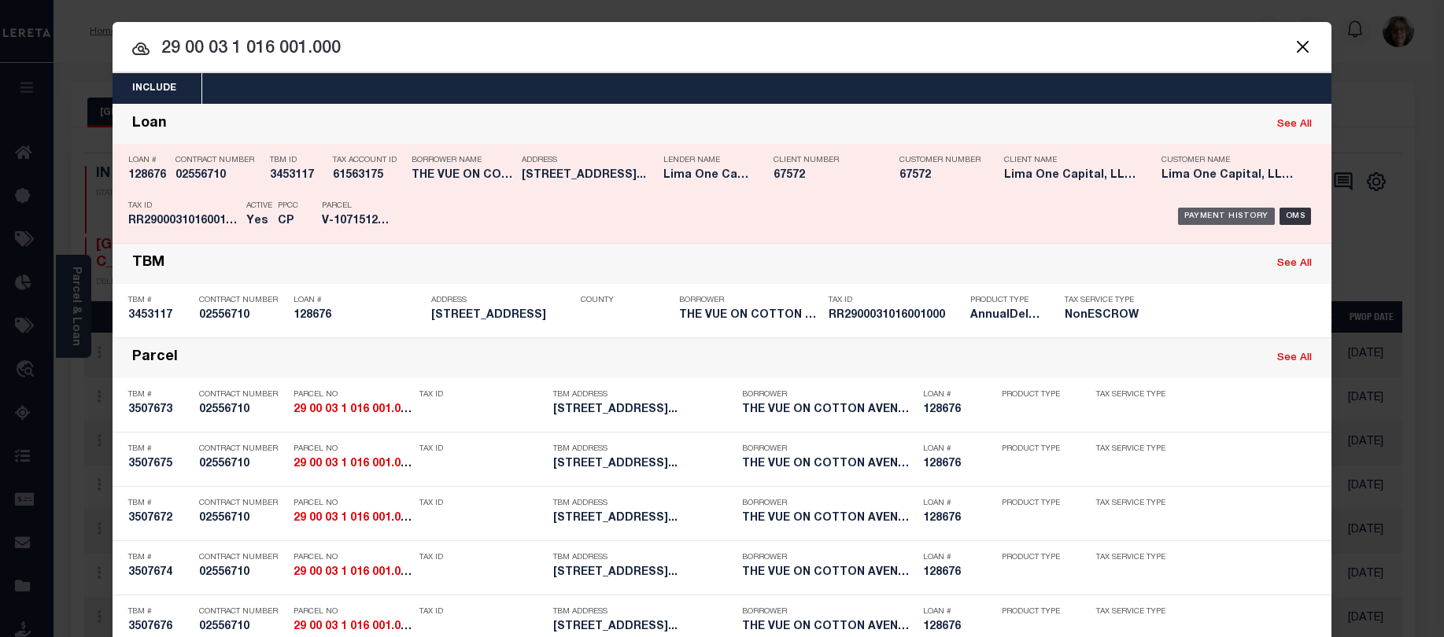
click at [1212, 218] on div "Payment History" at bounding box center [1226, 216] width 97 height 17
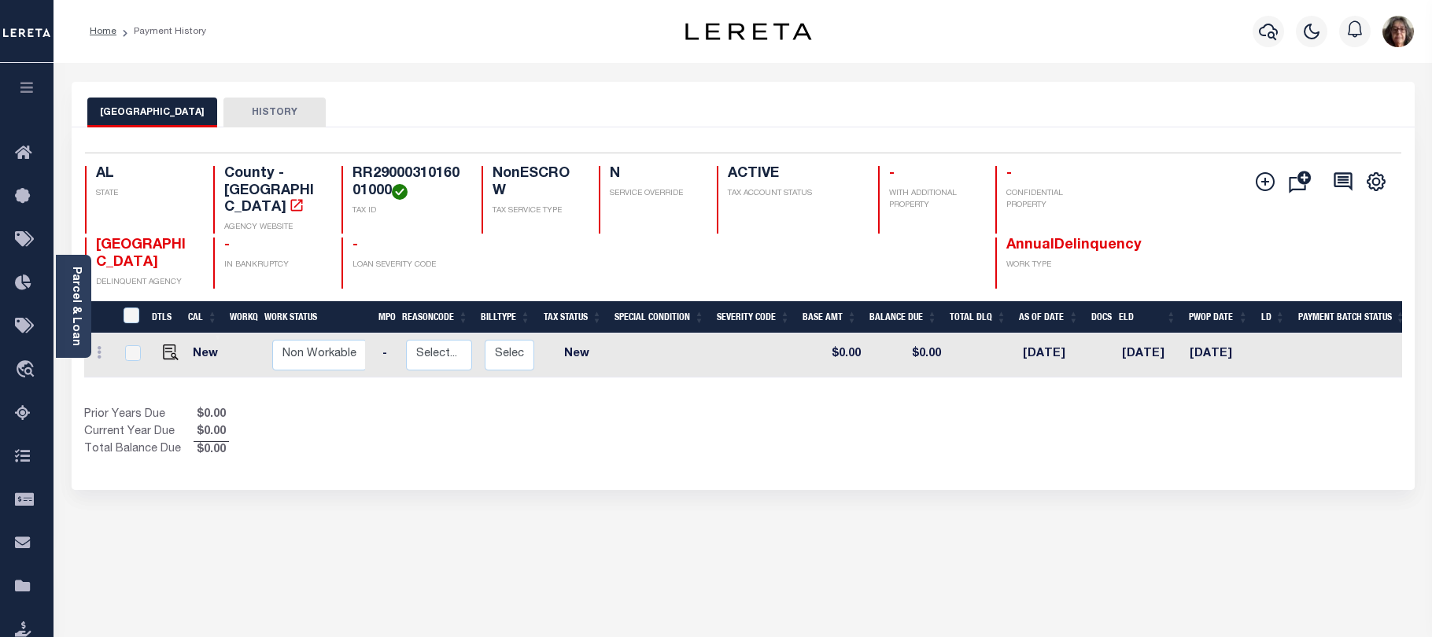
scroll to position [0, 212]
